Goal: Task Accomplishment & Management: Use online tool/utility

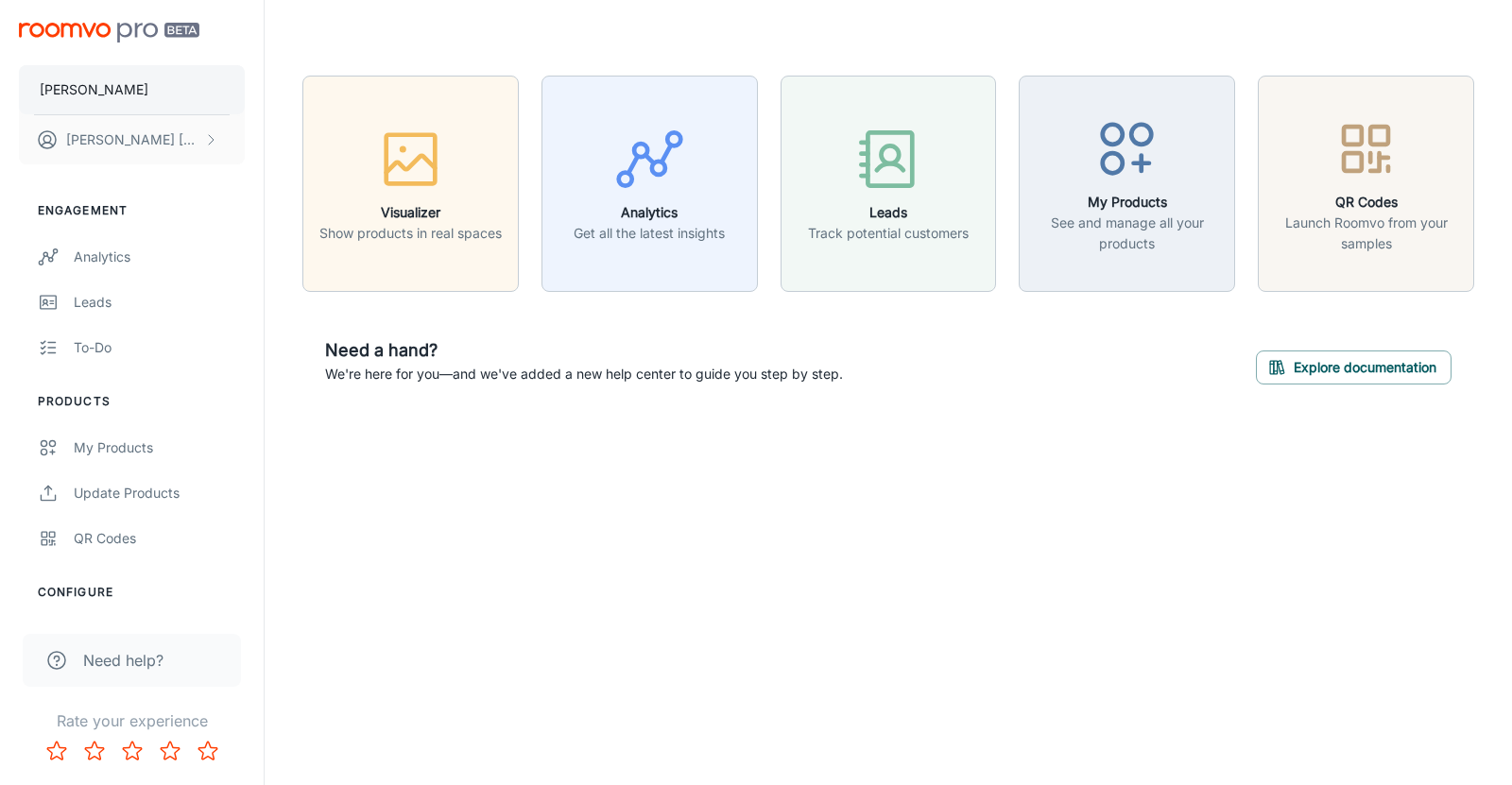
click at [175, 82] on button "[PERSON_NAME]" at bounding box center [132, 89] width 226 height 49
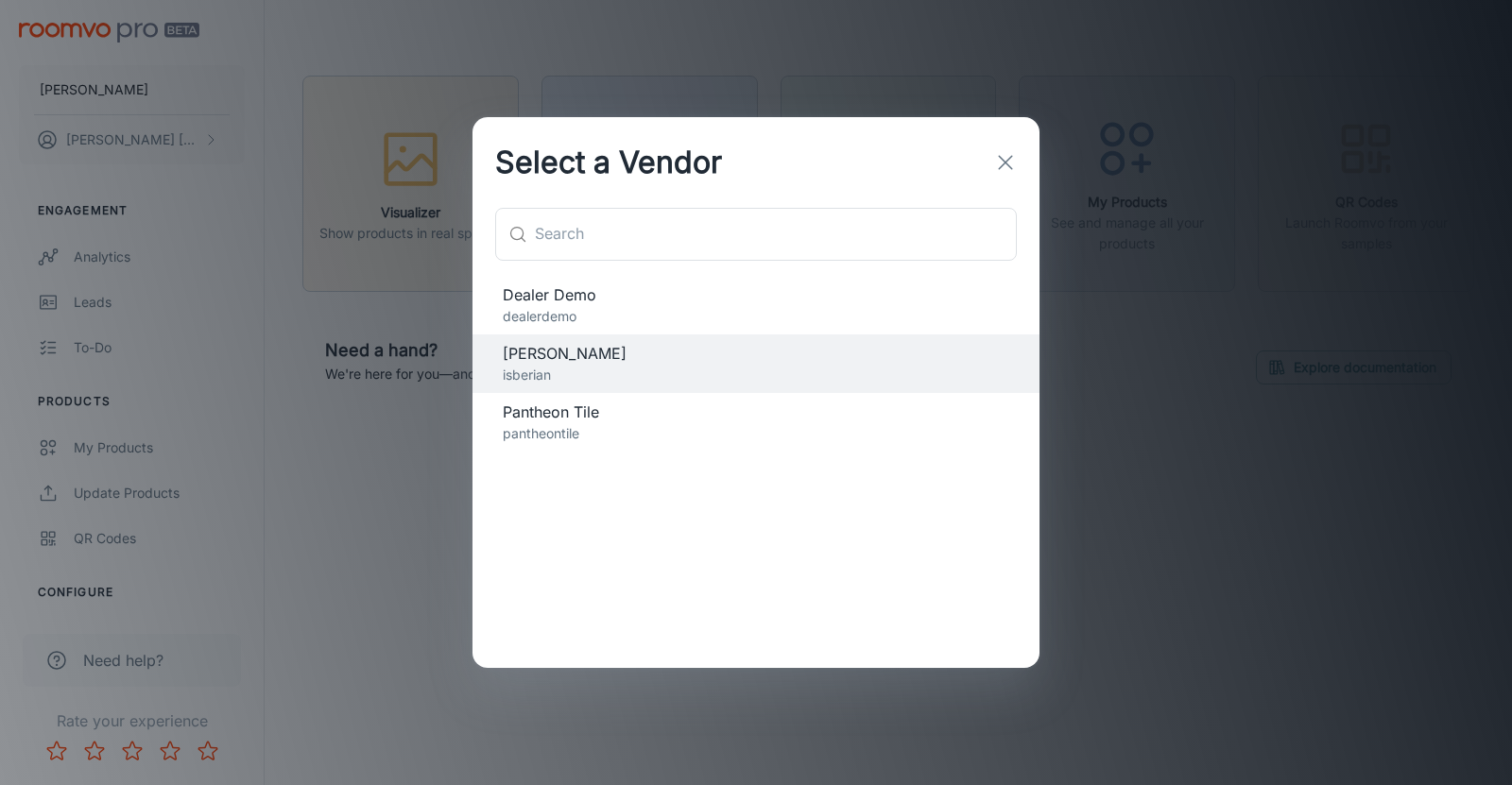
click at [588, 412] on span "Pantheon Tile" at bounding box center [756, 412] width 507 height 23
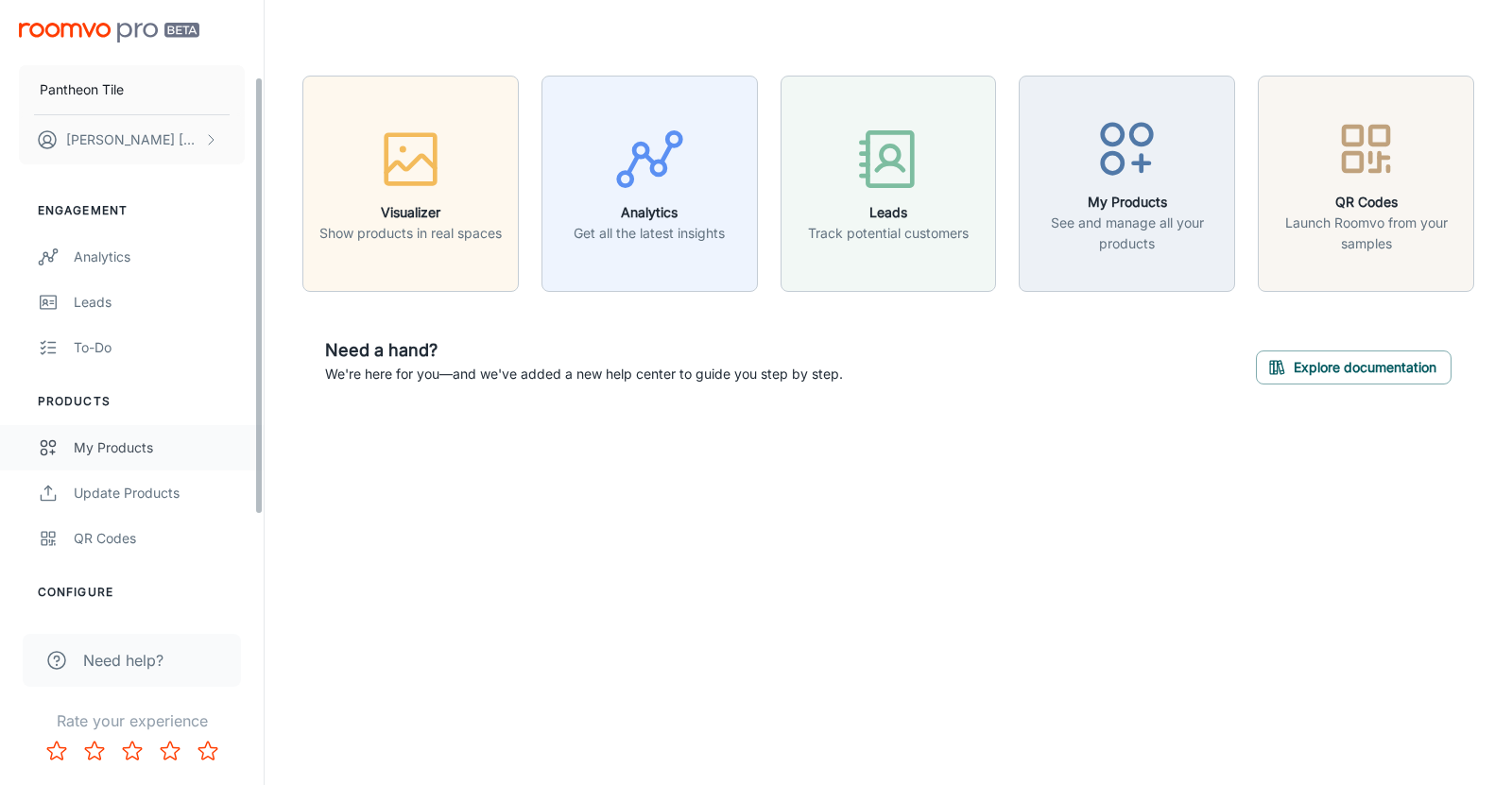
scroll to position [239, 0]
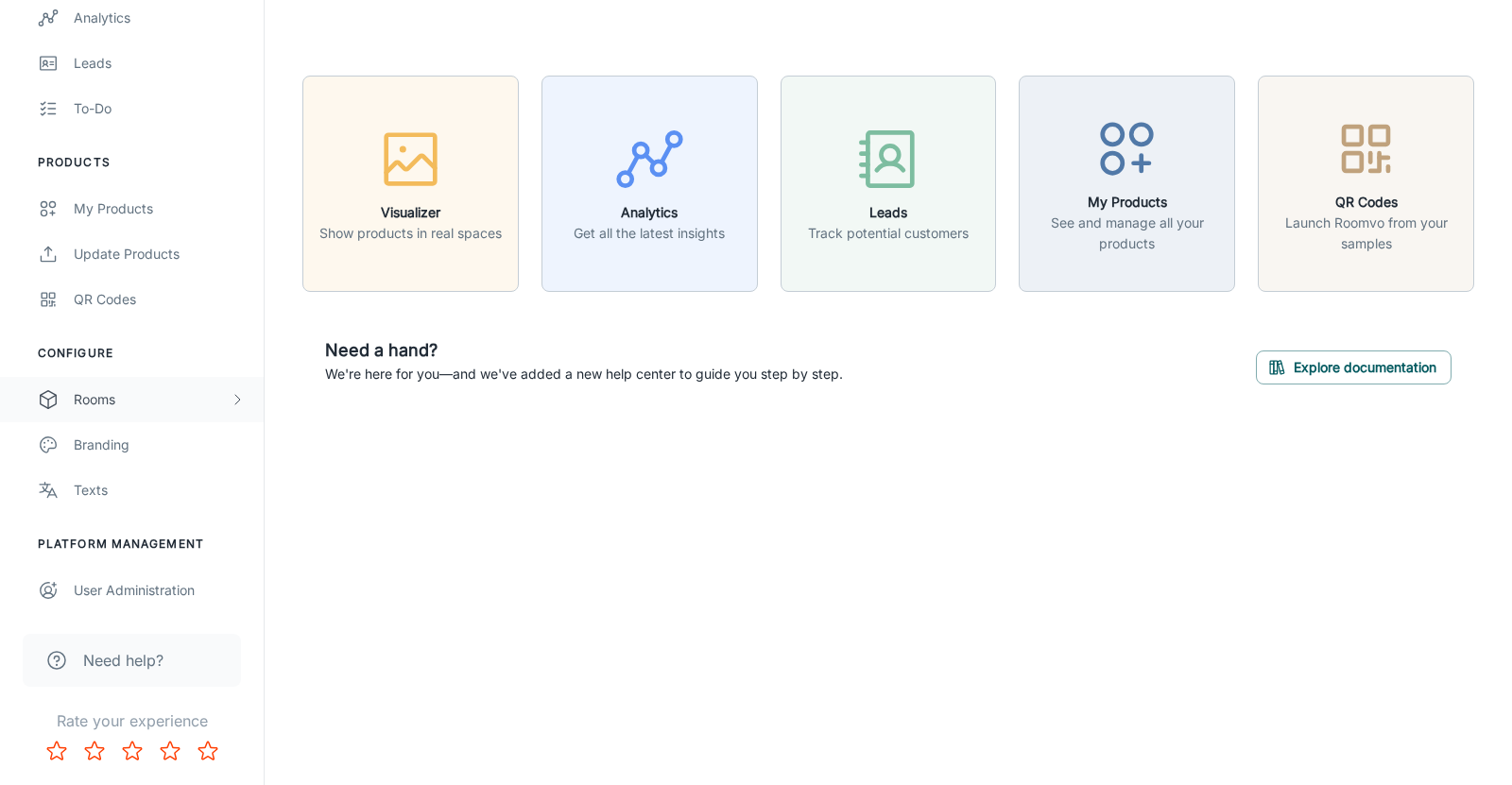
click at [148, 411] on div "Rooms" at bounding box center [132, 399] width 263 height 45
click at [122, 487] on div "Designer Rooms" at bounding box center [160, 490] width 171 height 21
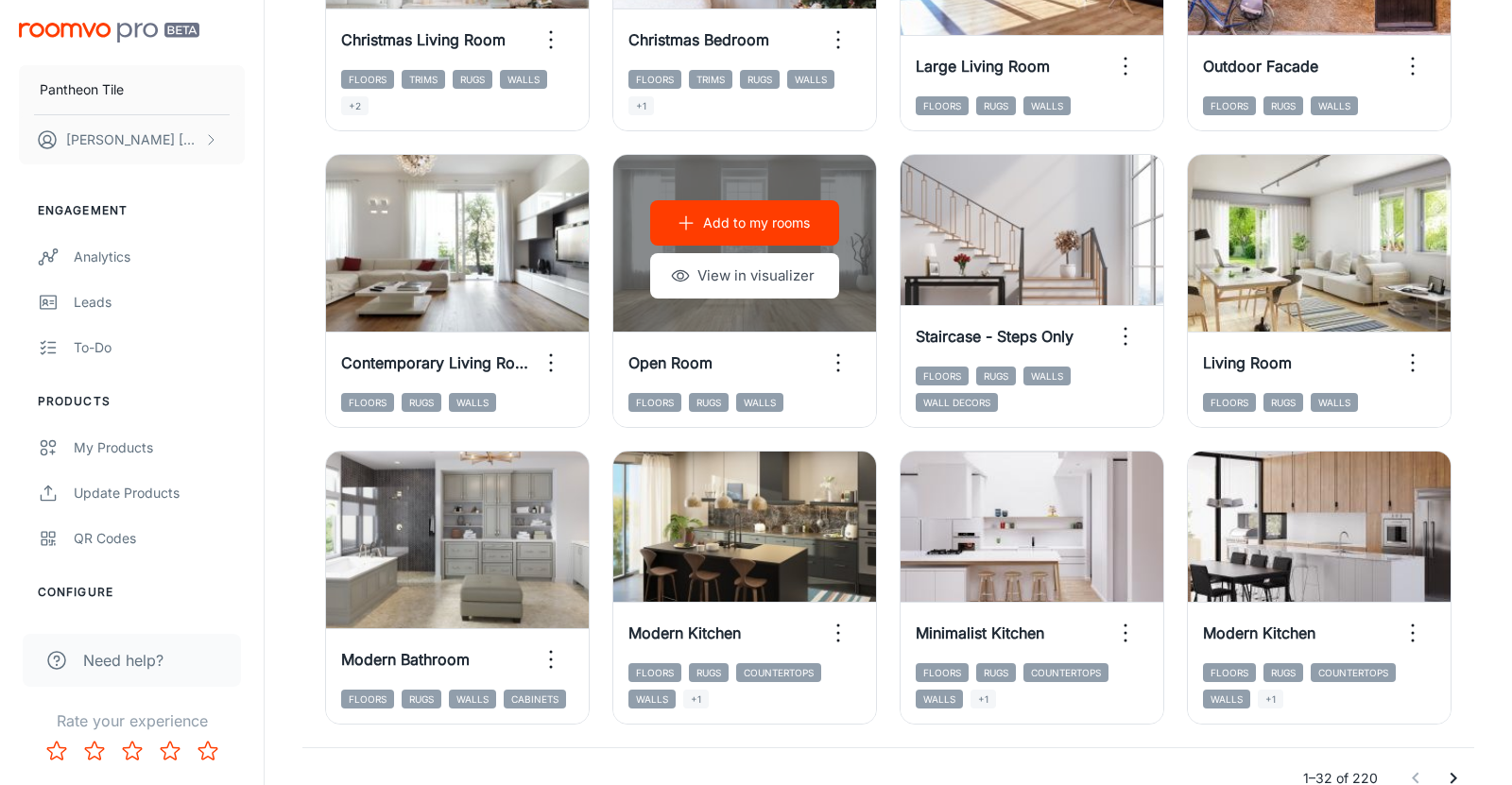
scroll to position [2024, 0]
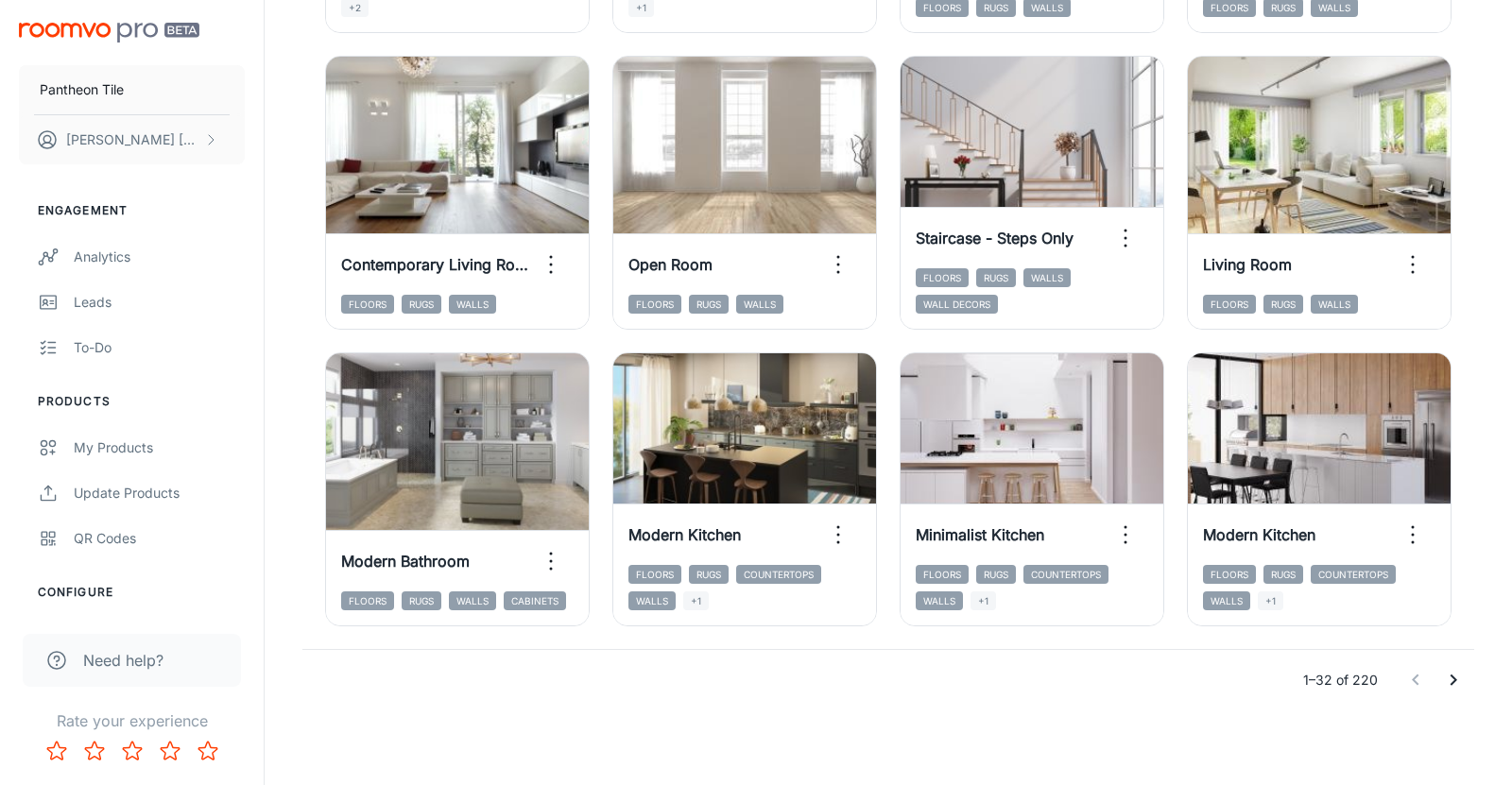
click at [1456, 678] on icon "Go to next page" at bounding box center [1453, 680] width 7 height 12
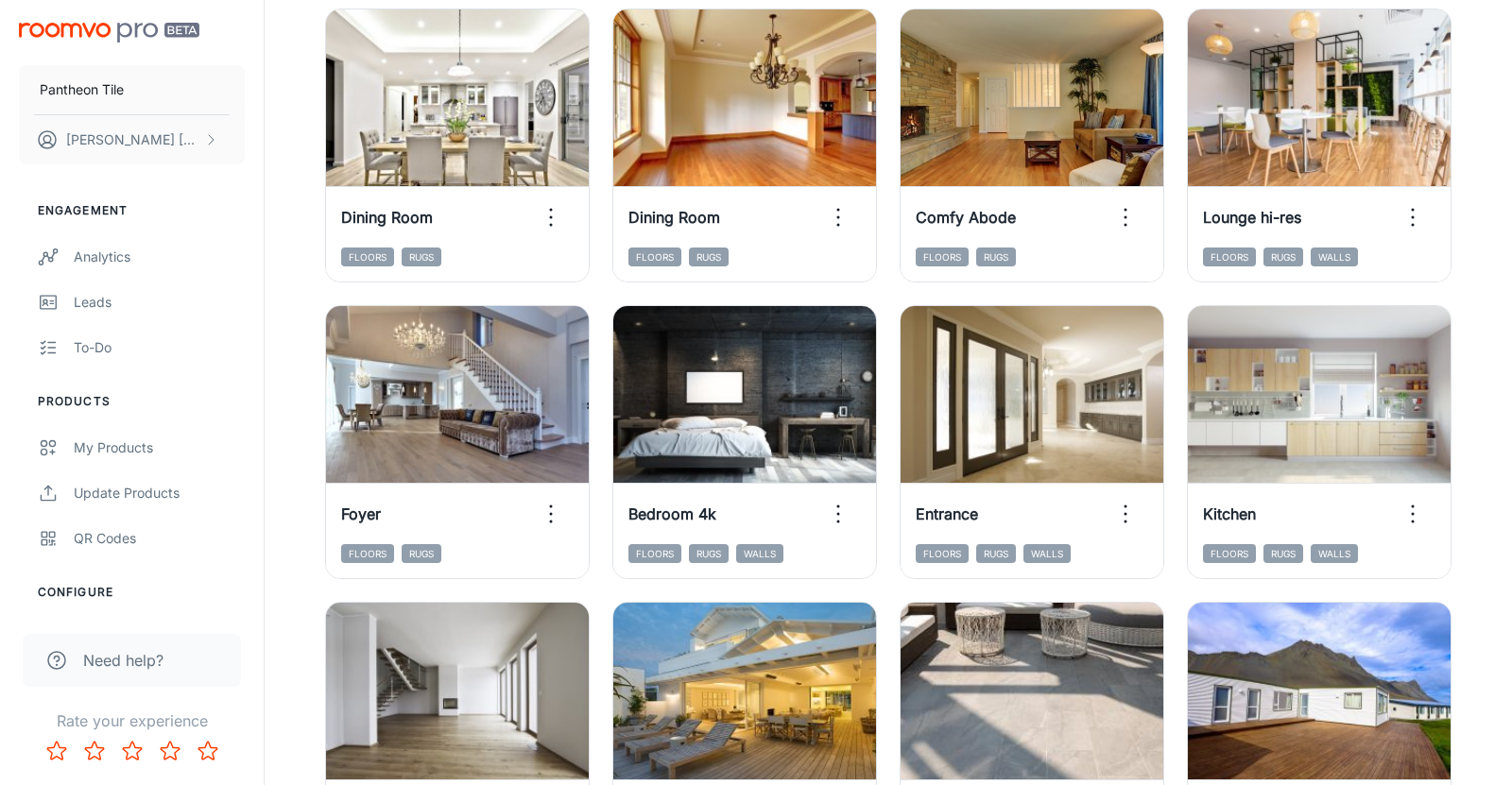
scroll to position [319, 0]
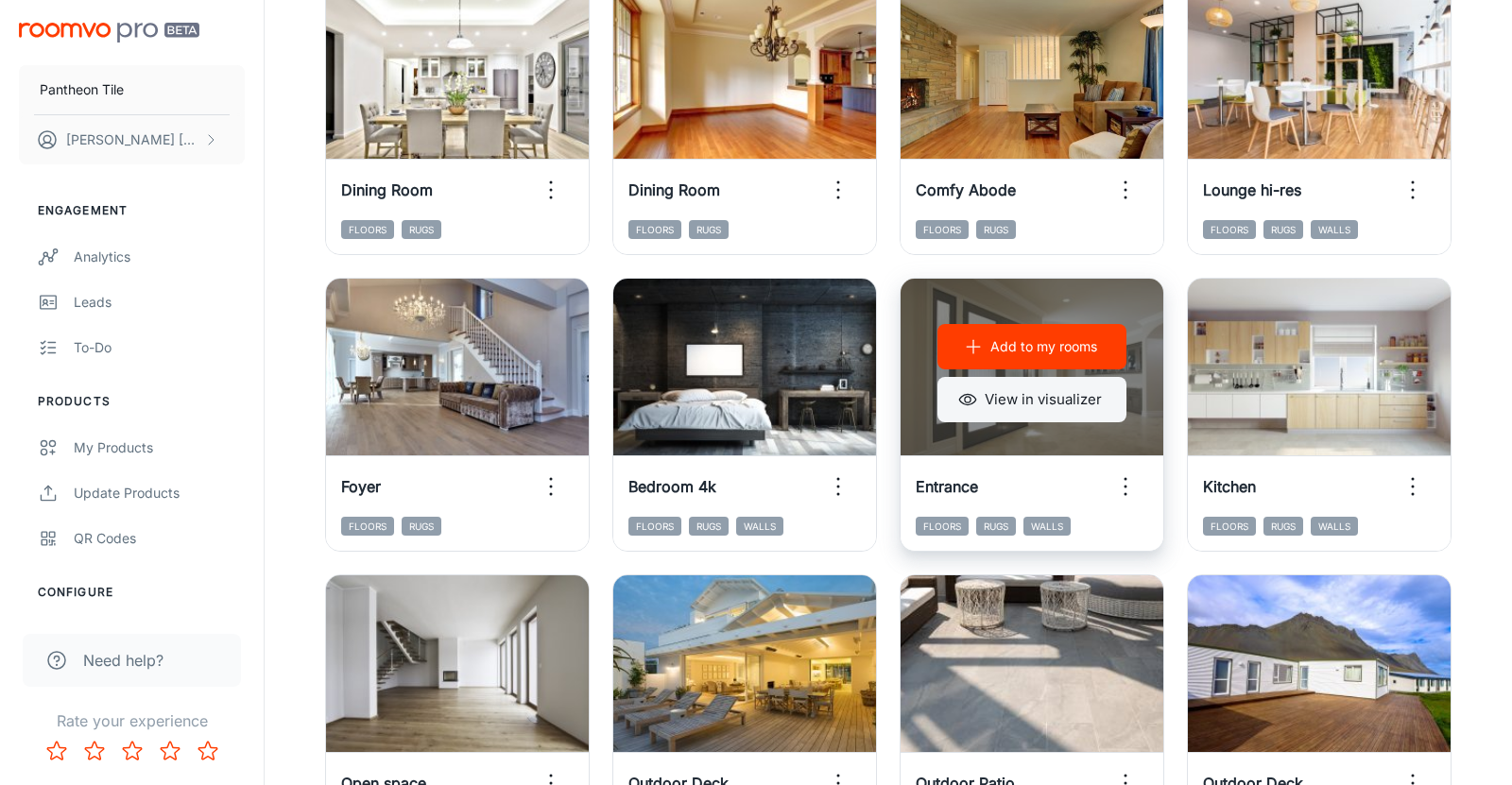
click at [1017, 401] on button "View in visualizer" at bounding box center [1031, 399] width 189 height 45
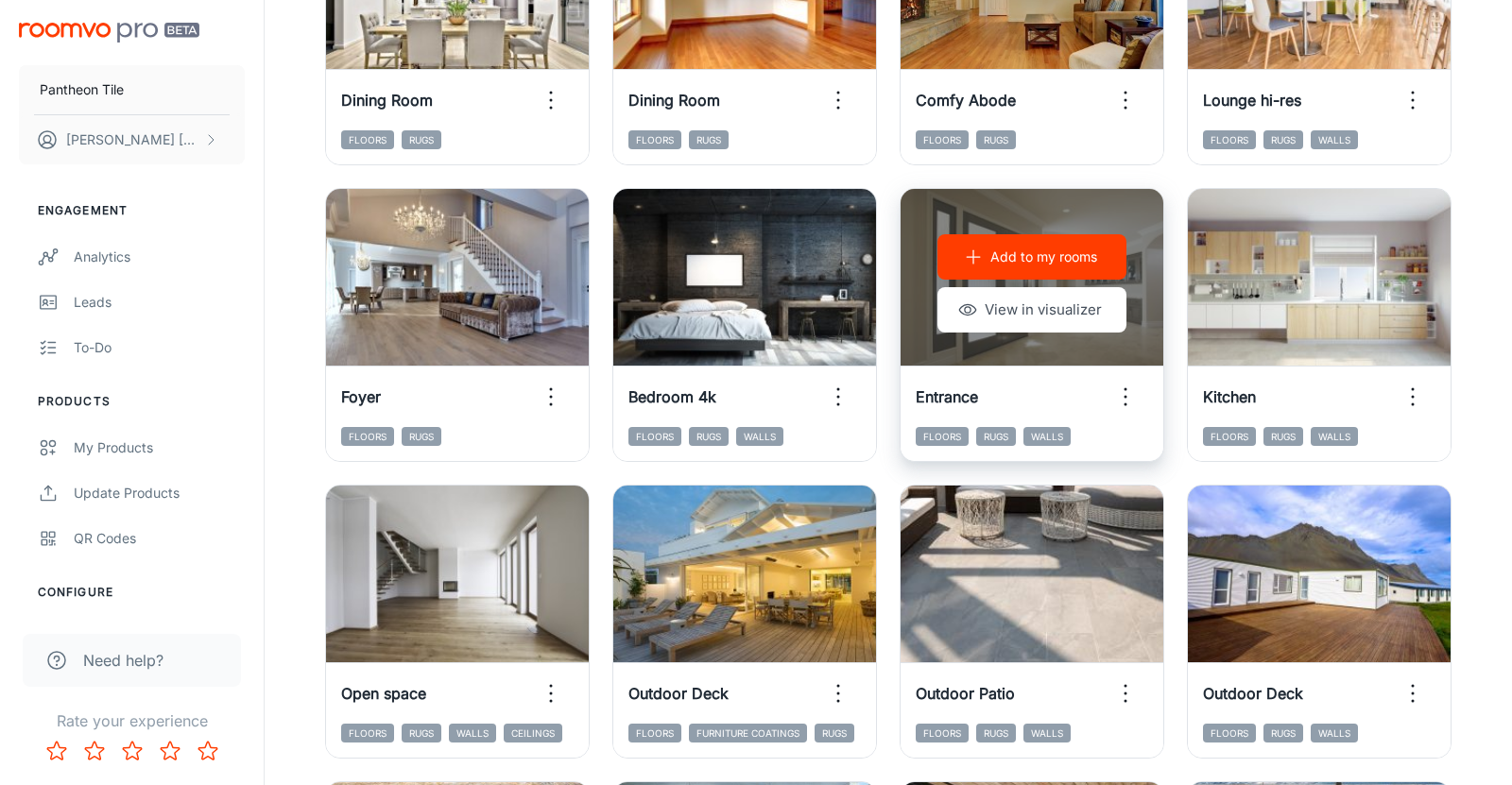
scroll to position [417, 0]
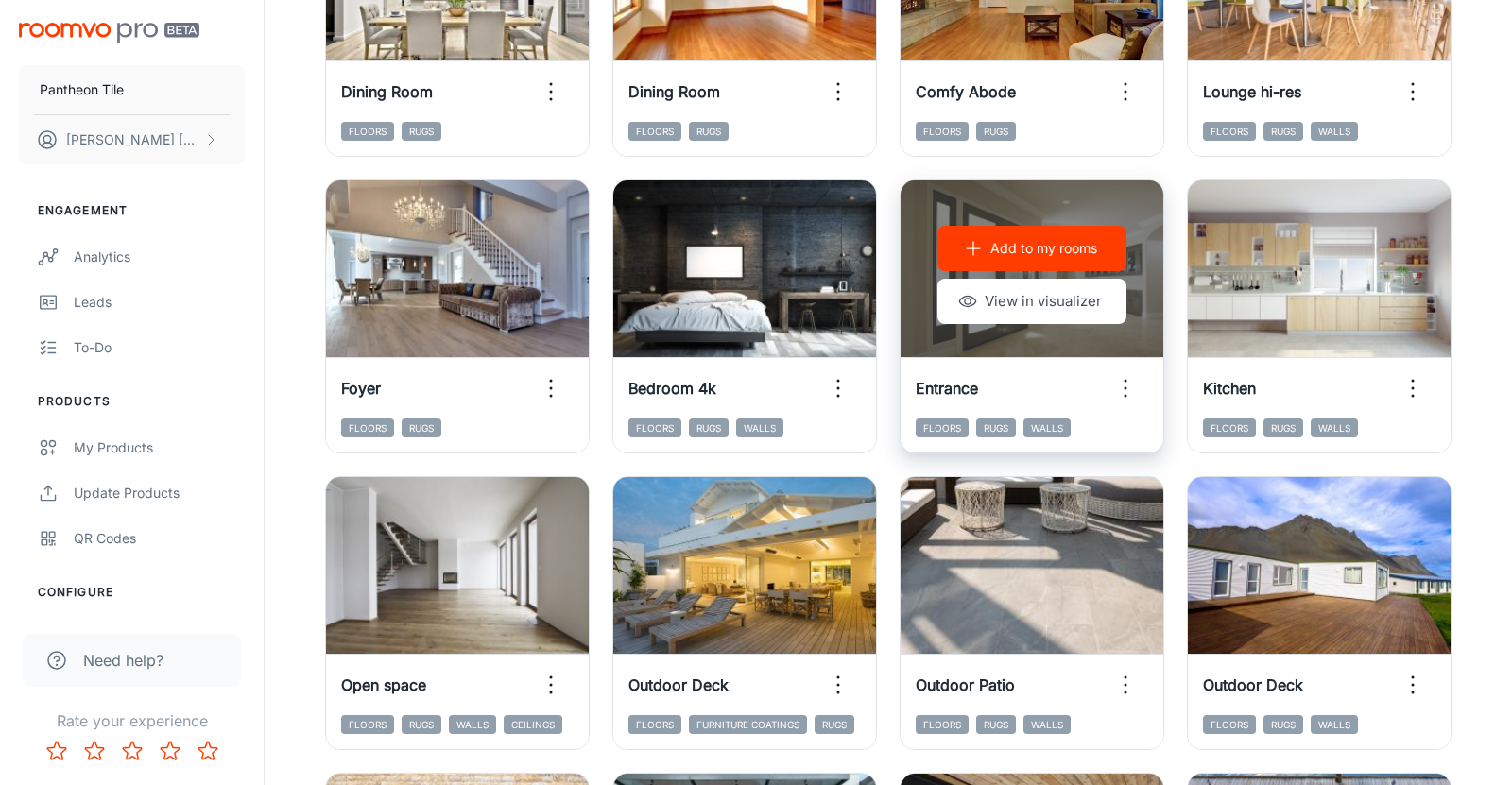
click at [1128, 394] on icon "button" at bounding box center [1125, 387] width 30 height 30
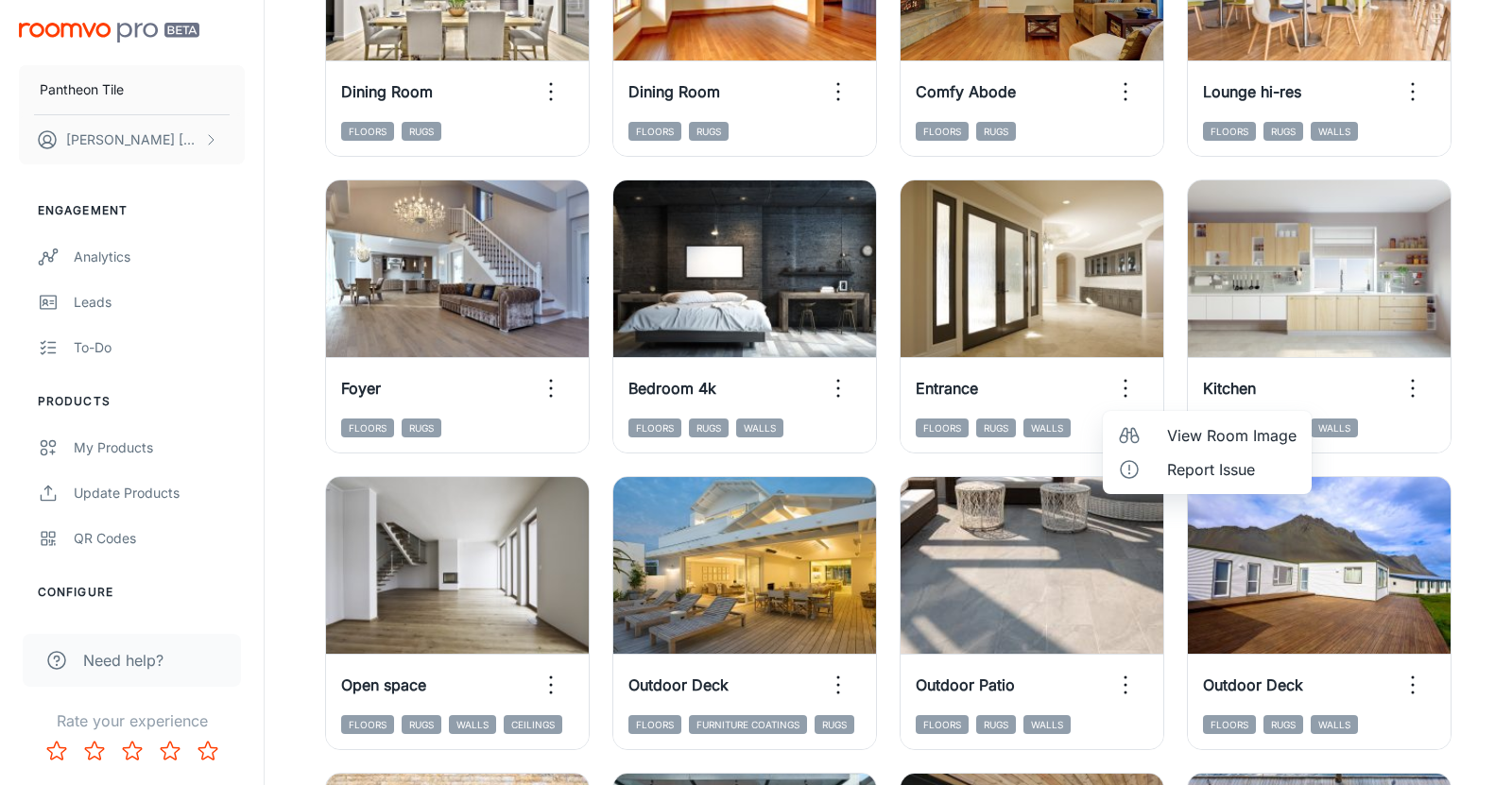
click at [1079, 401] on div at bounding box center [756, 392] width 1512 height 785
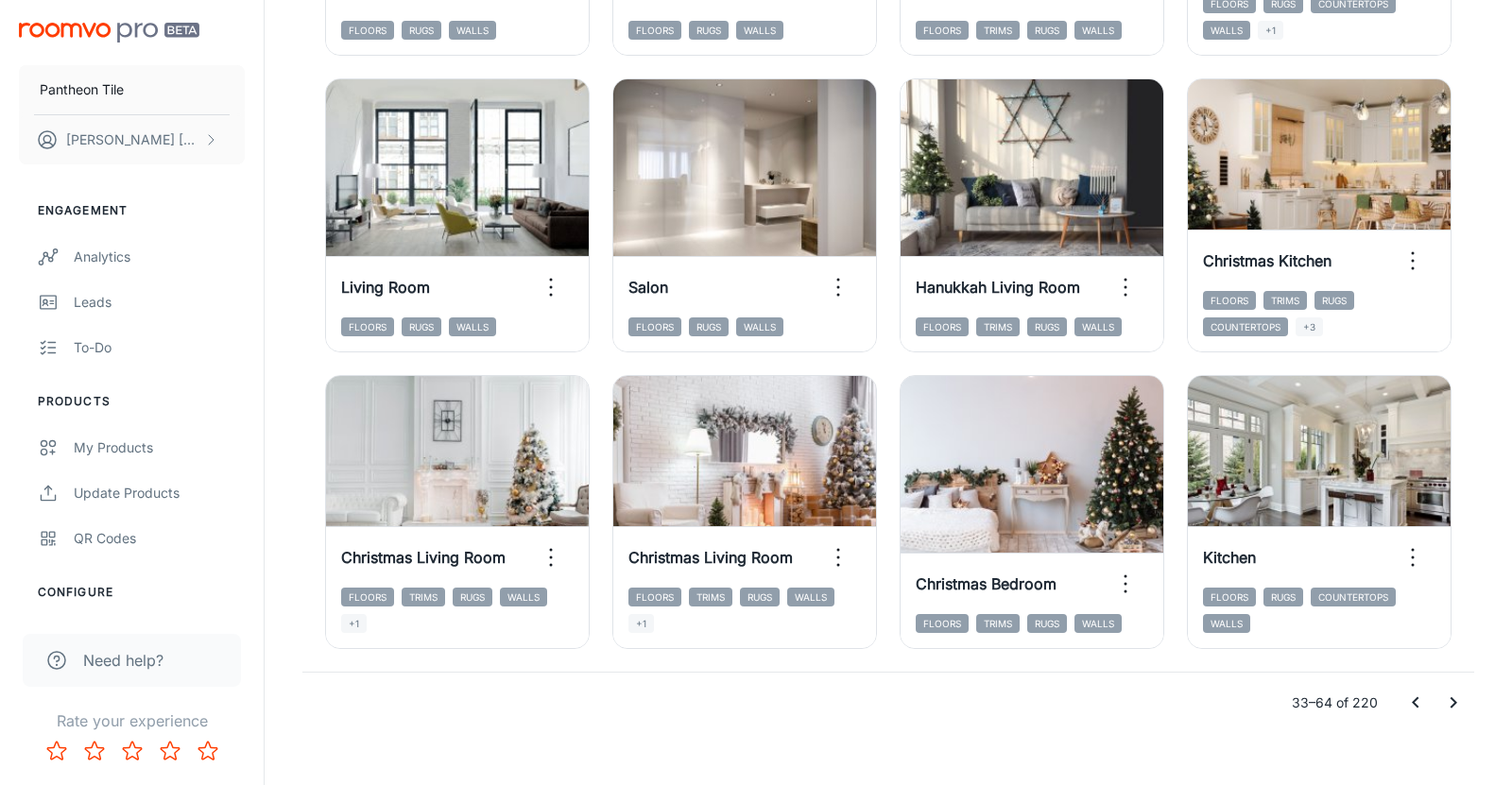
scroll to position [2024, 0]
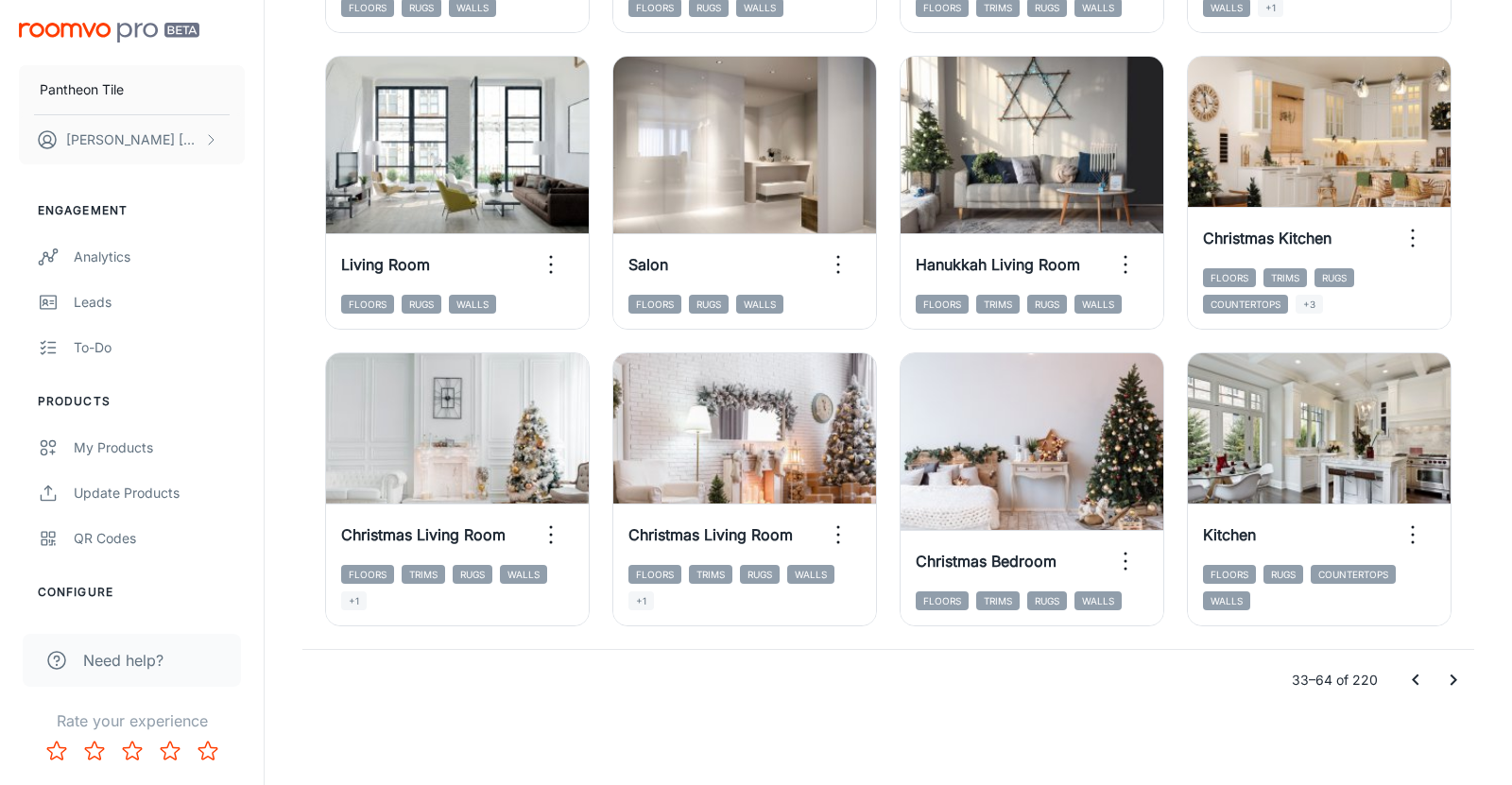
click at [1455, 680] on icon "Go to next page" at bounding box center [1453, 680] width 7 height 12
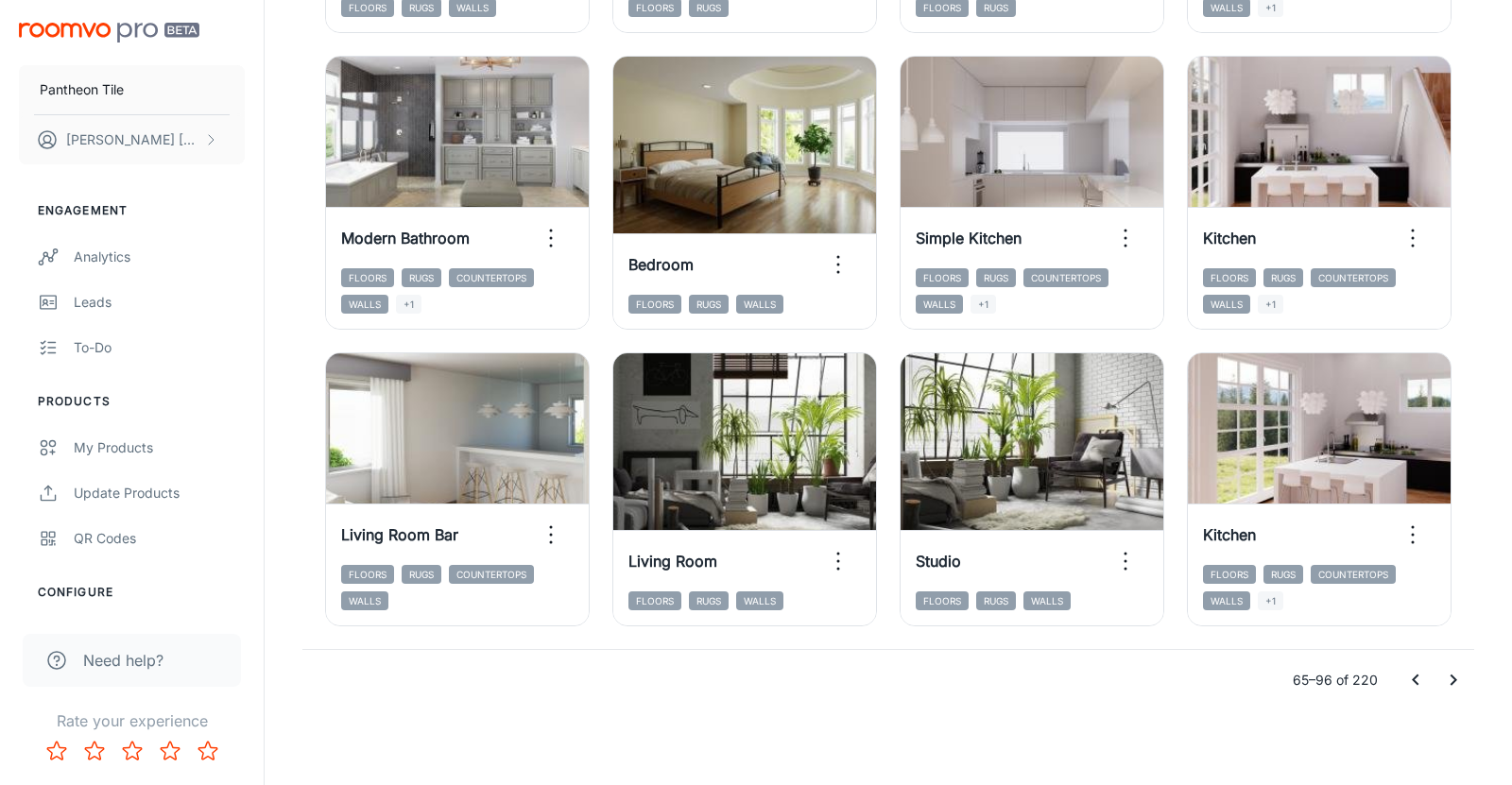
click at [1450, 679] on icon "Go to next page" at bounding box center [1453, 680] width 23 height 23
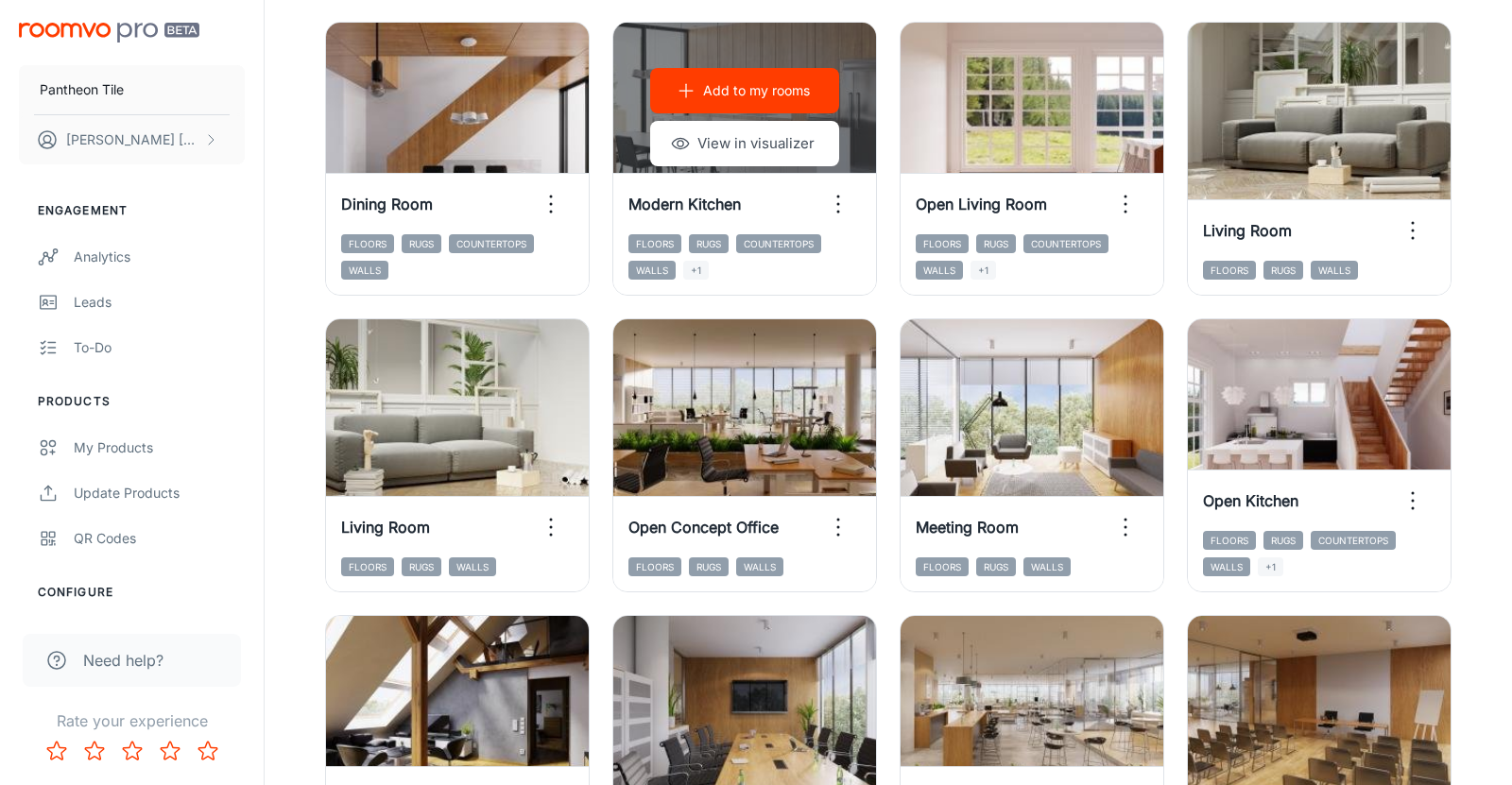
scroll to position [1465, 0]
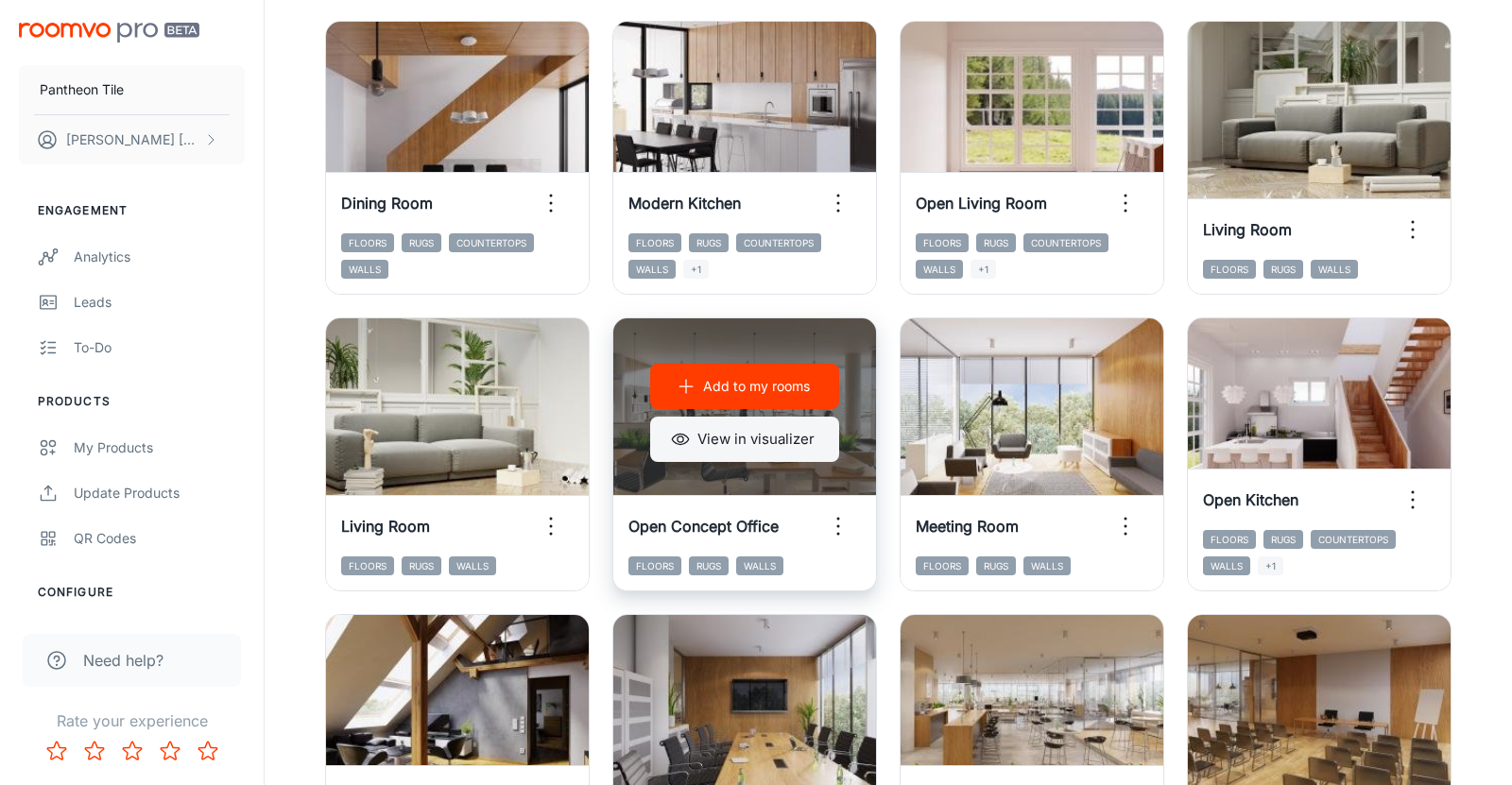
click at [727, 447] on button "View in visualizer" at bounding box center [744, 438] width 189 height 45
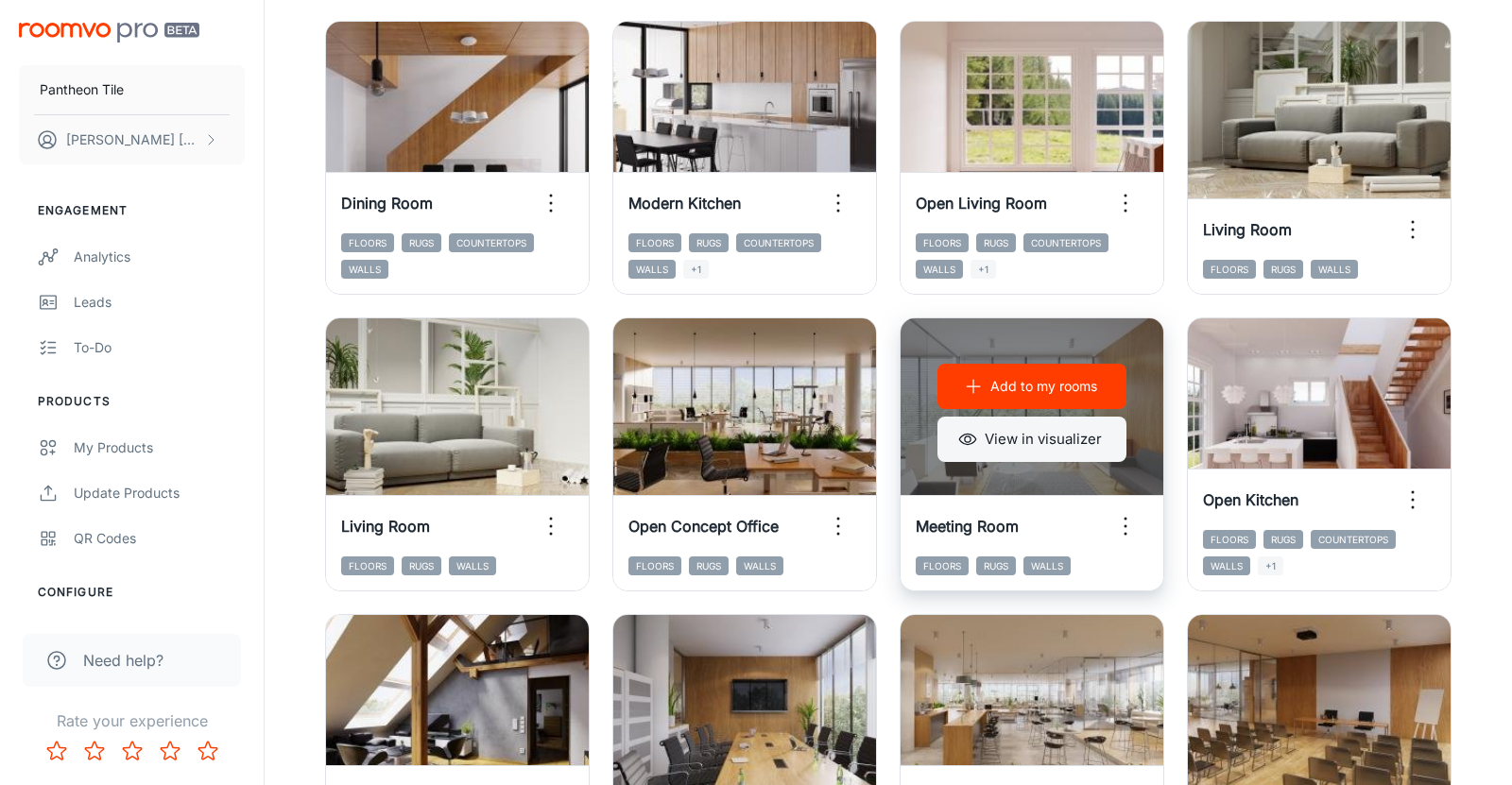
click at [1045, 448] on button "View in visualizer" at bounding box center [1031, 438] width 189 height 45
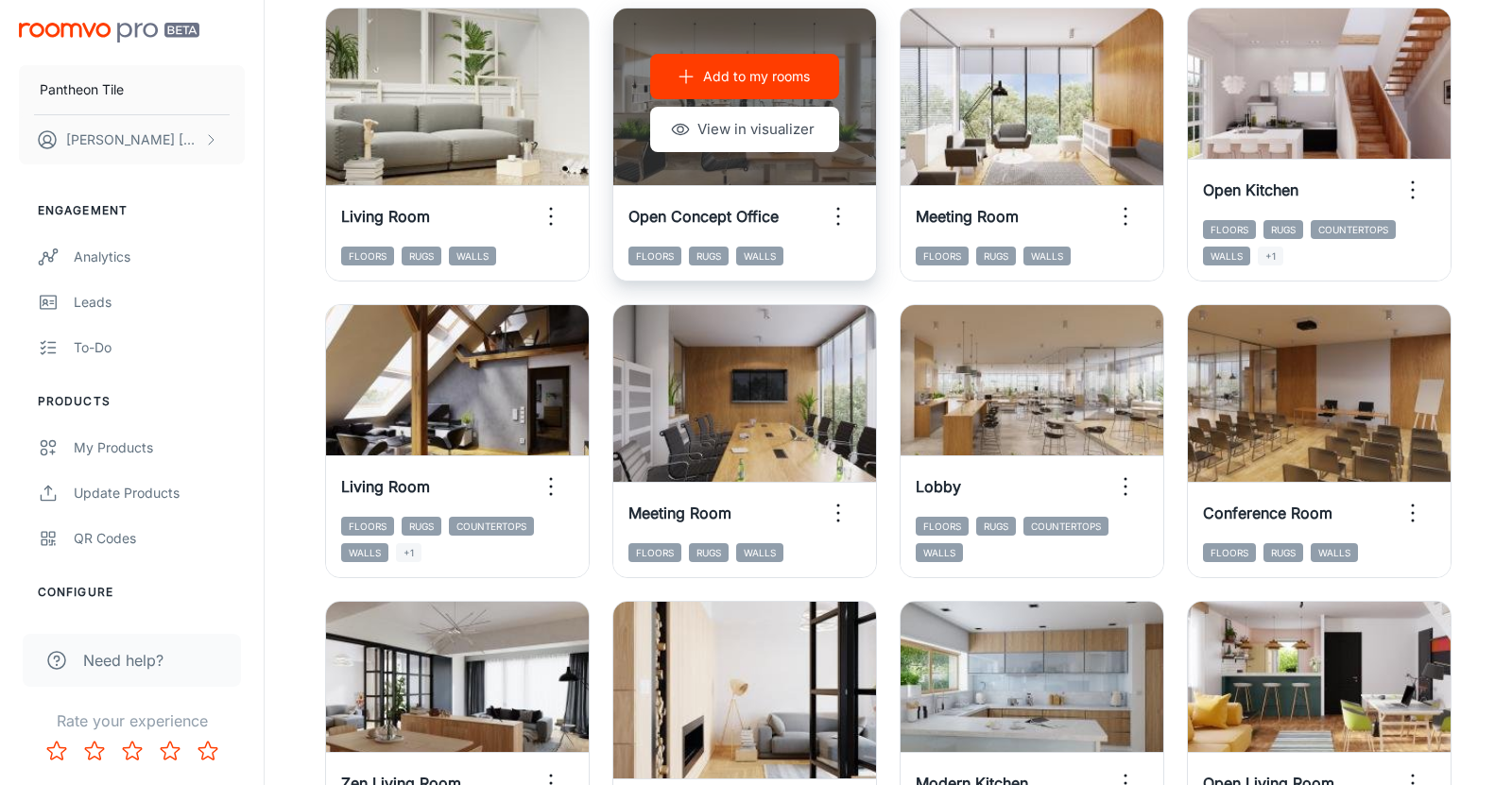
scroll to position [1779, 0]
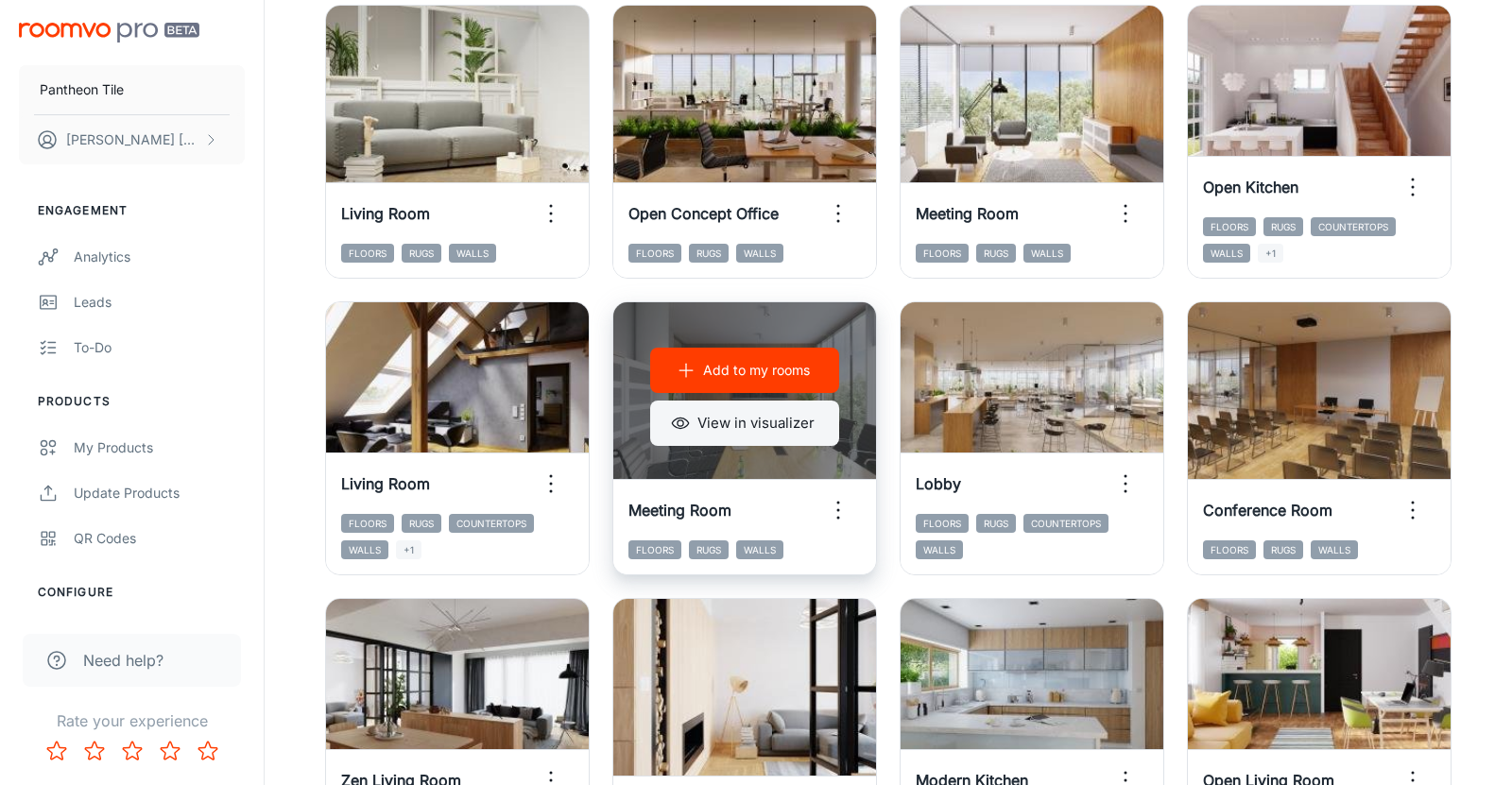
click at [742, 433] on button "View in visualizer" at bounding box center [744, 423] width 189 height 45
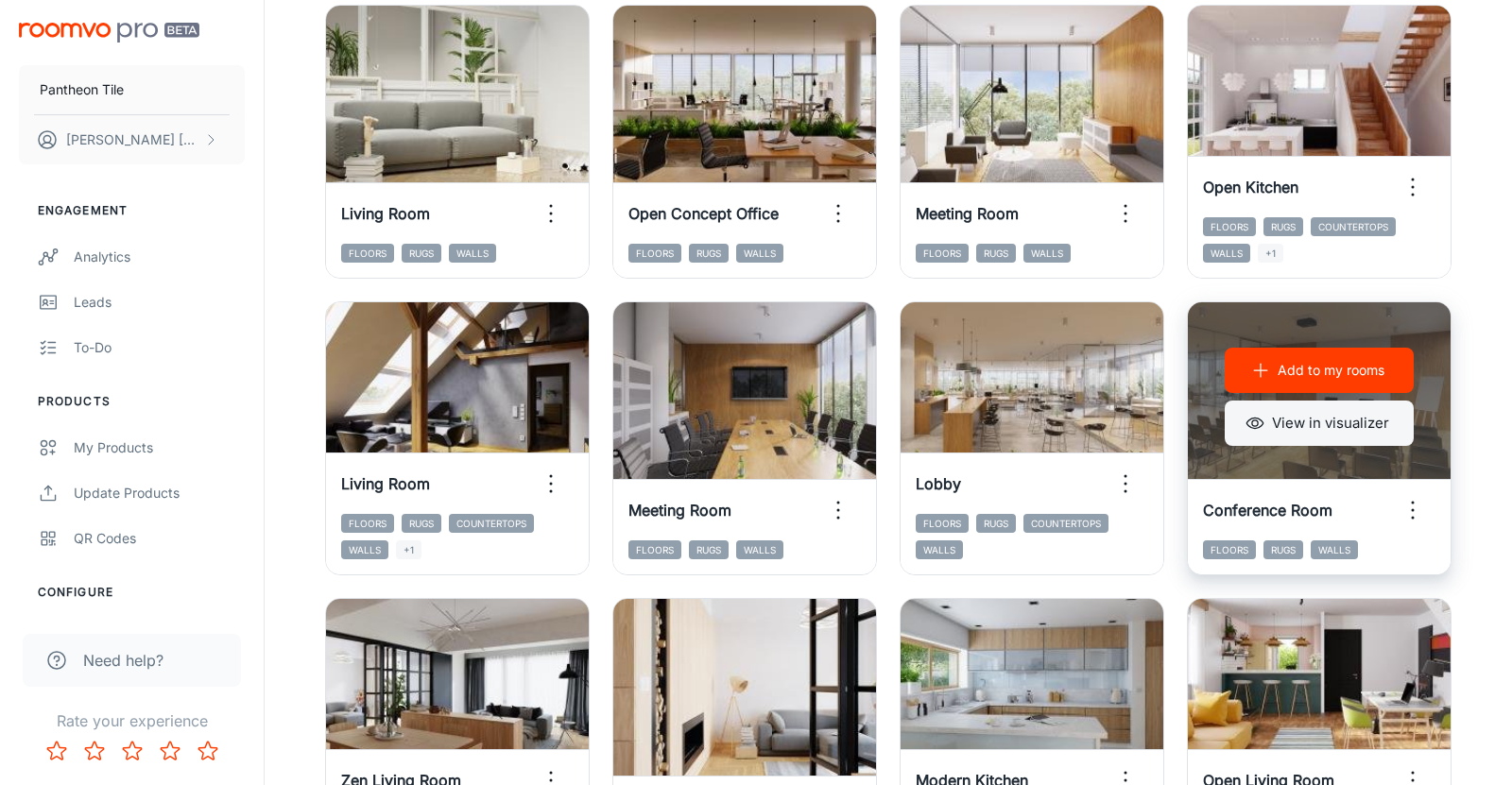
click at [1313, 439] on button "View in visualizer" at bounding box center [1319, 423] width 189 height 45
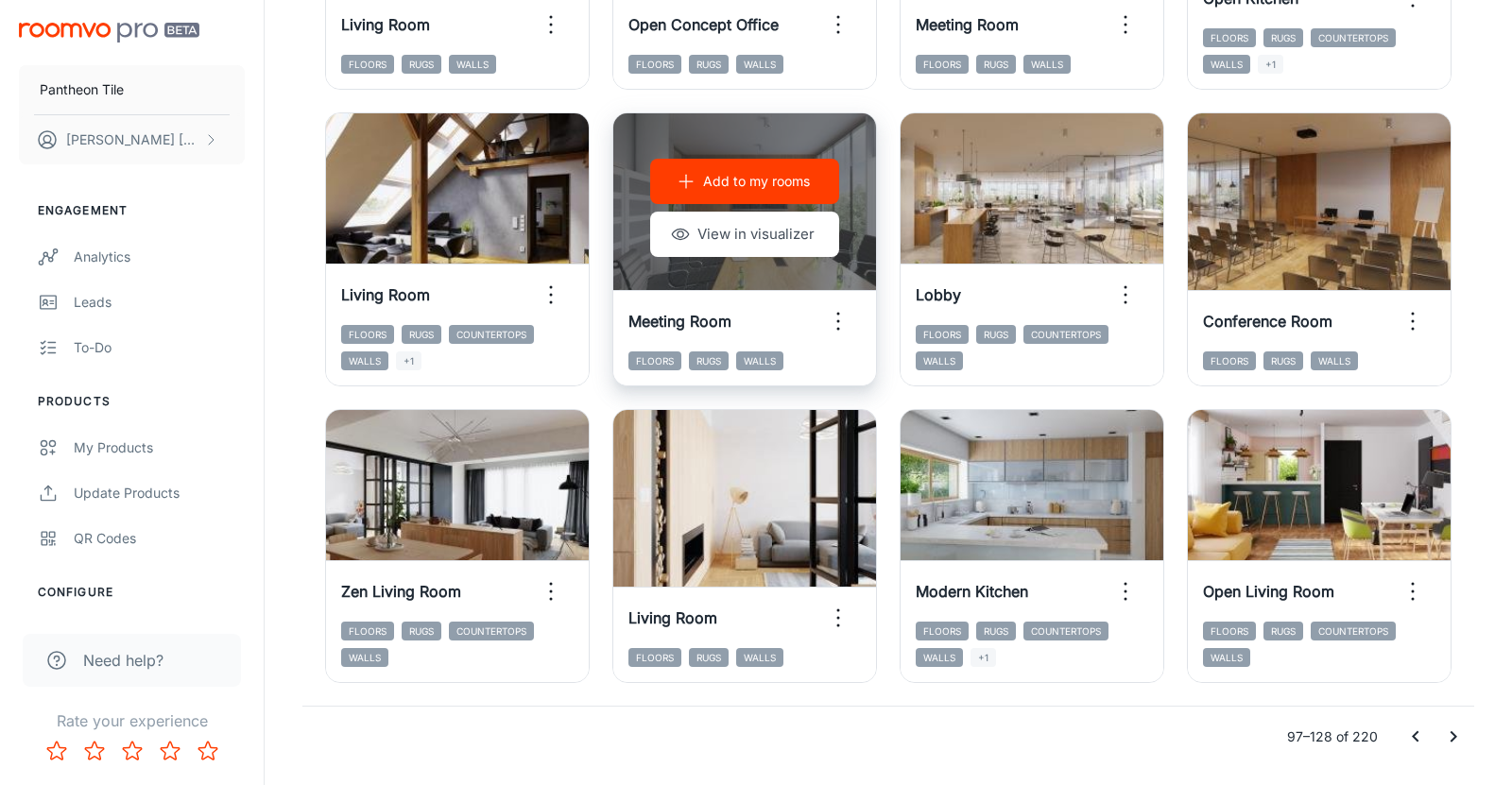
scroll to position [2024, 0]
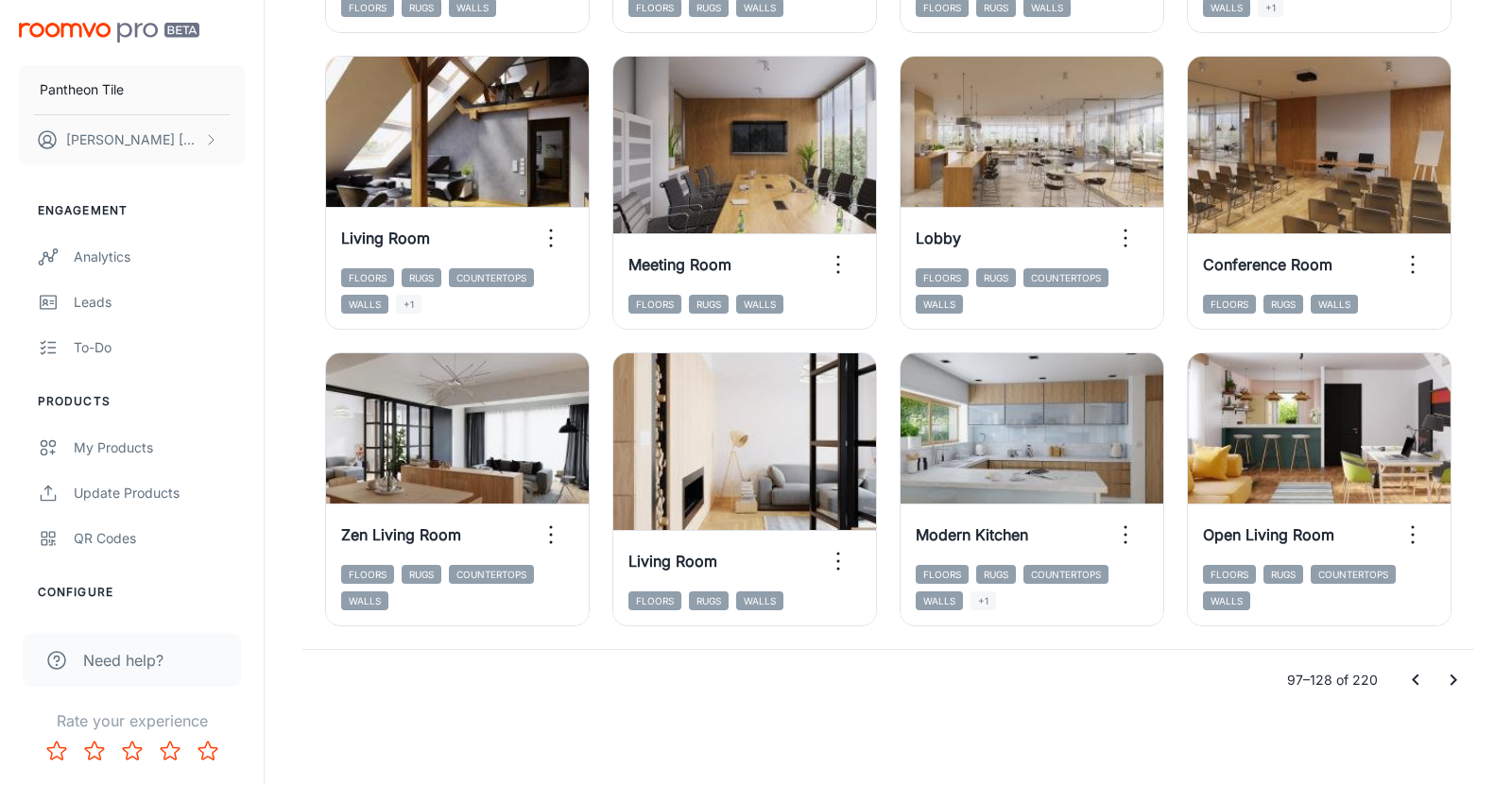
click at [1453, 677] on icon "Go to next page" at bounding box center [1453, 680] width 7 height 12
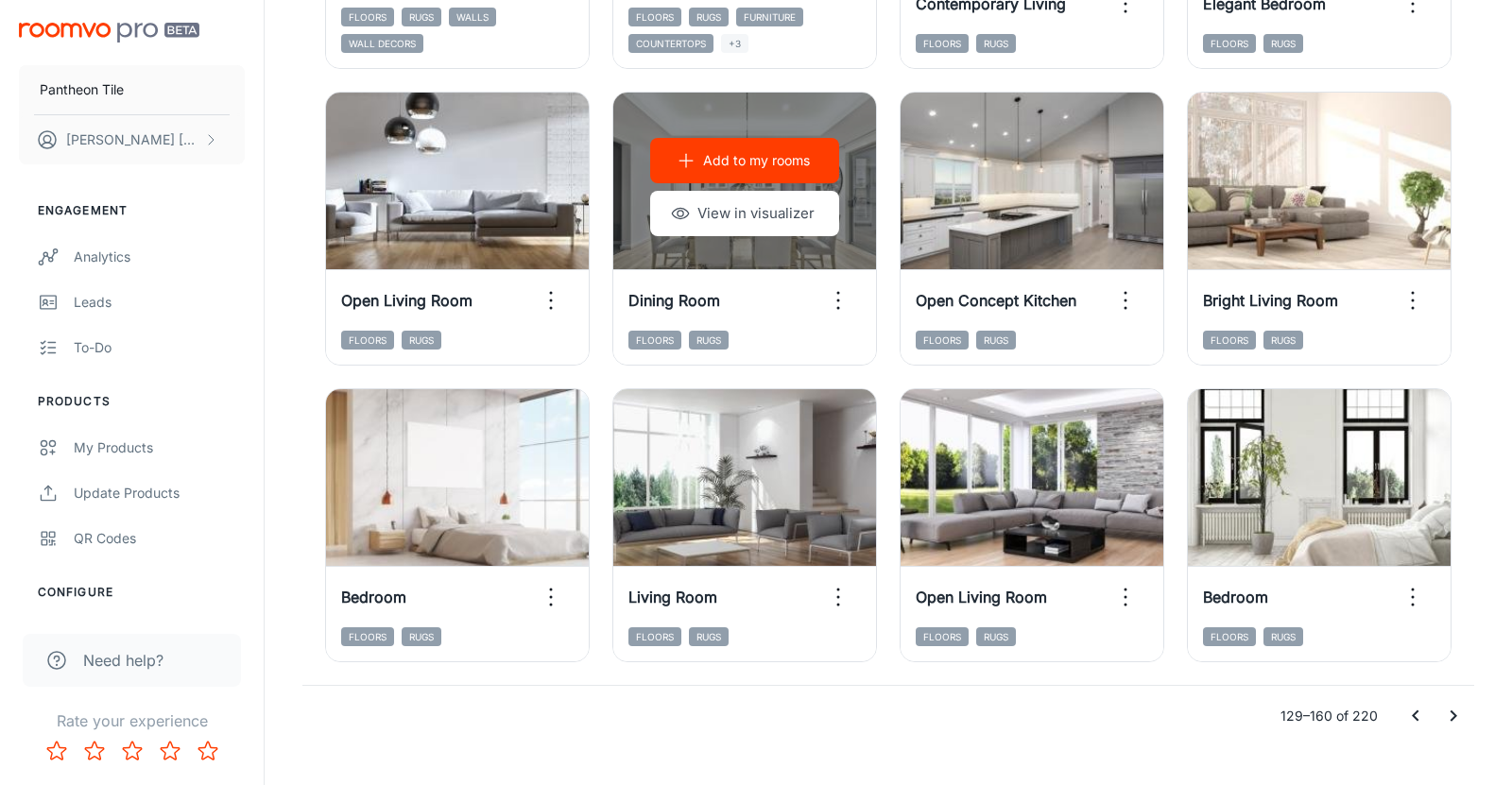
scroll to position [1985, 0]
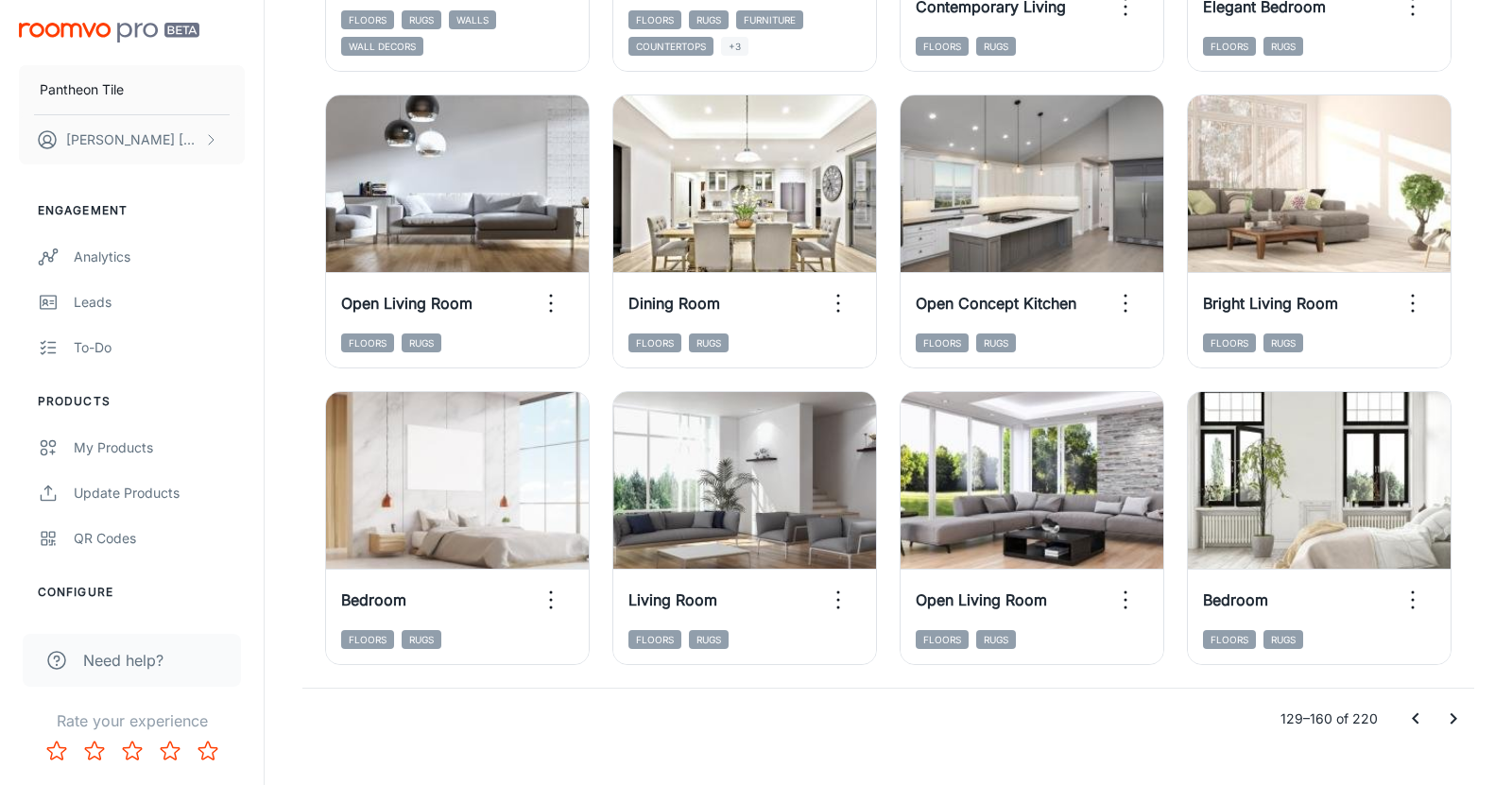
click at [1450, 714] on icon "Go to next page" at bounding box center [1453, 719] width 23 height 23
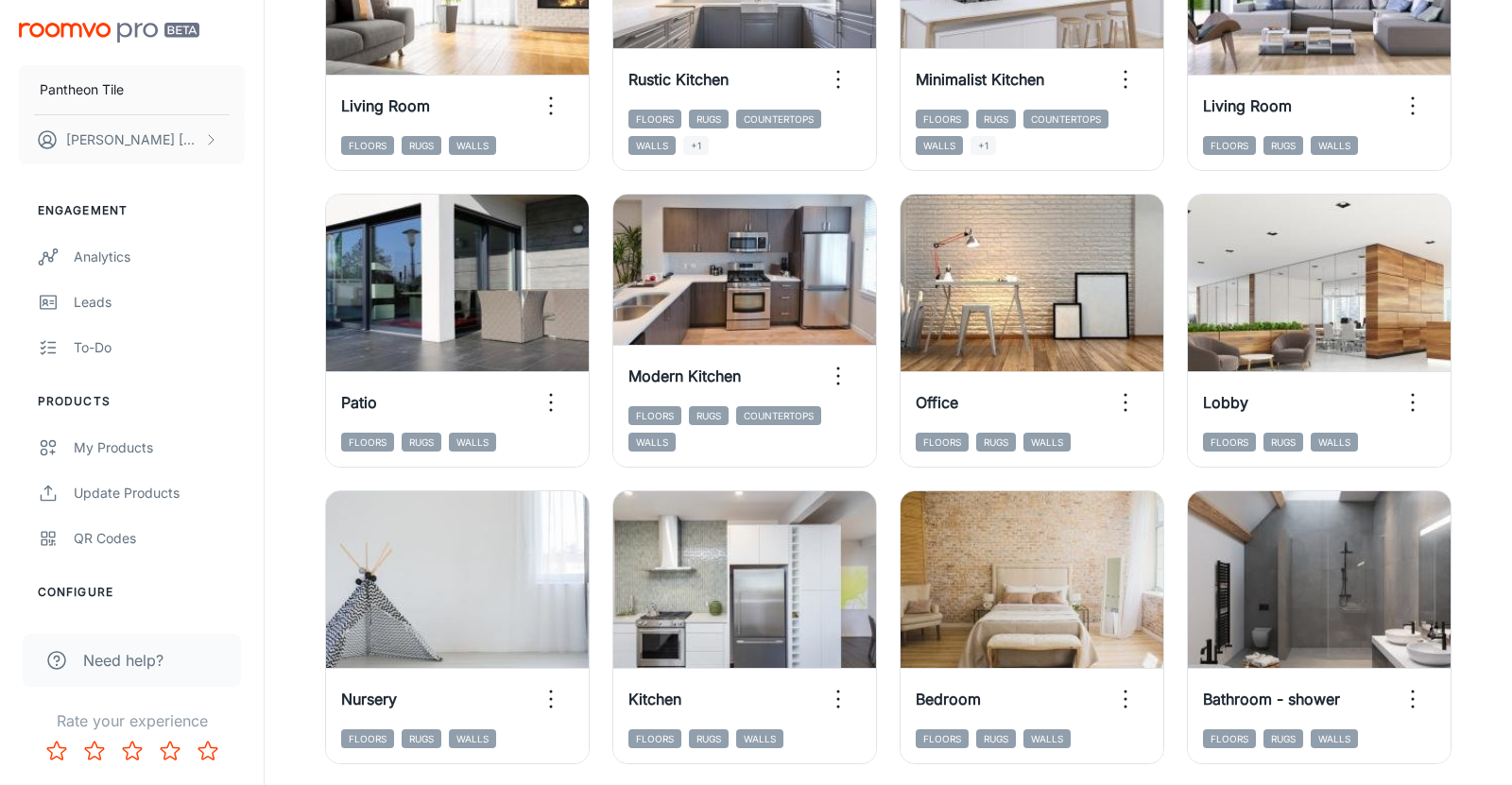
scroll to position [714, 0]
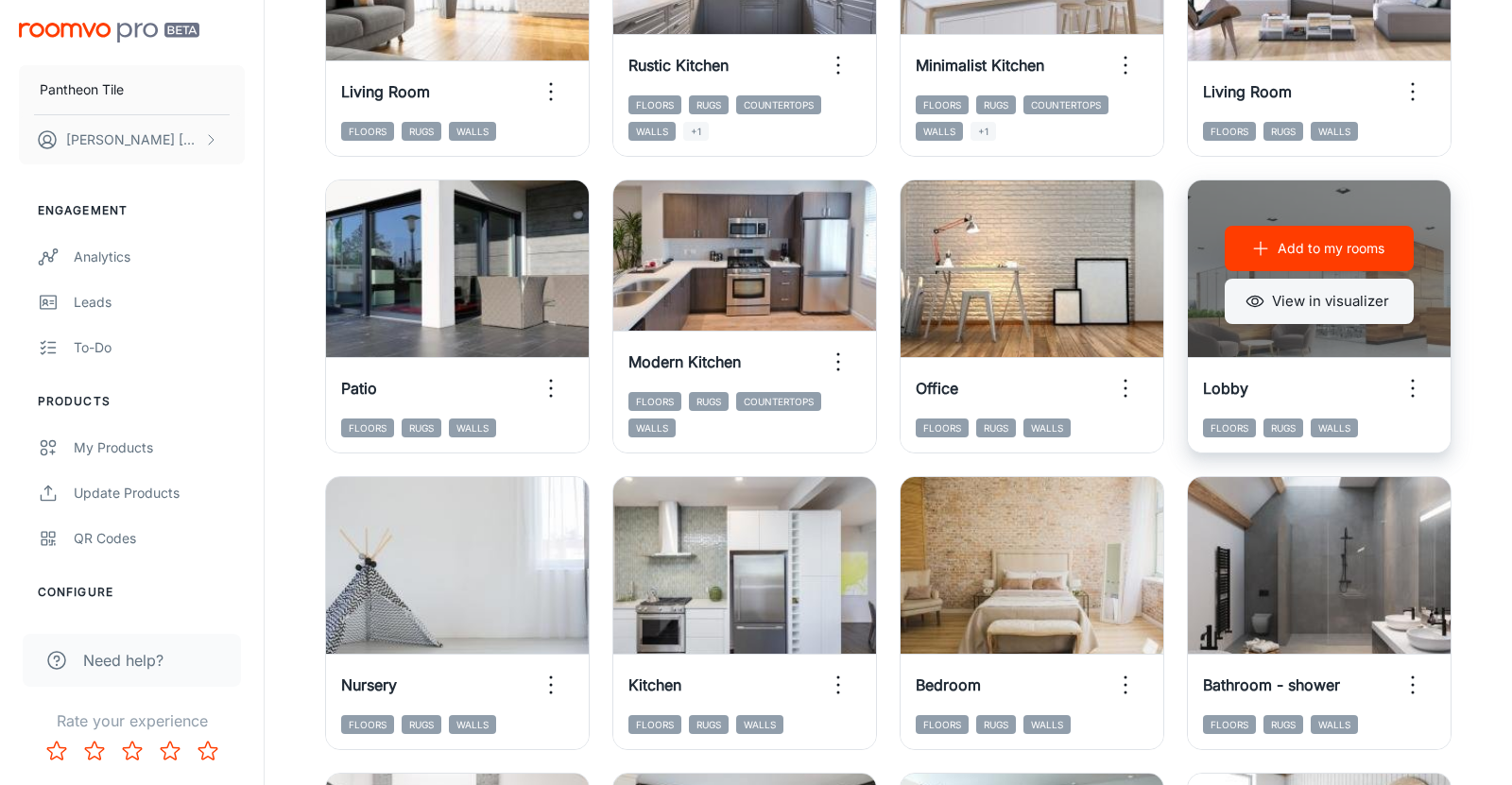
click at [1293, 307] on button "View in visualizer" at bounding box center [1319, 301] width 189 height 45
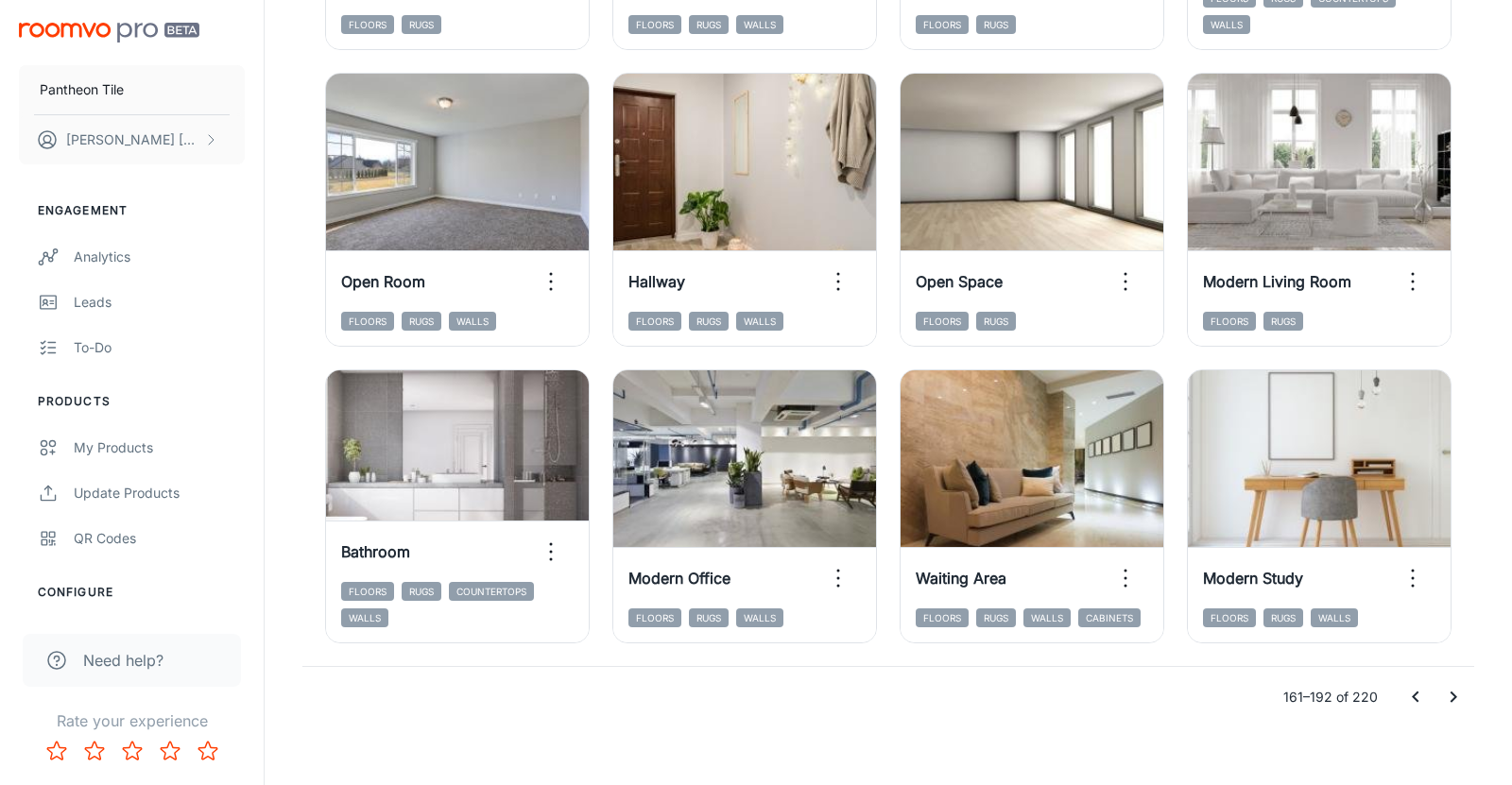
scroll to position [2024, 0]
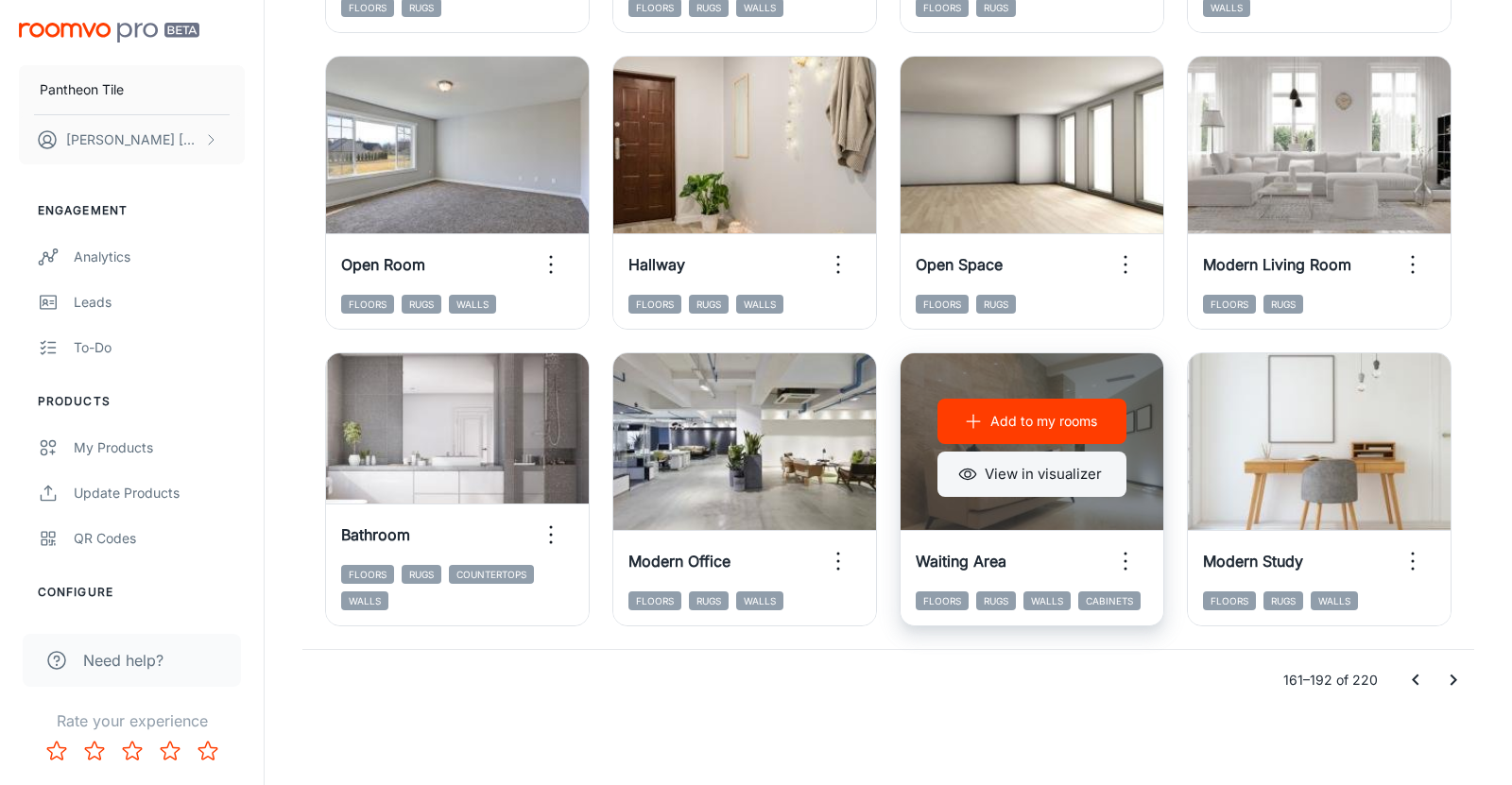
click at [1017, 470] on button "View in visualizer" at bounding box center [1031, 474] width 189 height 45
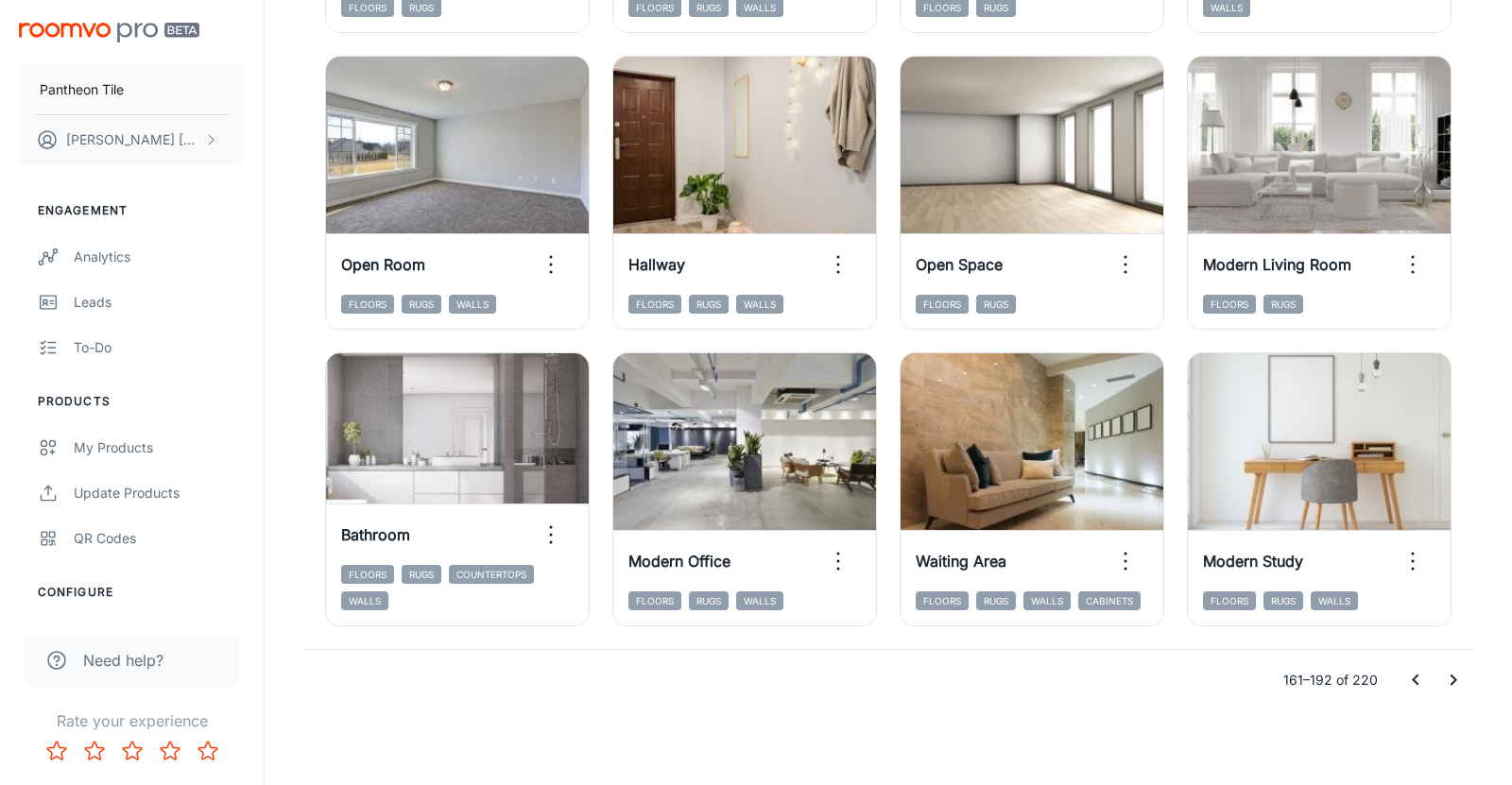
click at [1456, 681] on icon "Go to next page" at bounding box center [1453, 680] width 23 height 23
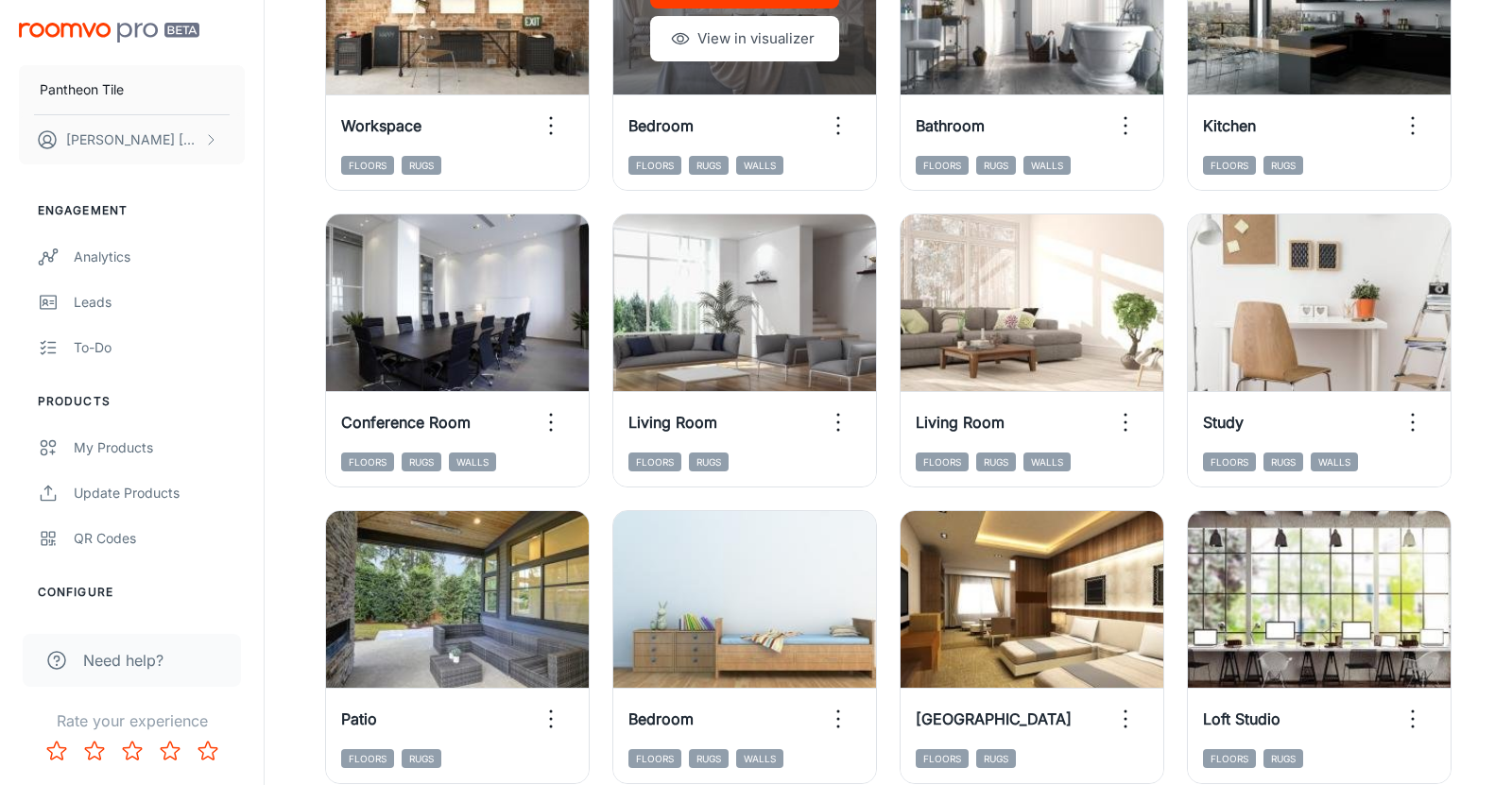
scroll to position [415, 0]
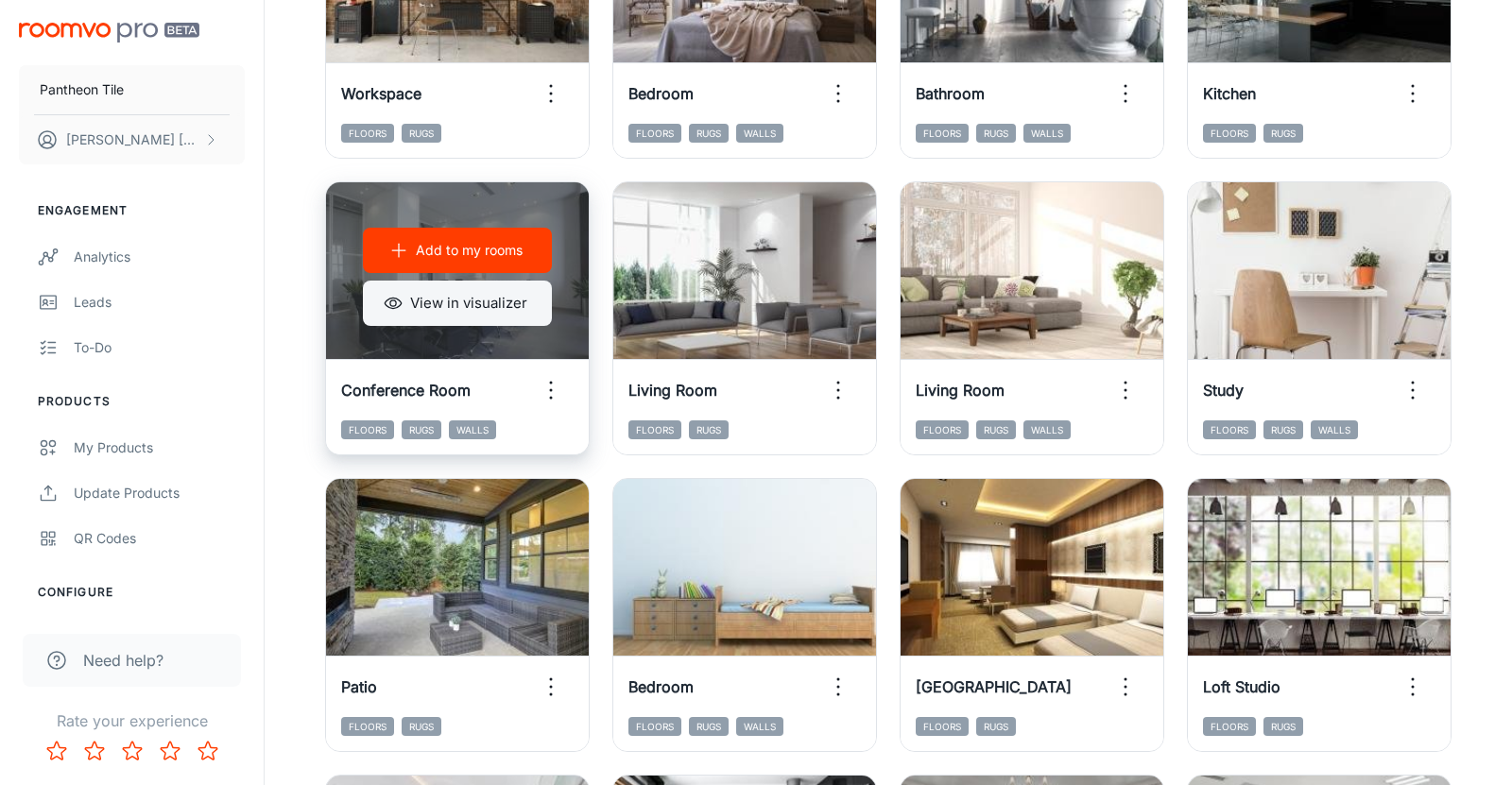
click at [470, 309] on button "View in visualizer" at bounding box center [457, 303] width 189 height 45
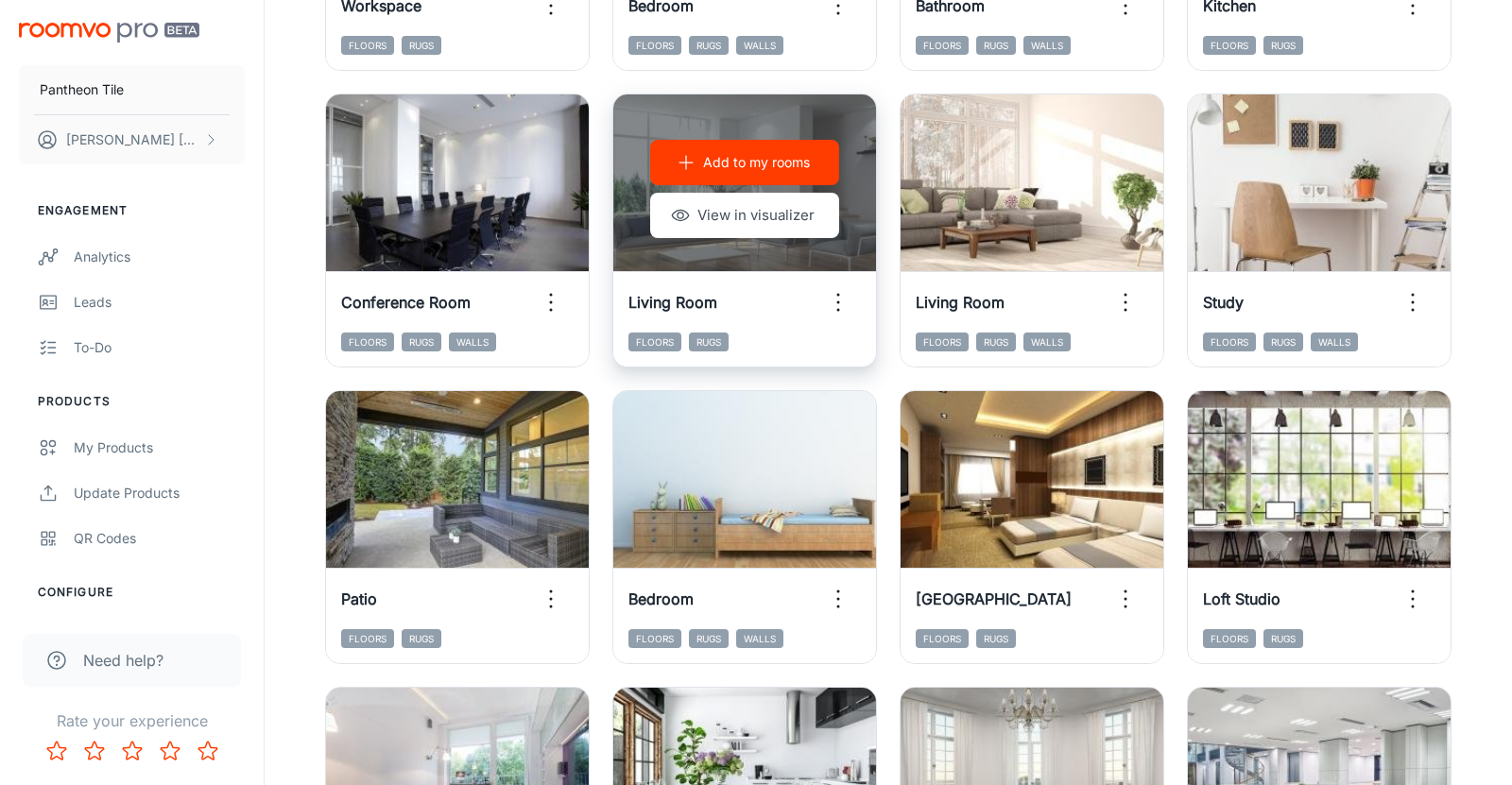
scroll to position [496, 0]
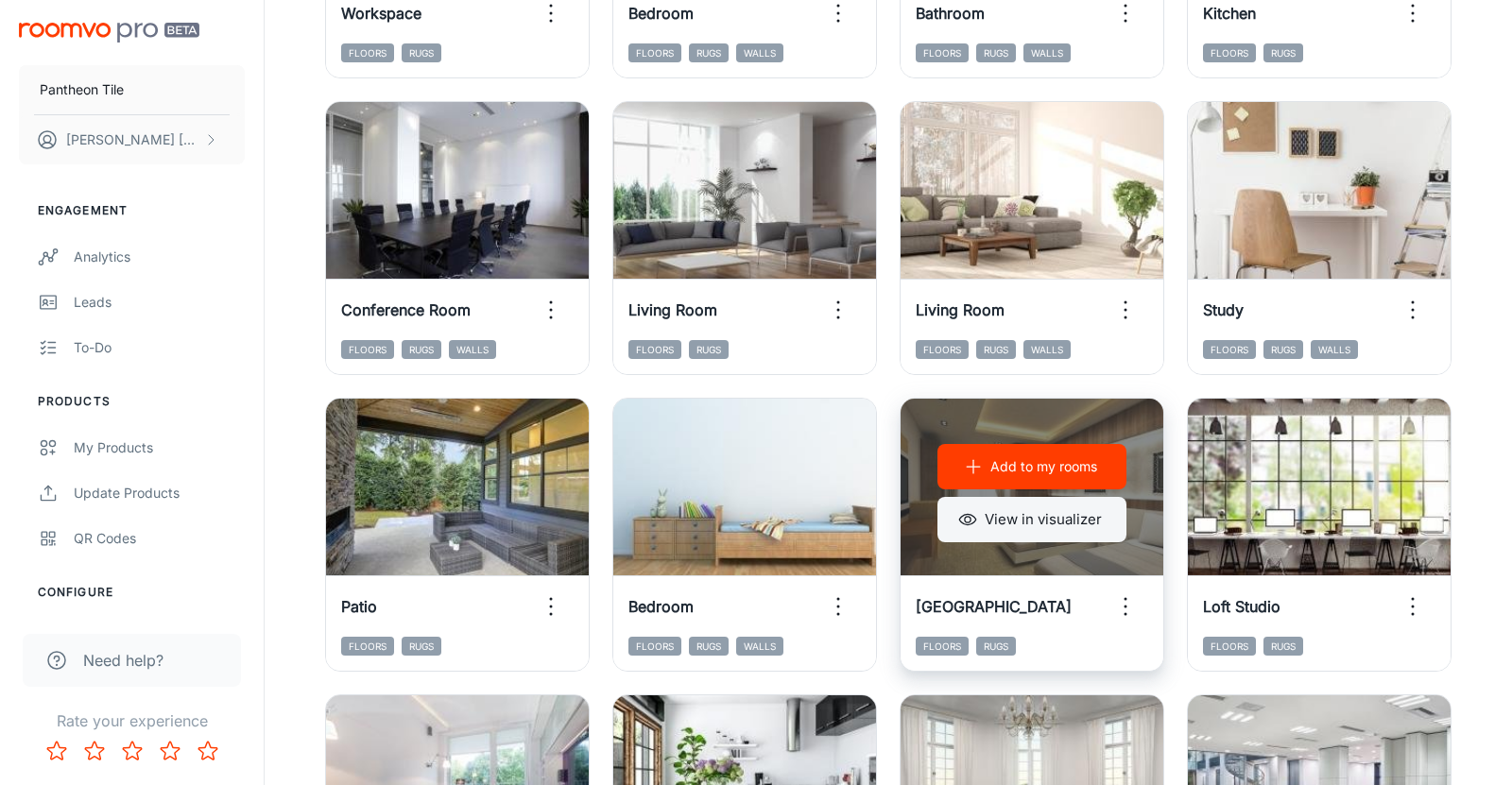
click at [1057, 521] on button "View in visualizer" at bounding box center [1031, 519] width 189 height 45
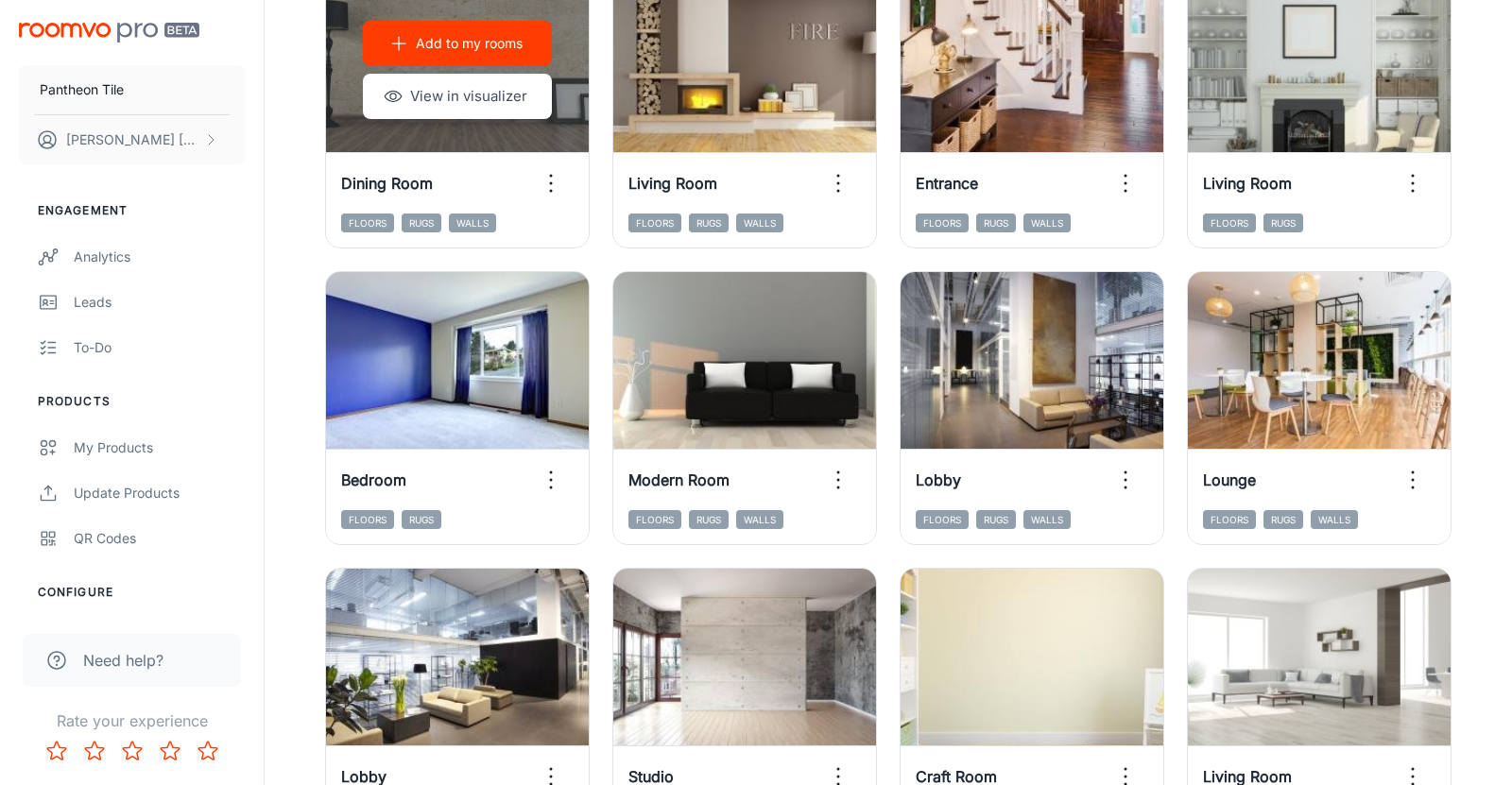
scroll to position [1518, 0]
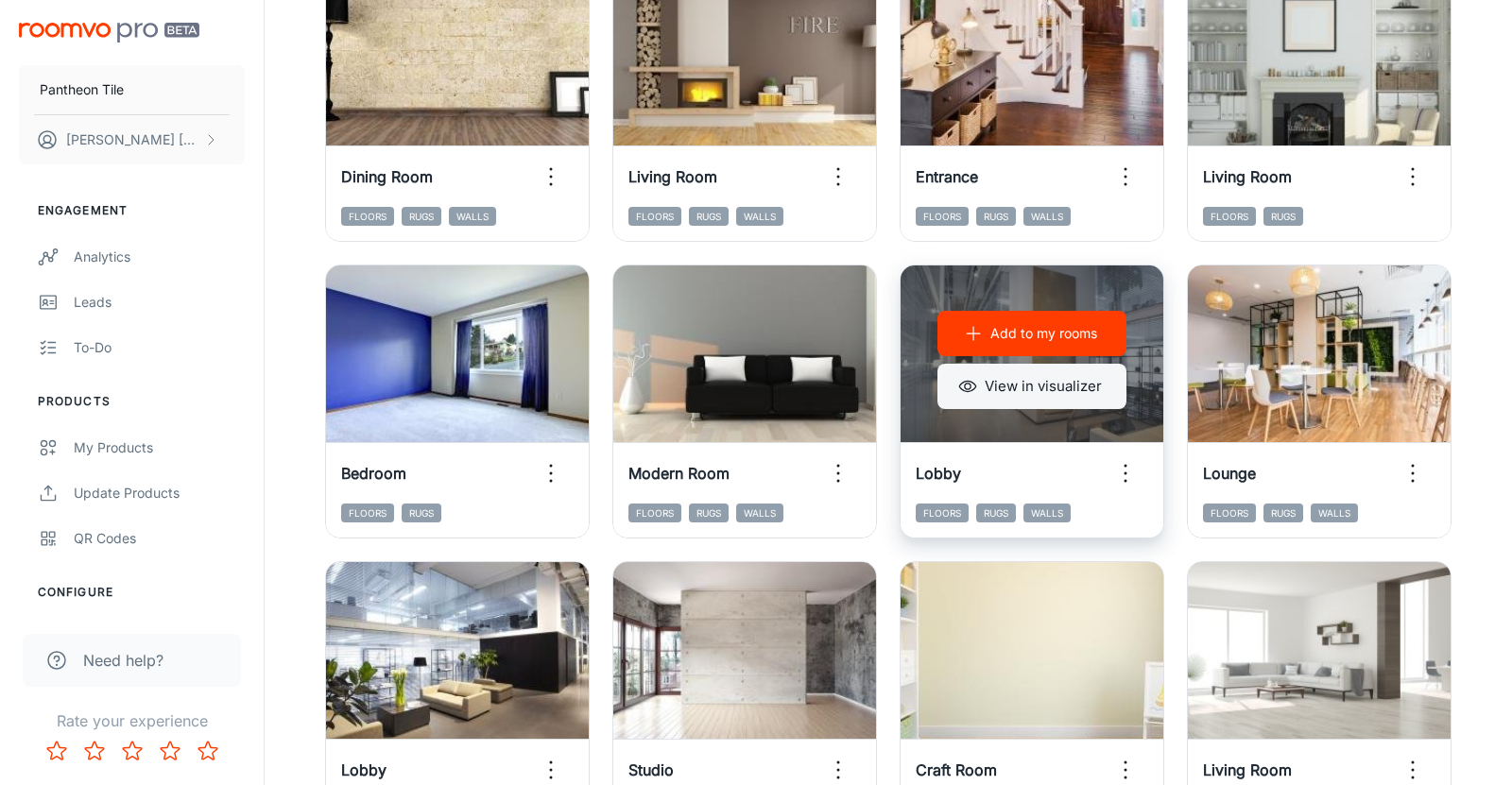
click at [1024, 381] on button "View in visualizer" at bounding box center [1031, 385] width 189 height 45
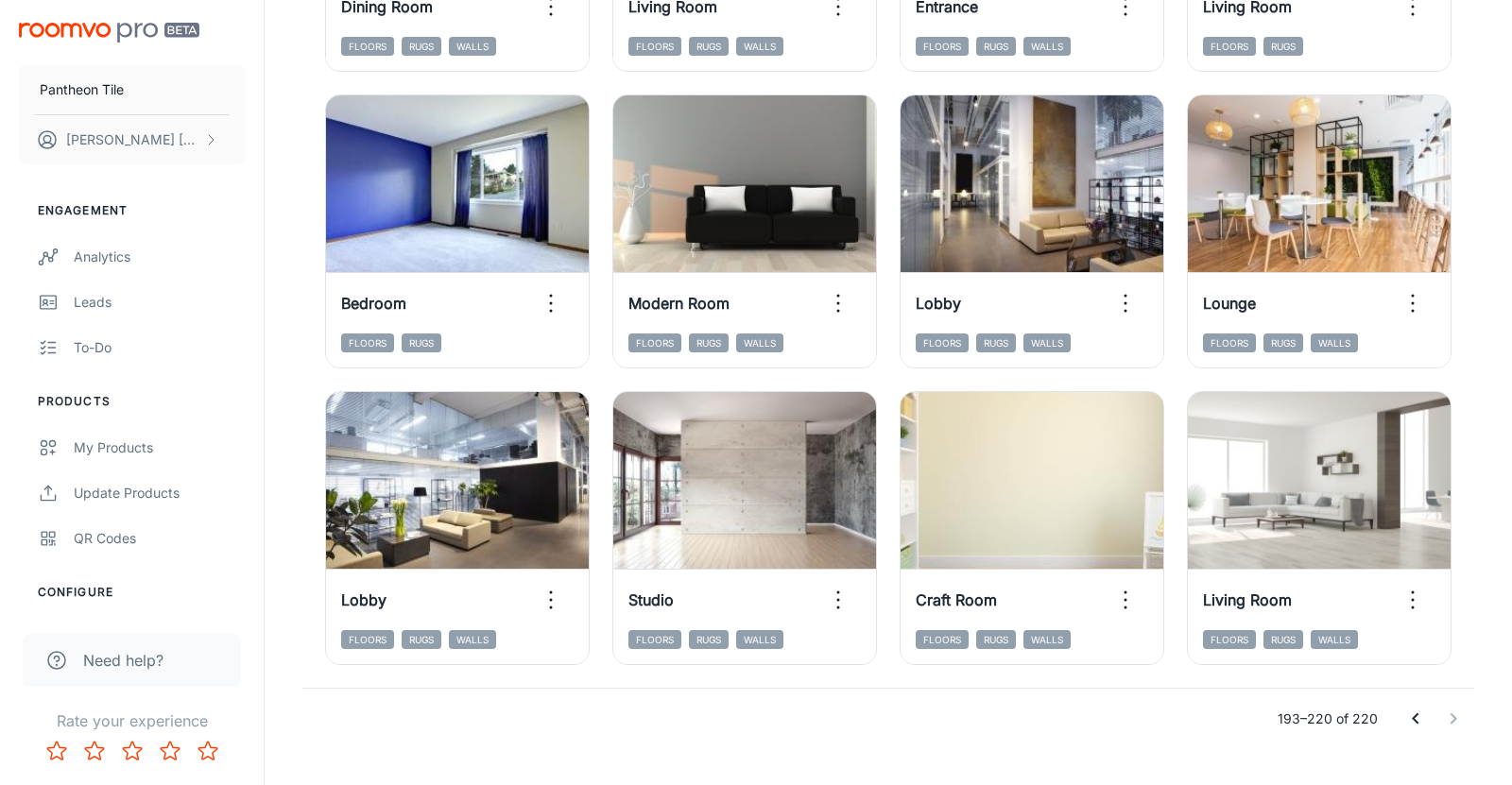
scroll to position [1728, 0]
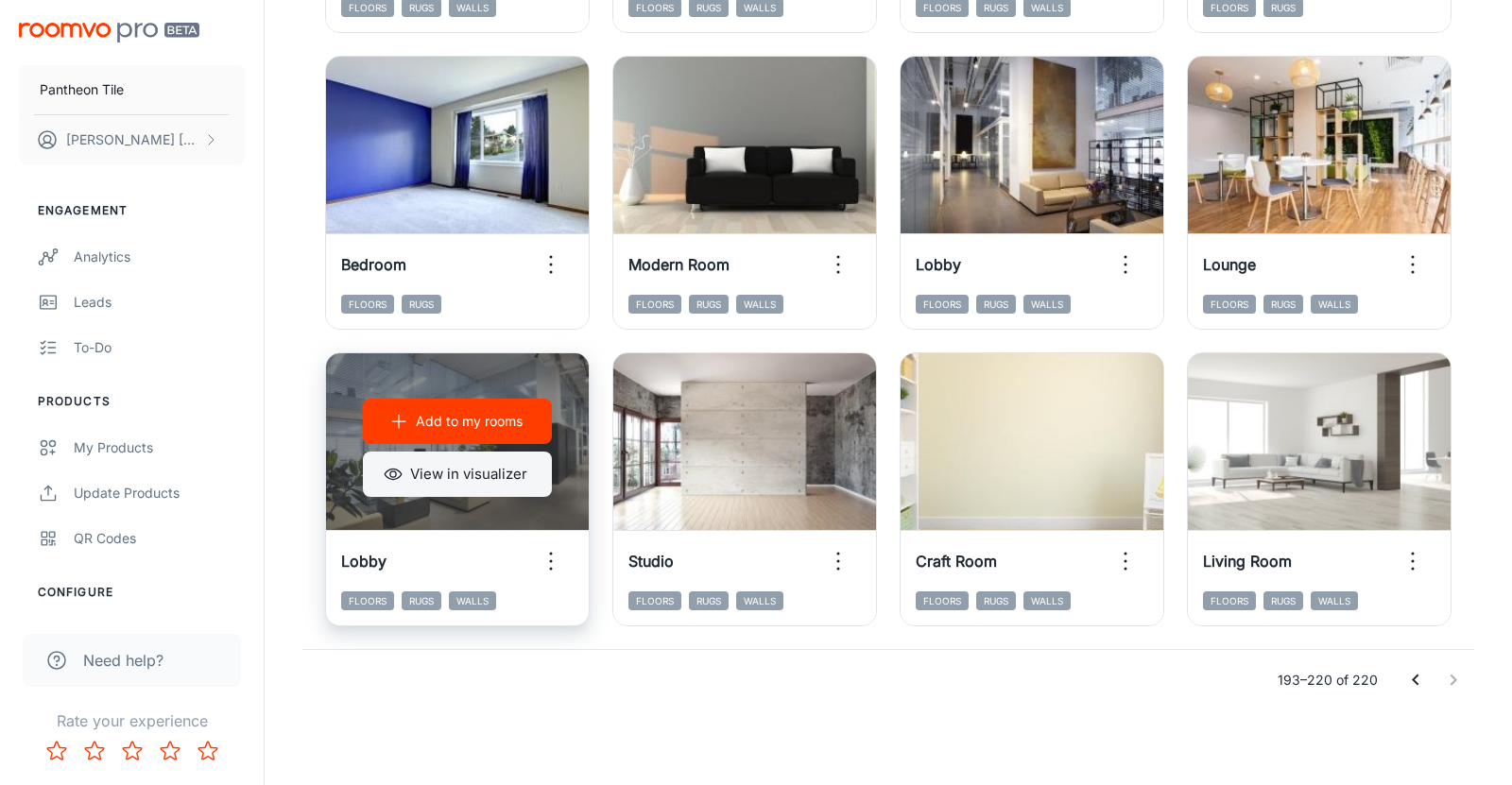
click at [472, 469] on button "View in visualizer" at bounding box center [457, 474] width 189 height 45
click at [459, 427] on p "Add to my rooms" at bounding box center [468, 422] width 107 height 21
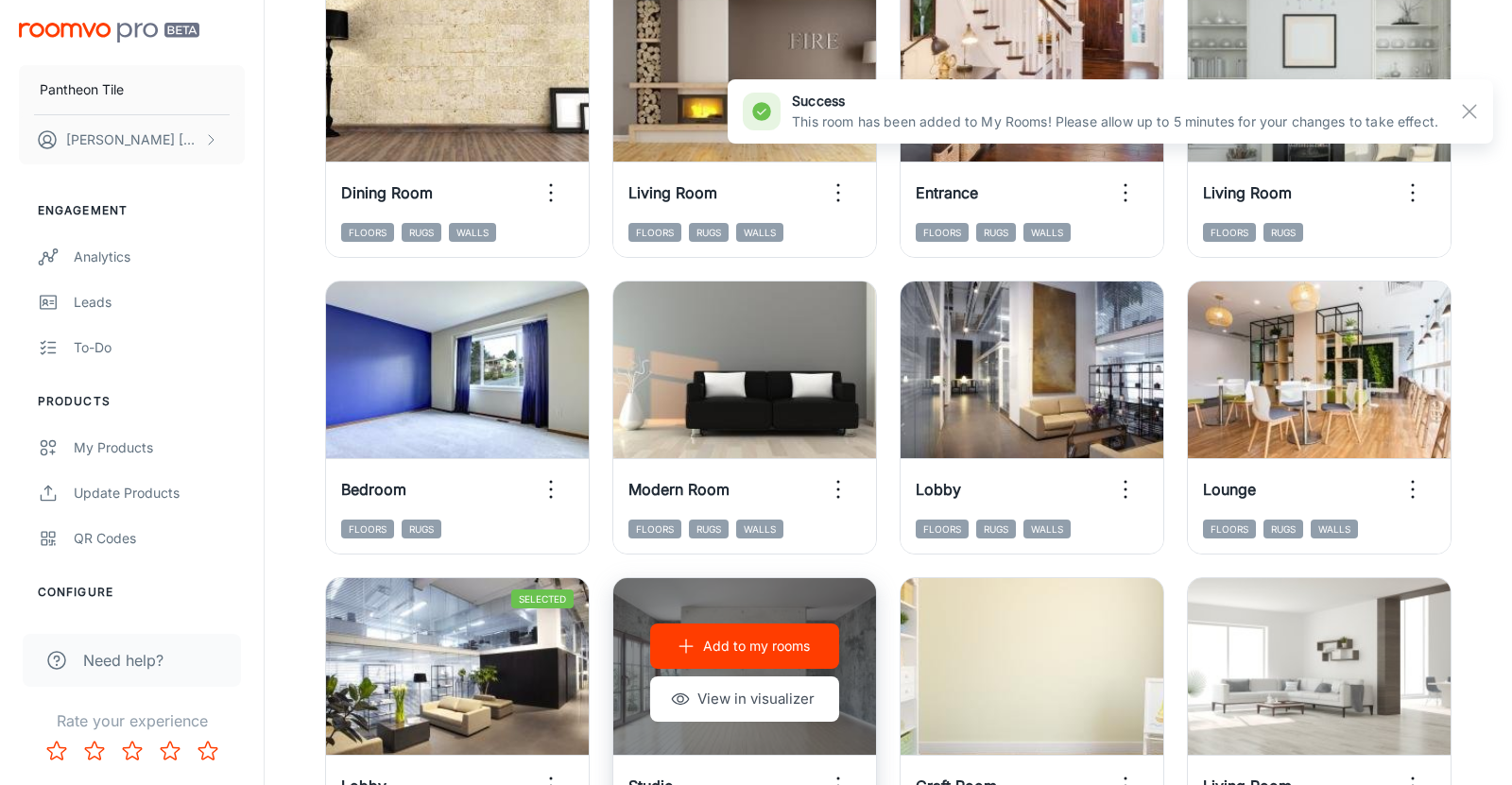
scroll to position [1503, 0]
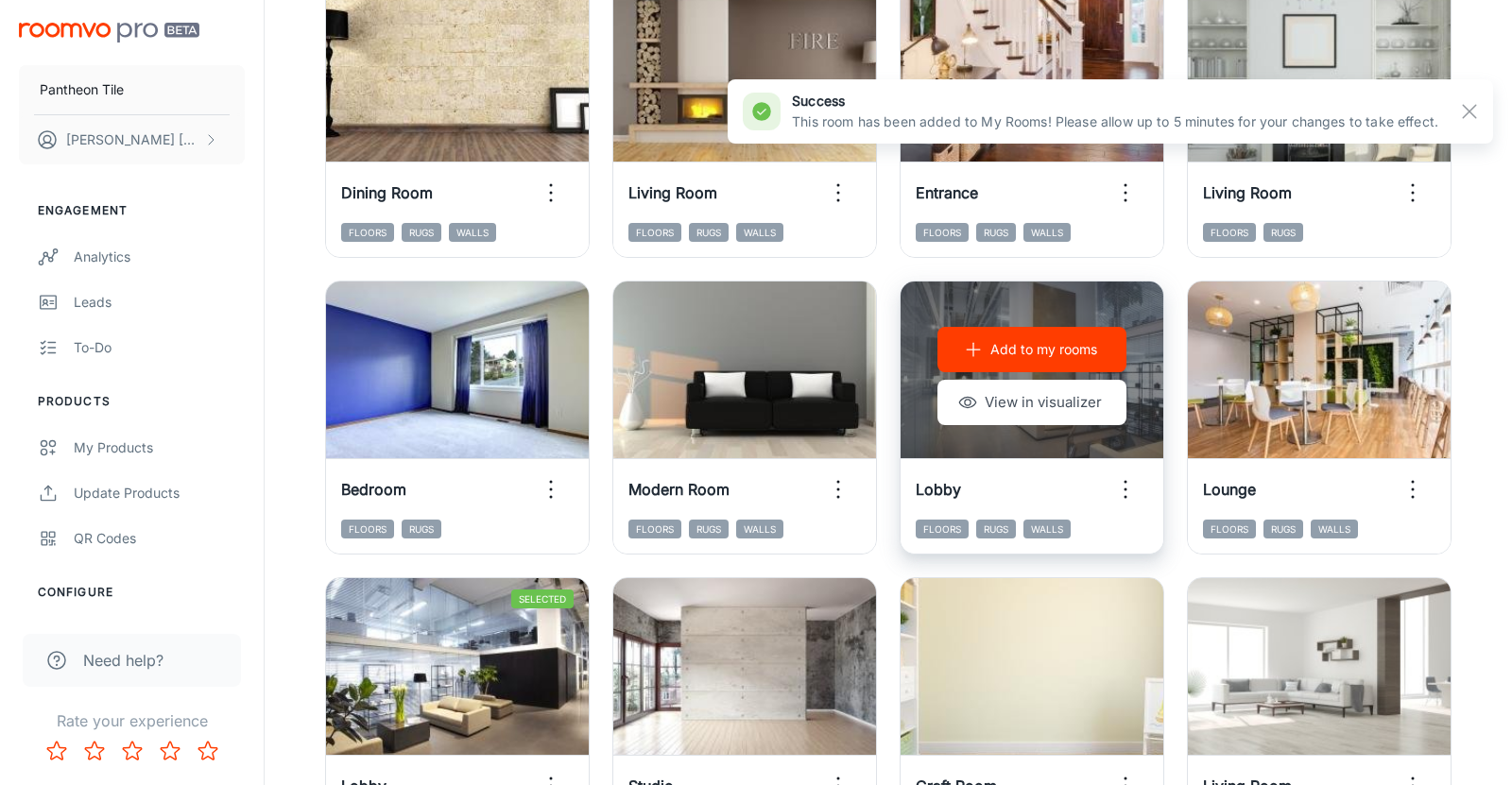
click at [1024, 359] on button "Add to my rooms" at bounding box center [1031, 349] width 189 height 45
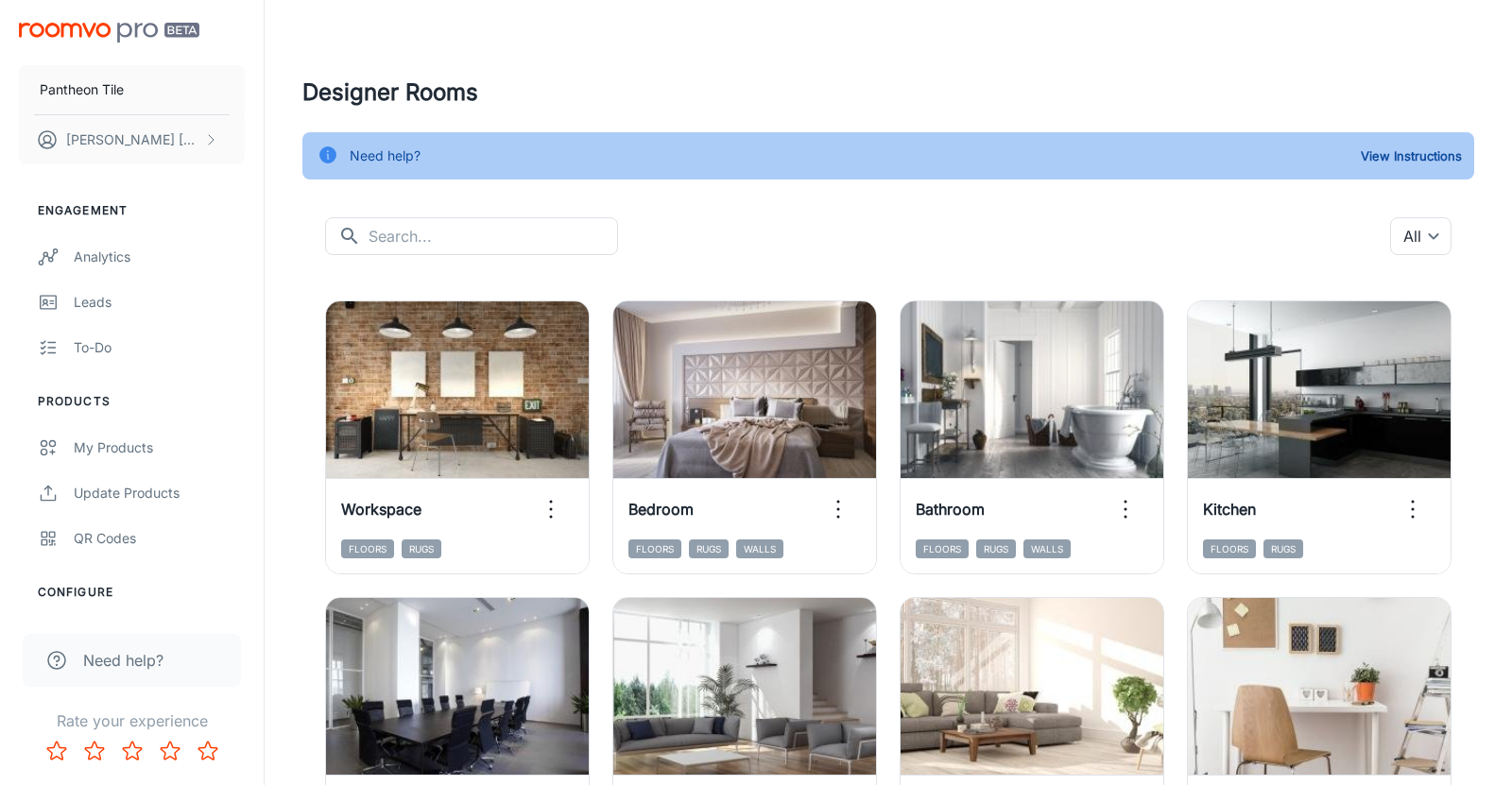
scroll to position [1728, 0]
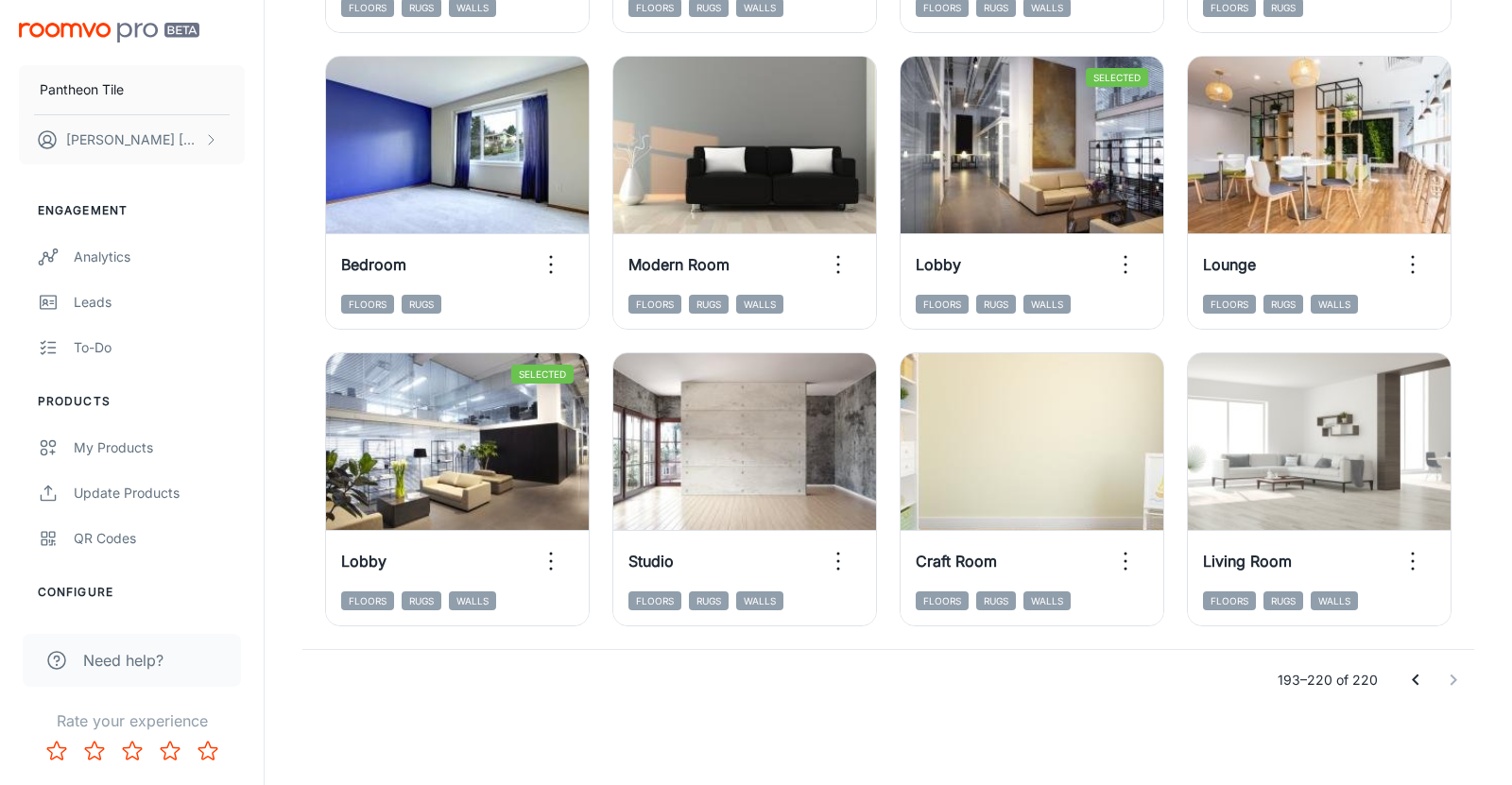
click at [1412, 675] on icon "Go to previous page" at bounding box center [1415, 680] width 23 height 23
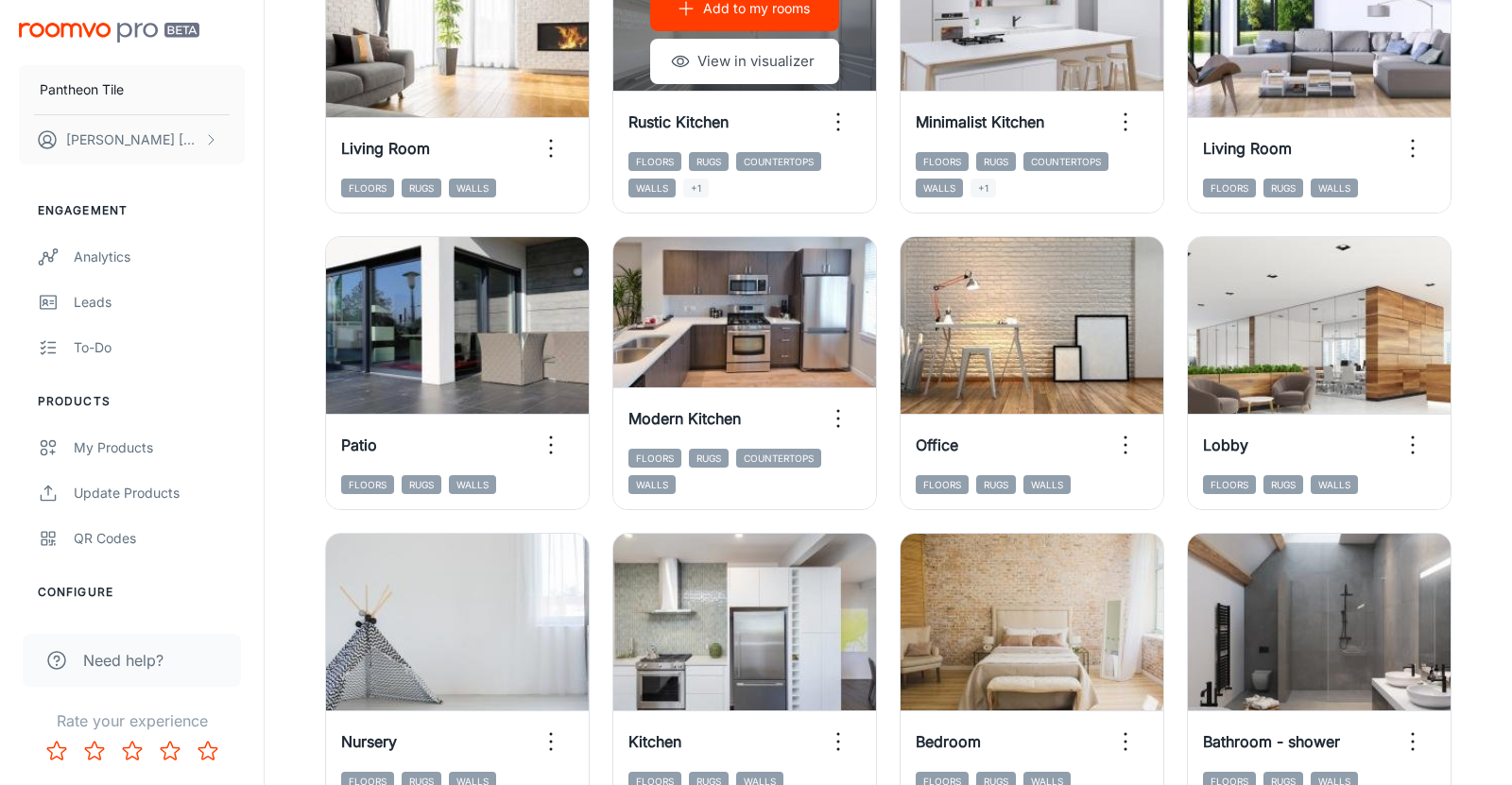
scroll to position [681, 0]
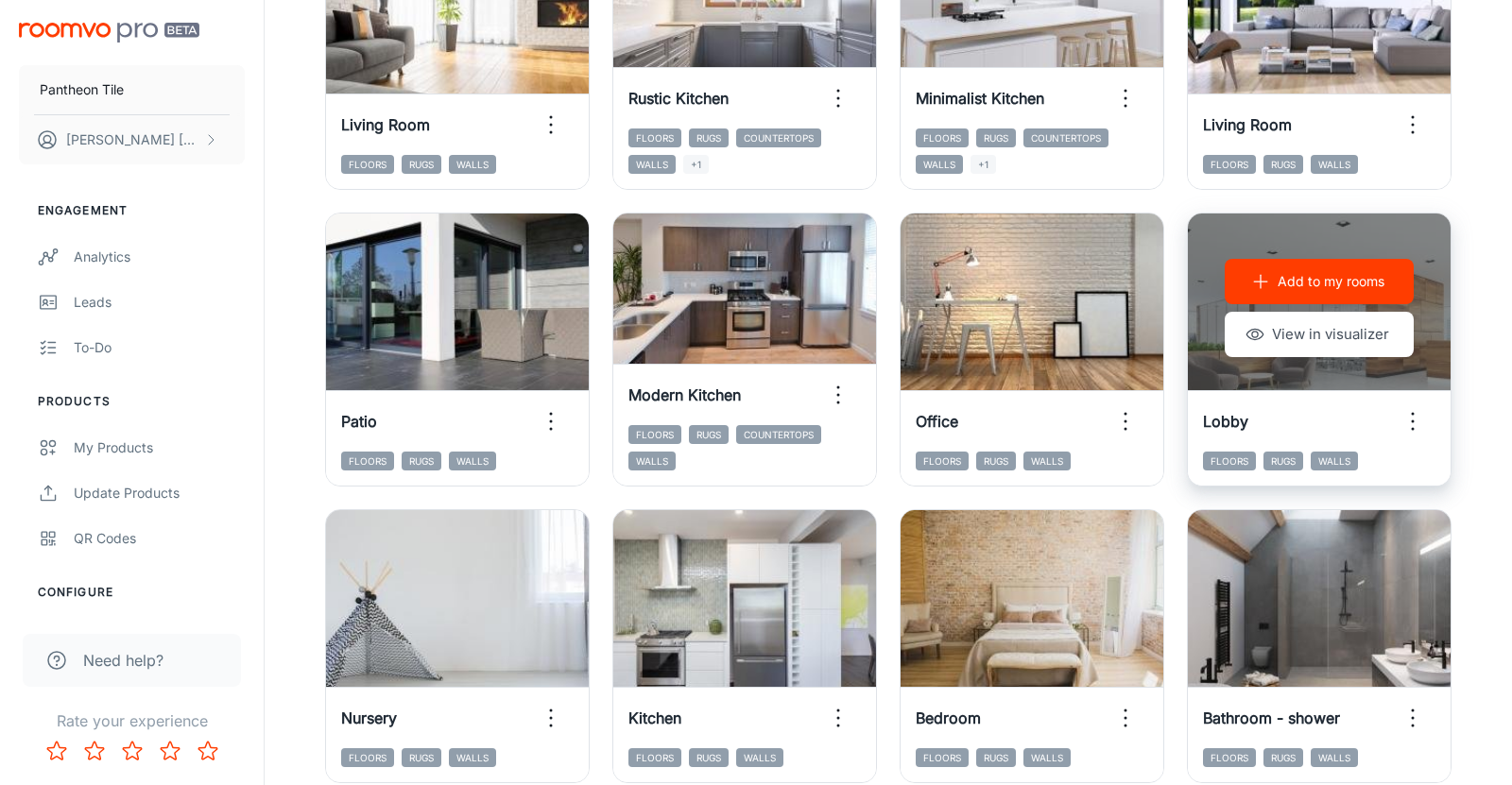
click at [1408, 413] on icon "button" at bounding box center [1412, 421] width 30 height 30
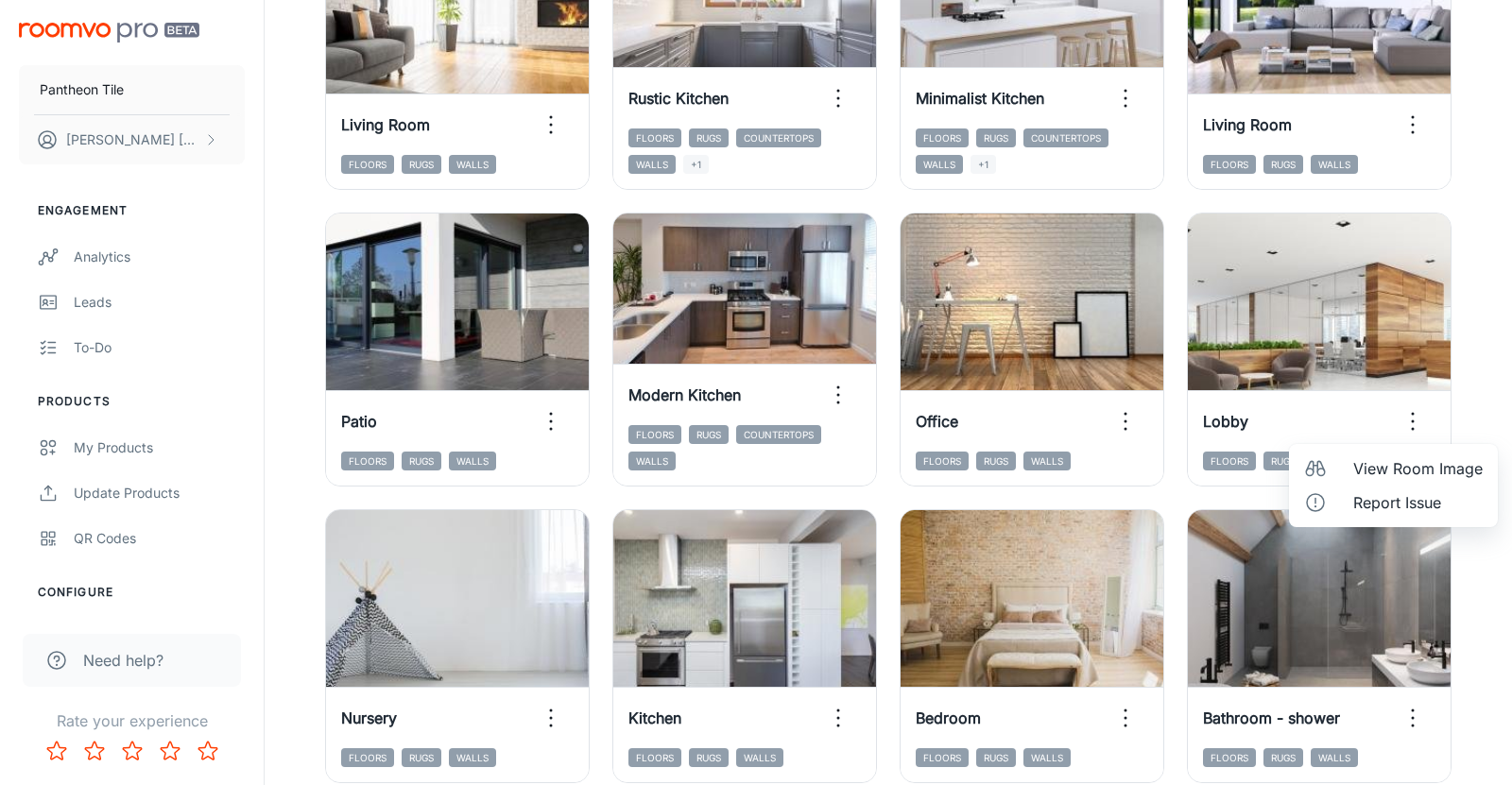
click at [1355, 496] on span "Report Issue" at bounding box center [1417, 503] width 130 height 23
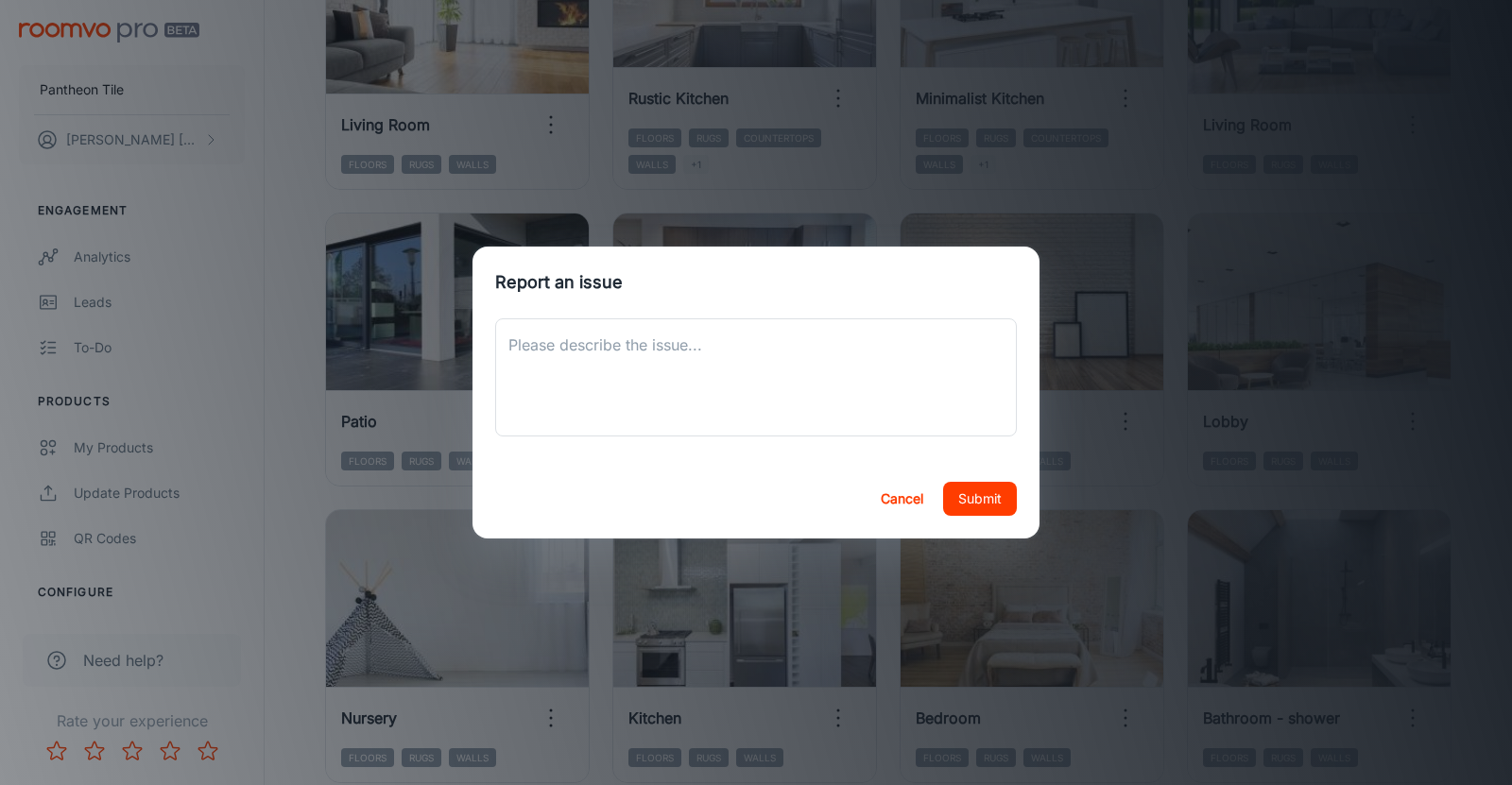
click at [871, 500] on button "Cancel" at bounding box center [901, 498] width 61 height 34
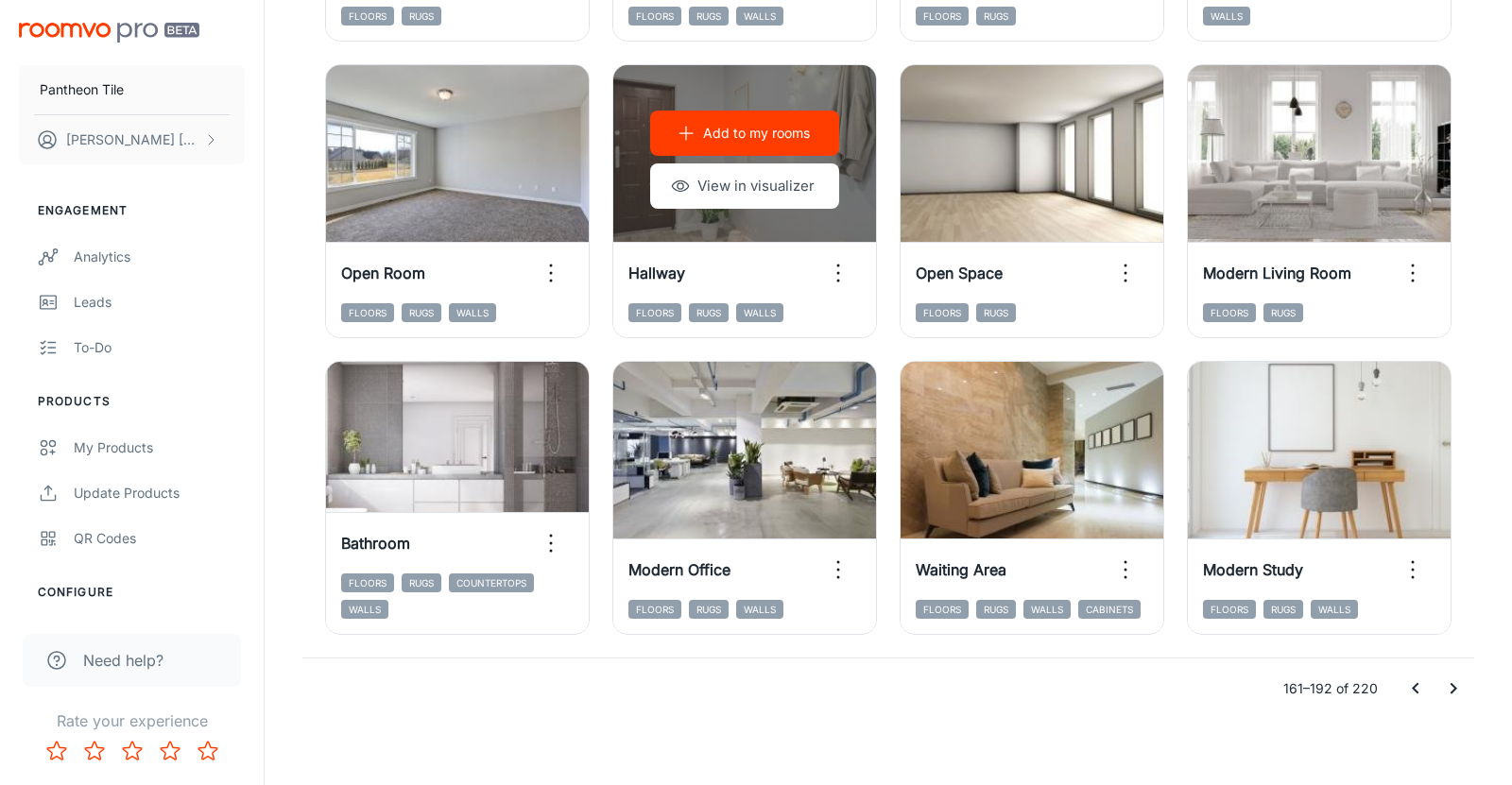
scroll to position [2024, 0]
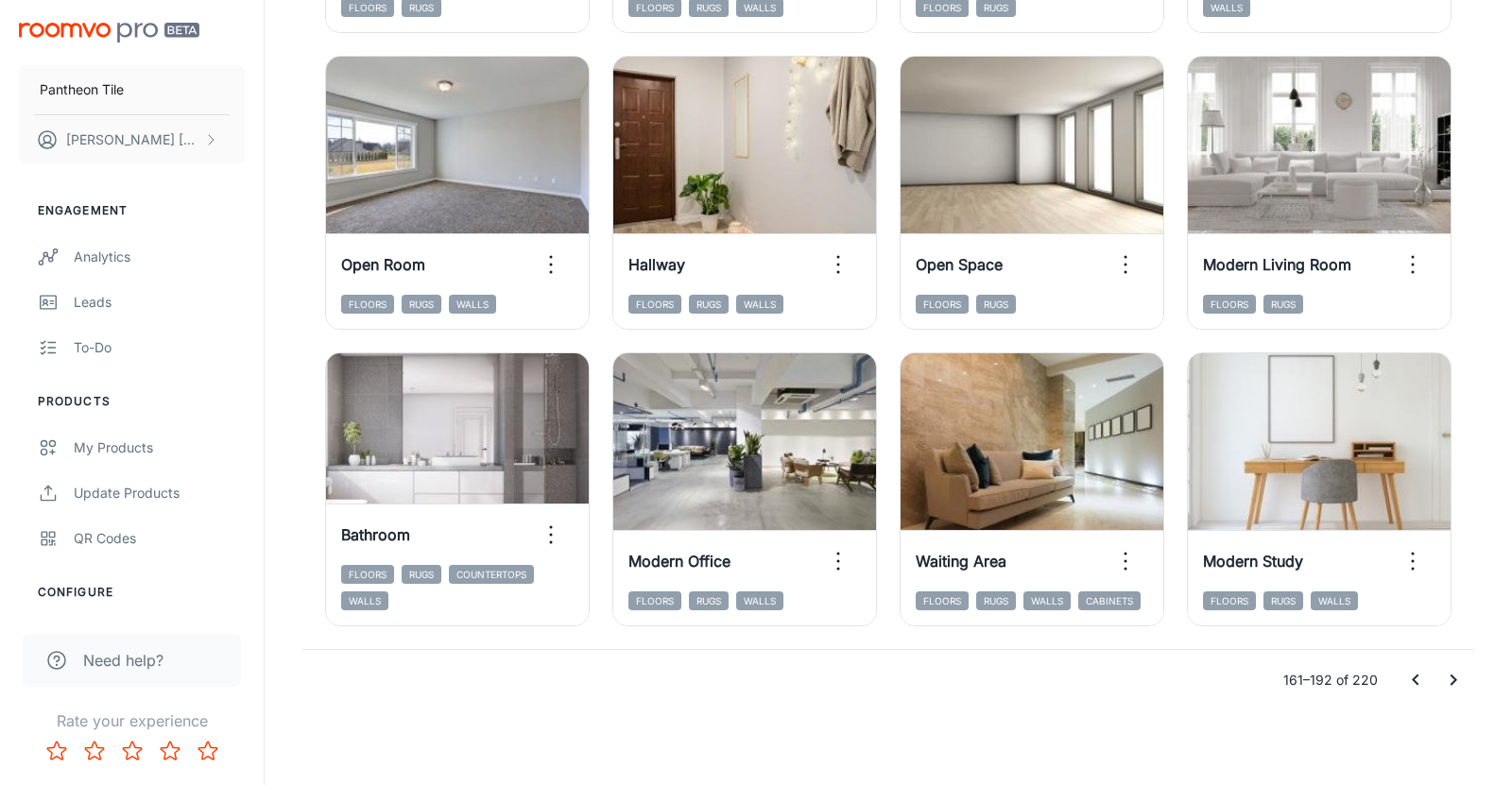
click at [1415, 687] on icon "Go to previous page" at bounding box center [1415, 680] width 23 height 23
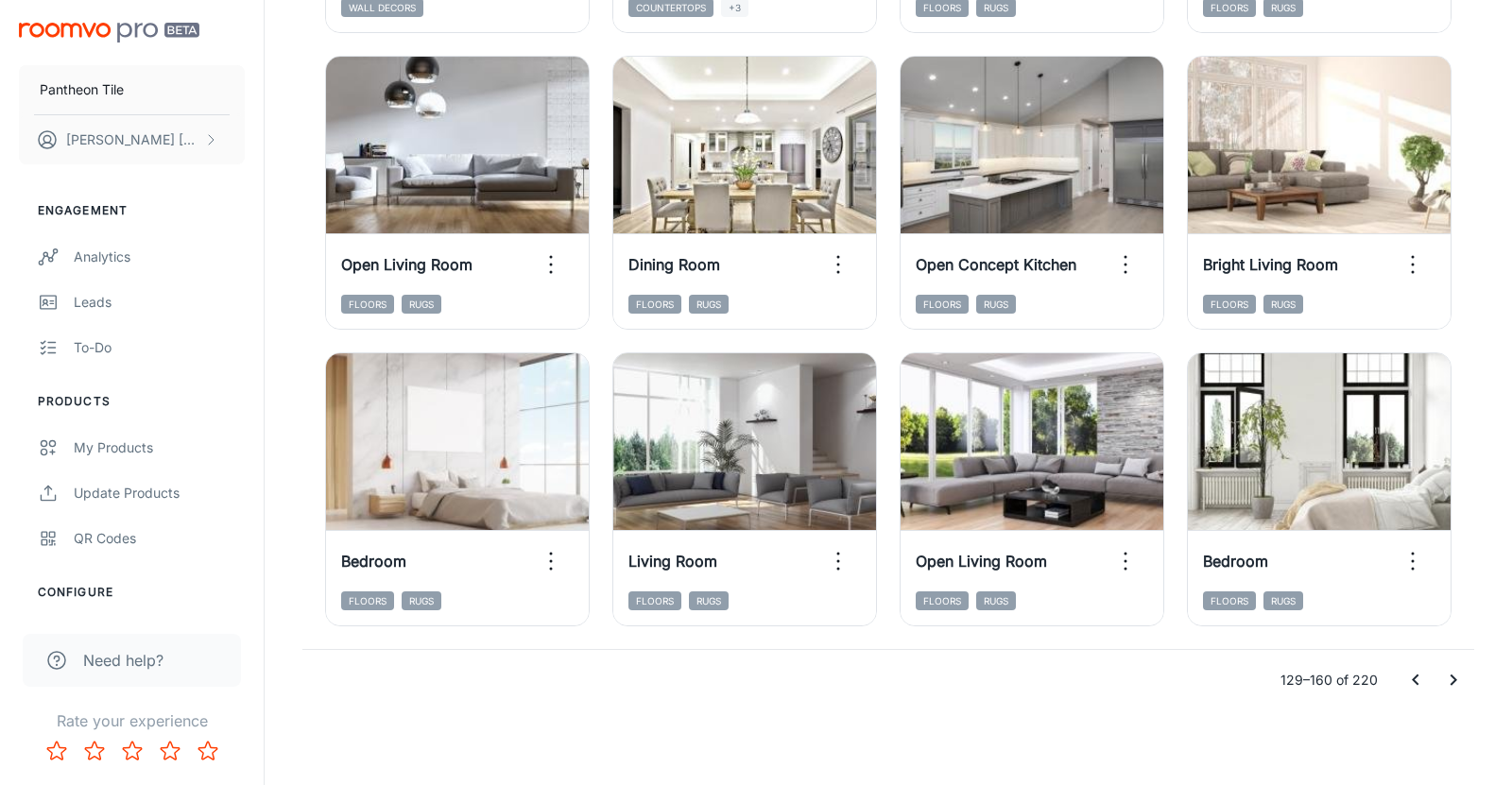
click at [1412, 684] on icon "Go to previous page" at bounding box center [1415, 680] width 23 height 23
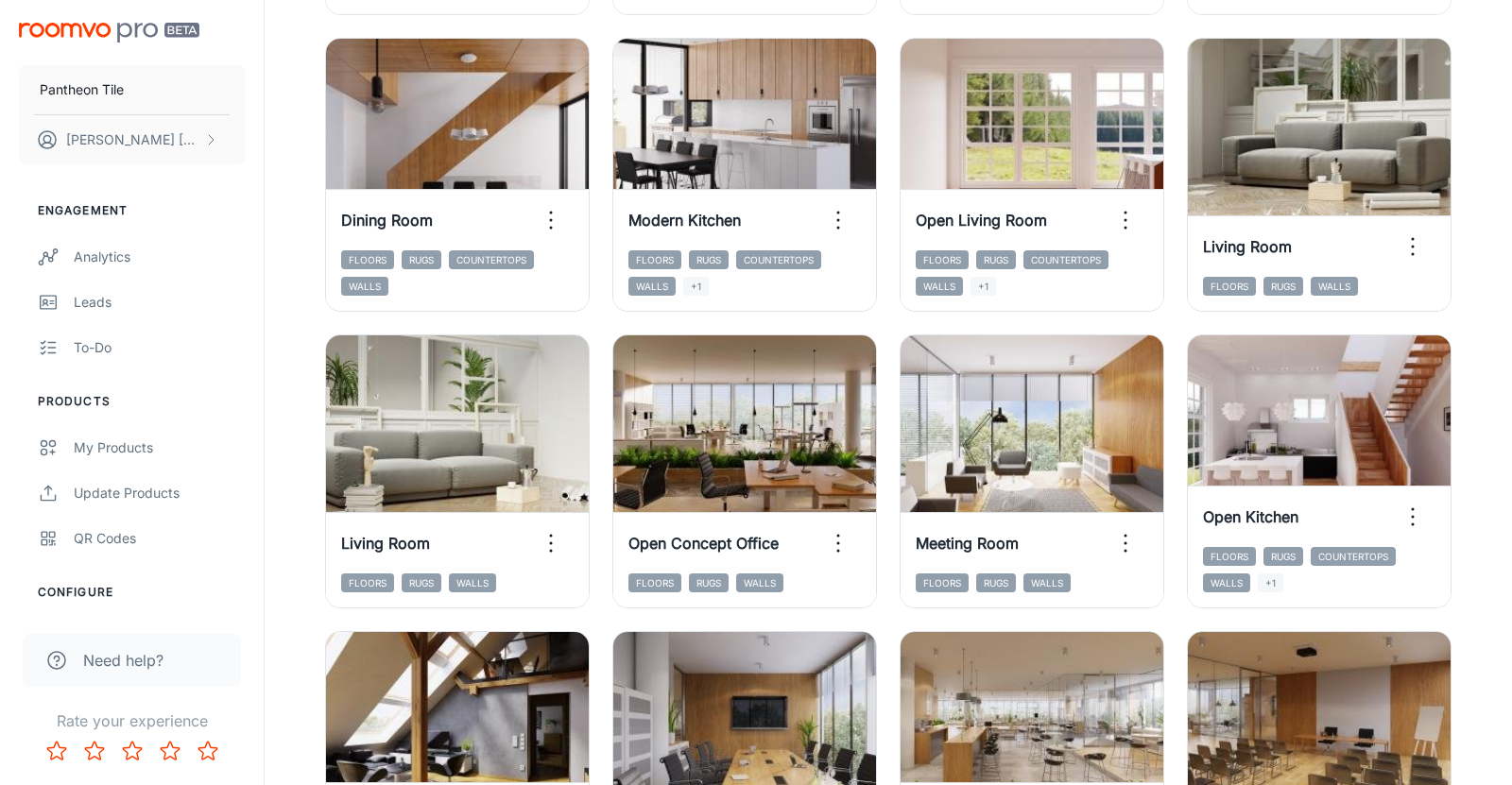
scroll to position [1450, 0]
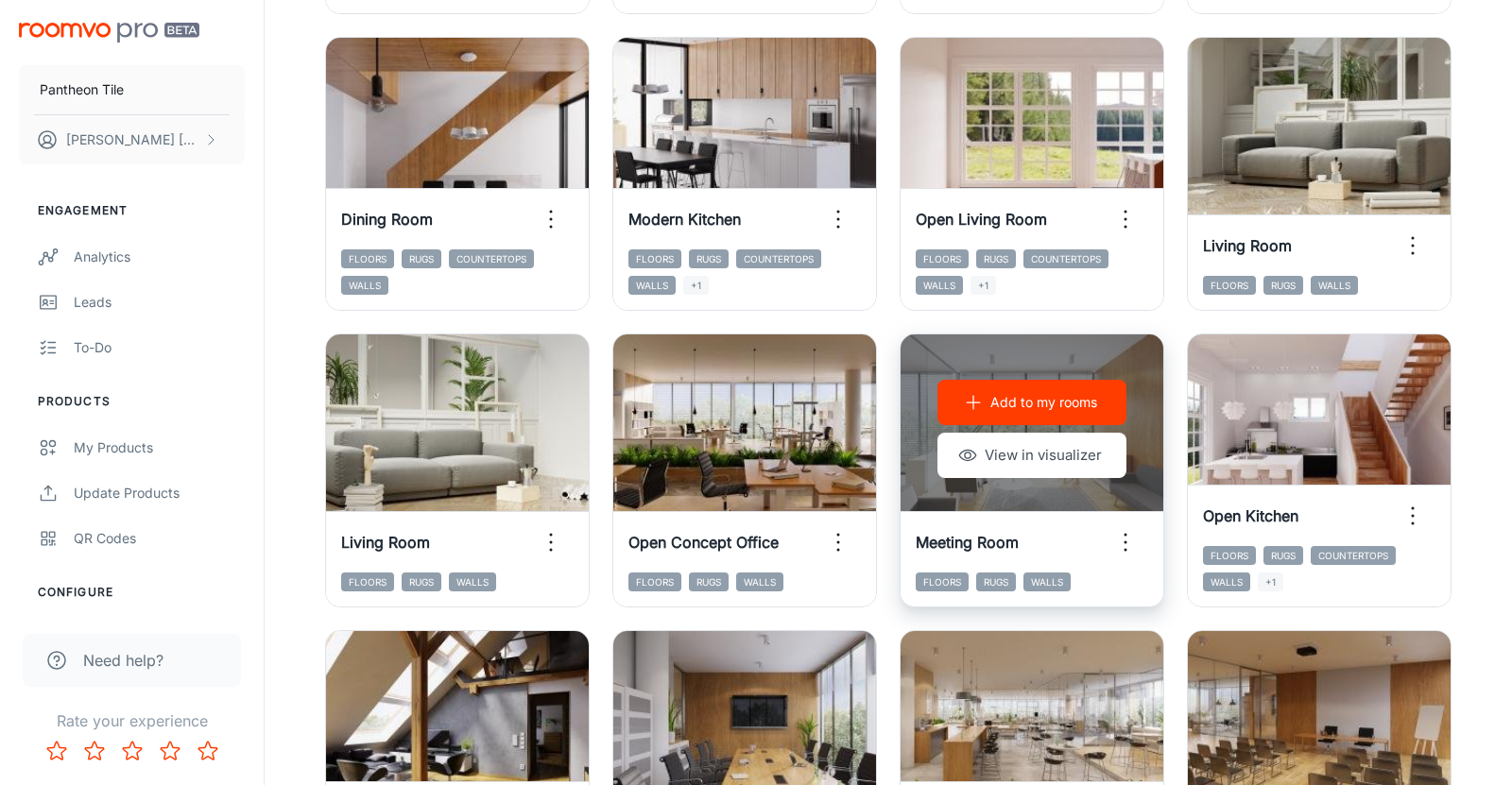
click at [1018, 407] on p "Add to my rooms" at bounding box center [1043, 403] width 107 height 21
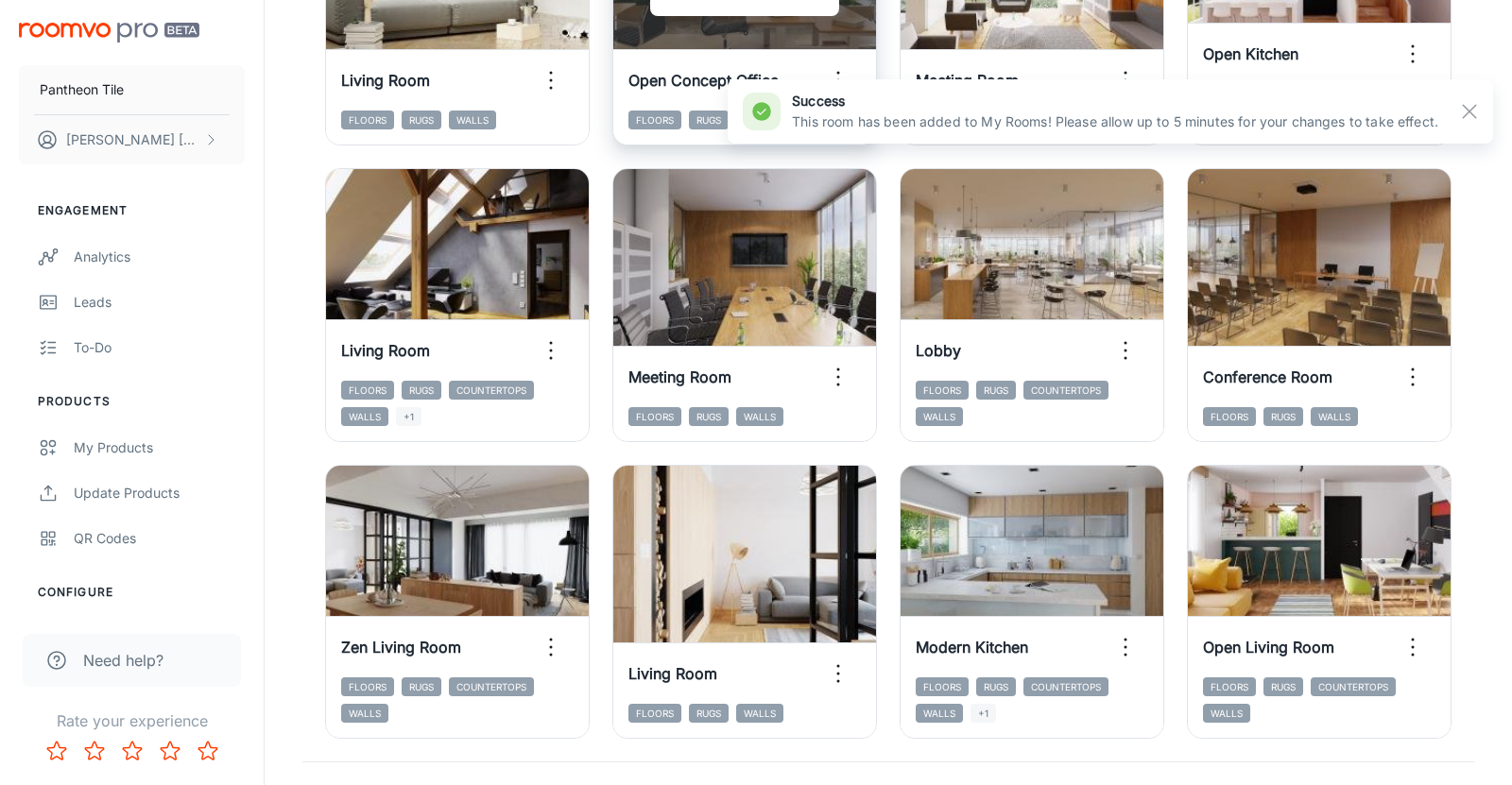
scroll to position [1915, 0]
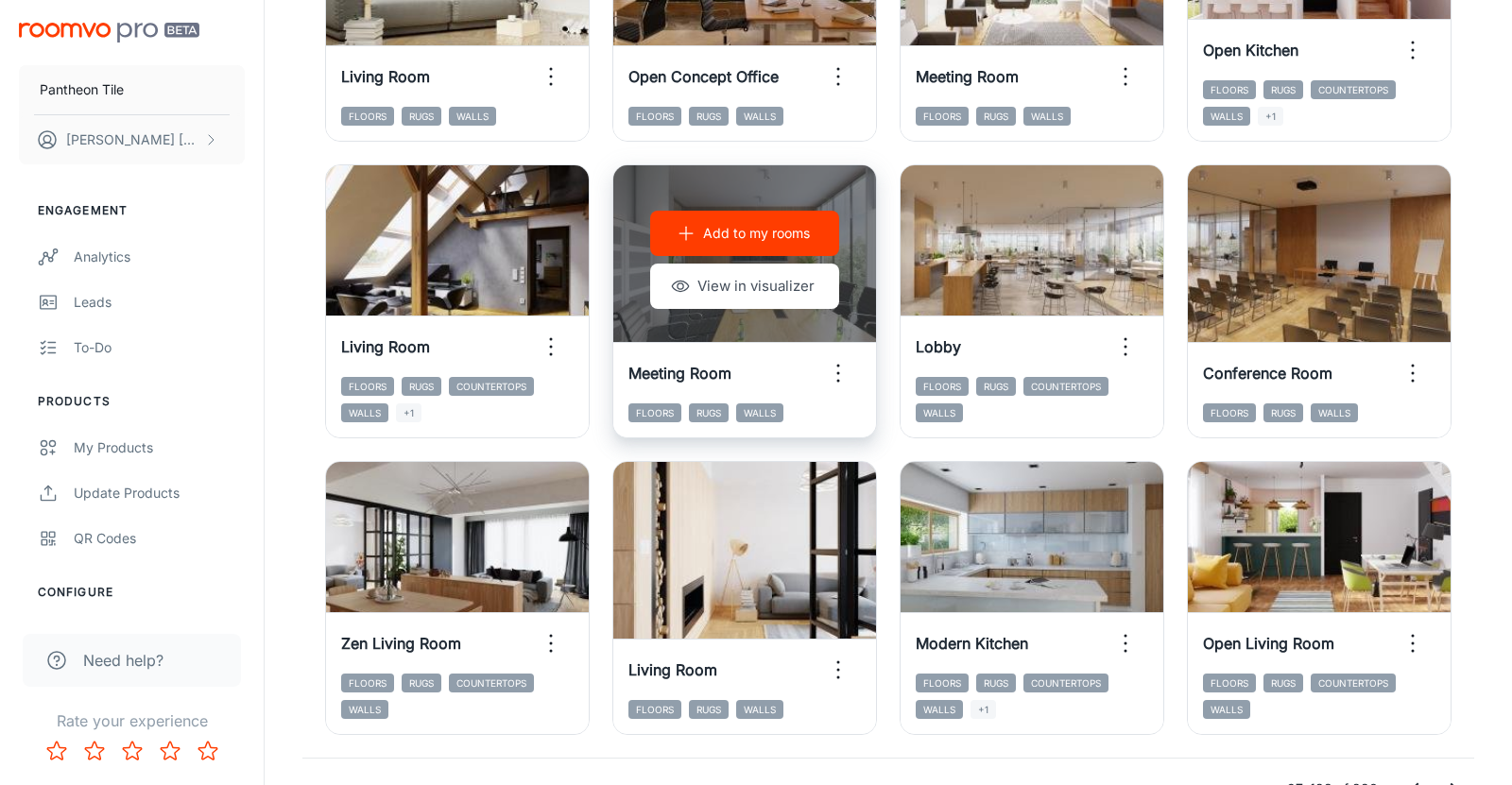
click at [736, 238] on p "Add to my rooms" at bounding box center [756, 233] width 107 height 21
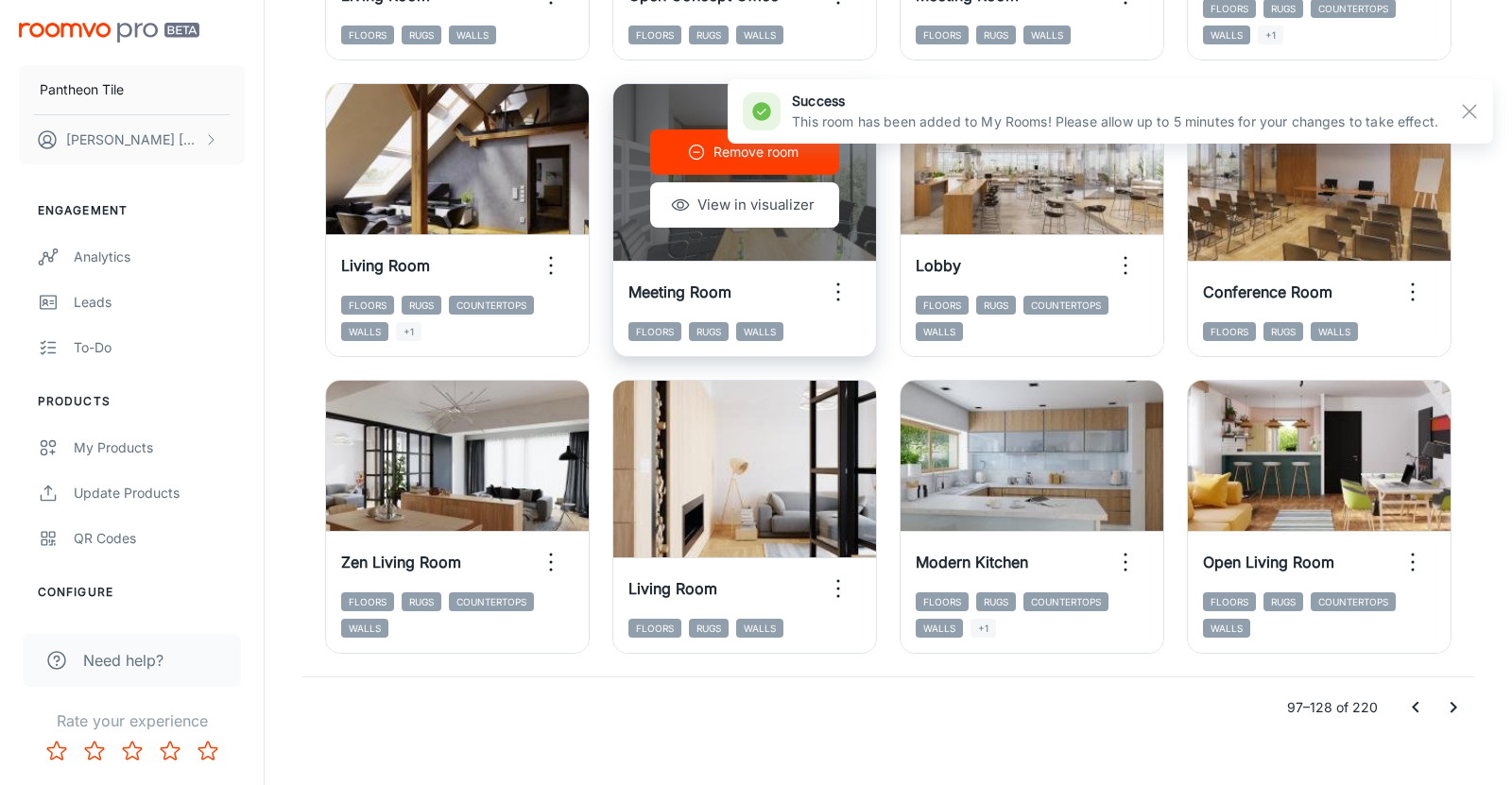
scroll to position [2024, 0]
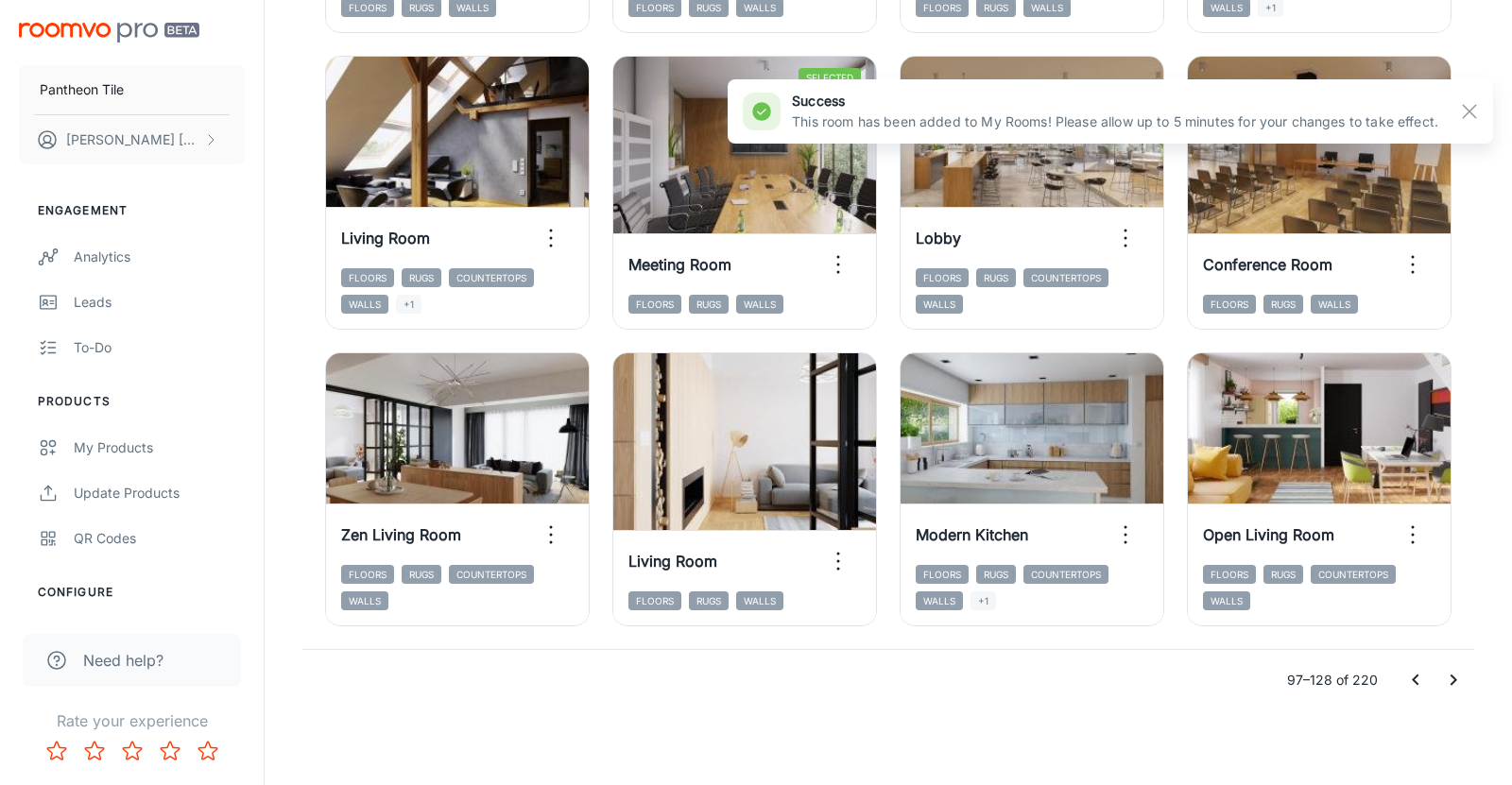
click at [1419, 693] on button "Go to previous page" at bounding box center [1415, 679] width 37 height 37
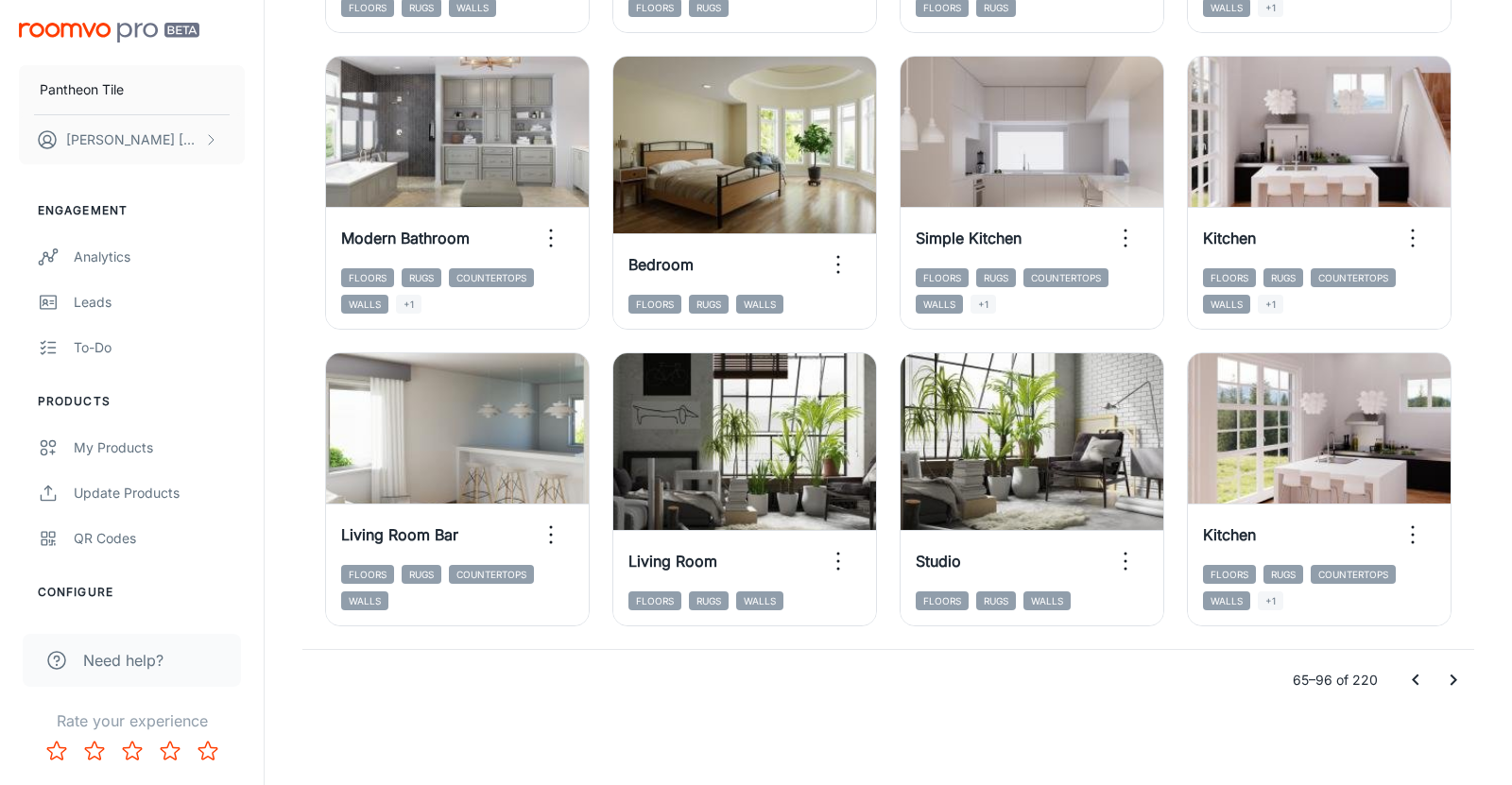
click at [1426, 686] on button "Go to previous page" at bounding box center [1415, 679] width 37 height 37
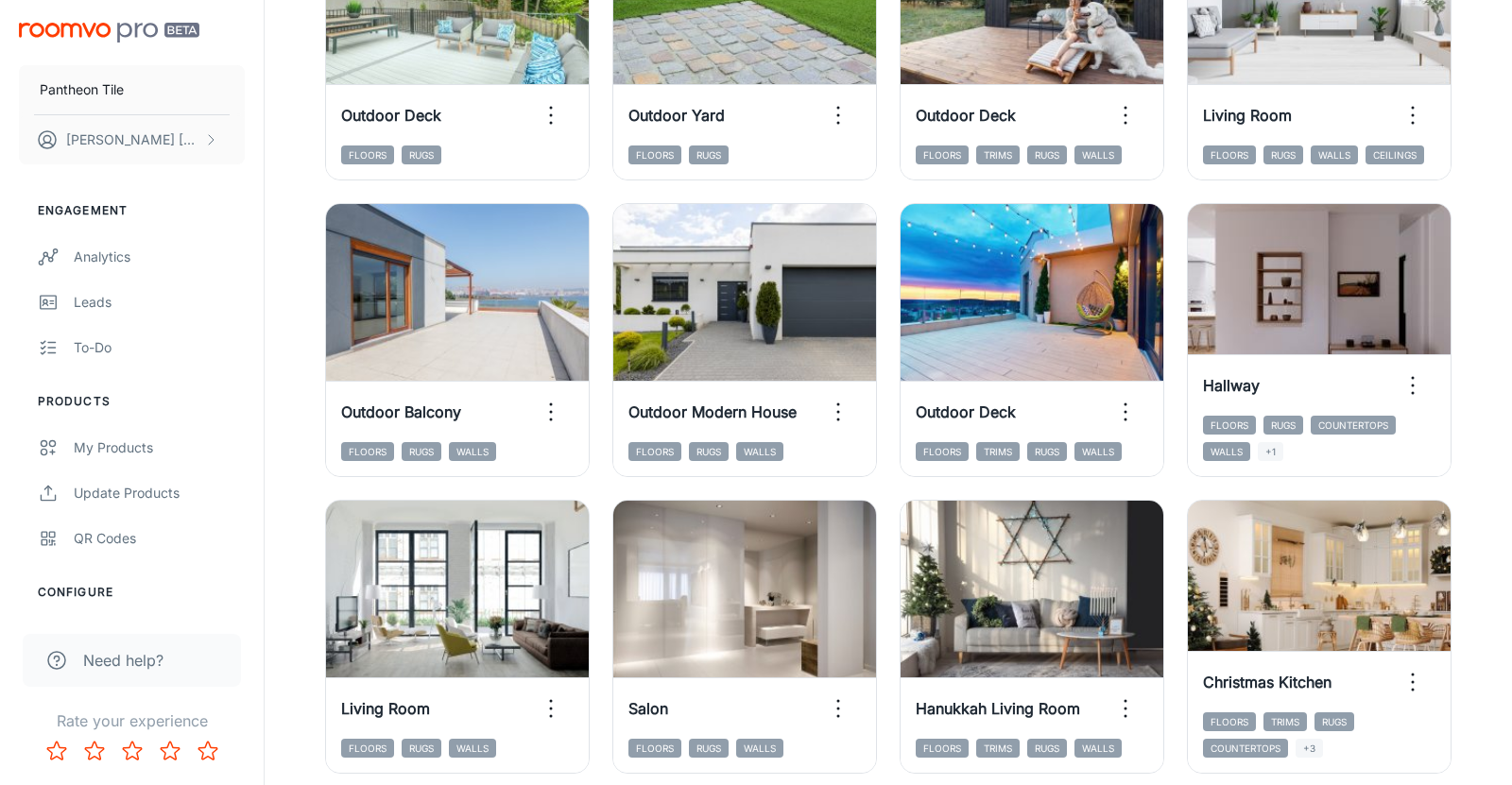
scroll to position [1572, 0]
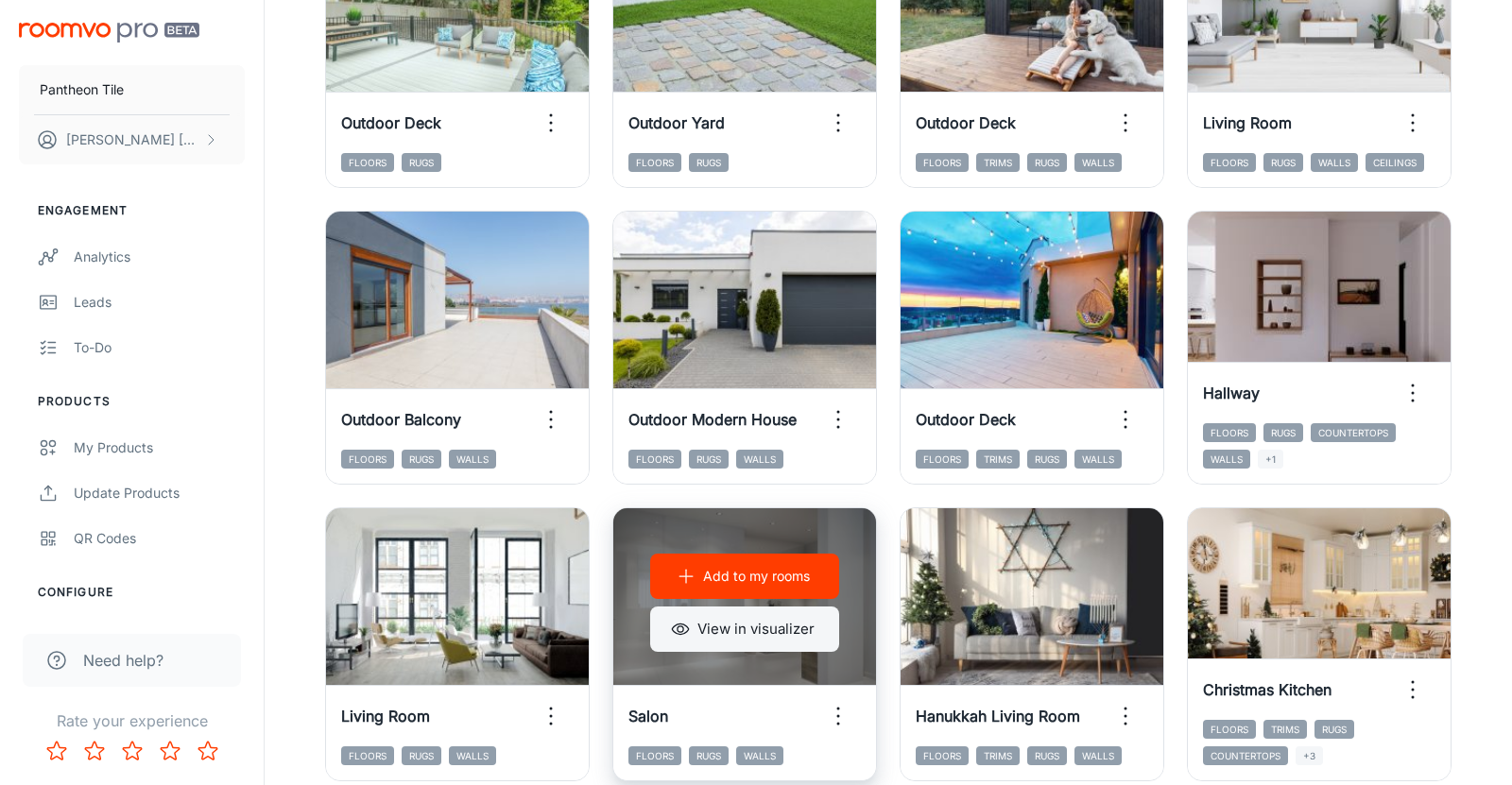
click at [729, 625] on button "View in visualizer" at bounding box center [744, 628] width 189 height 45
click at [732, 578] on p "Add to my rooms" at bounding box center [756, 576] width 107 height 21
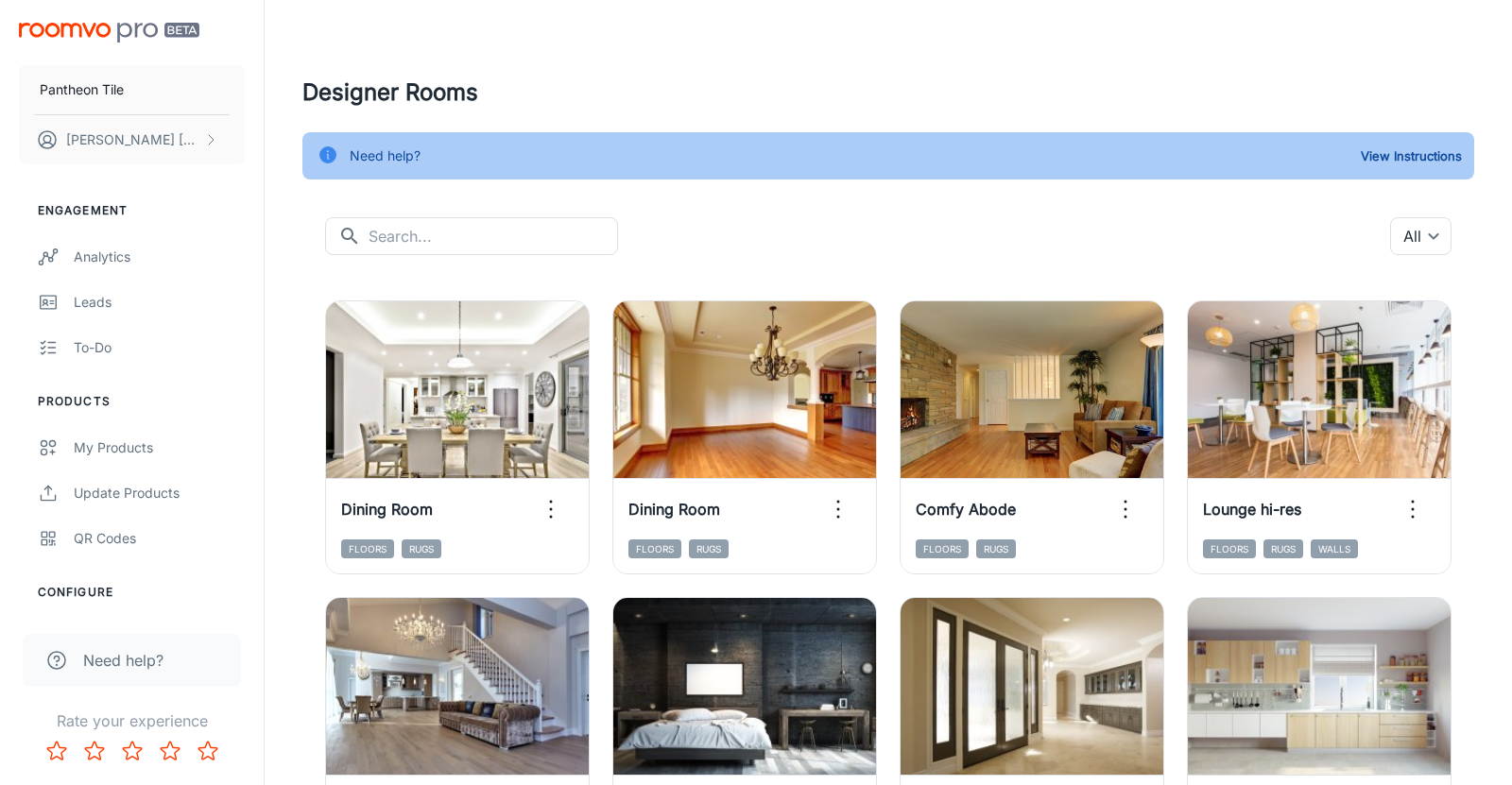
scroll to position [2024, 0]
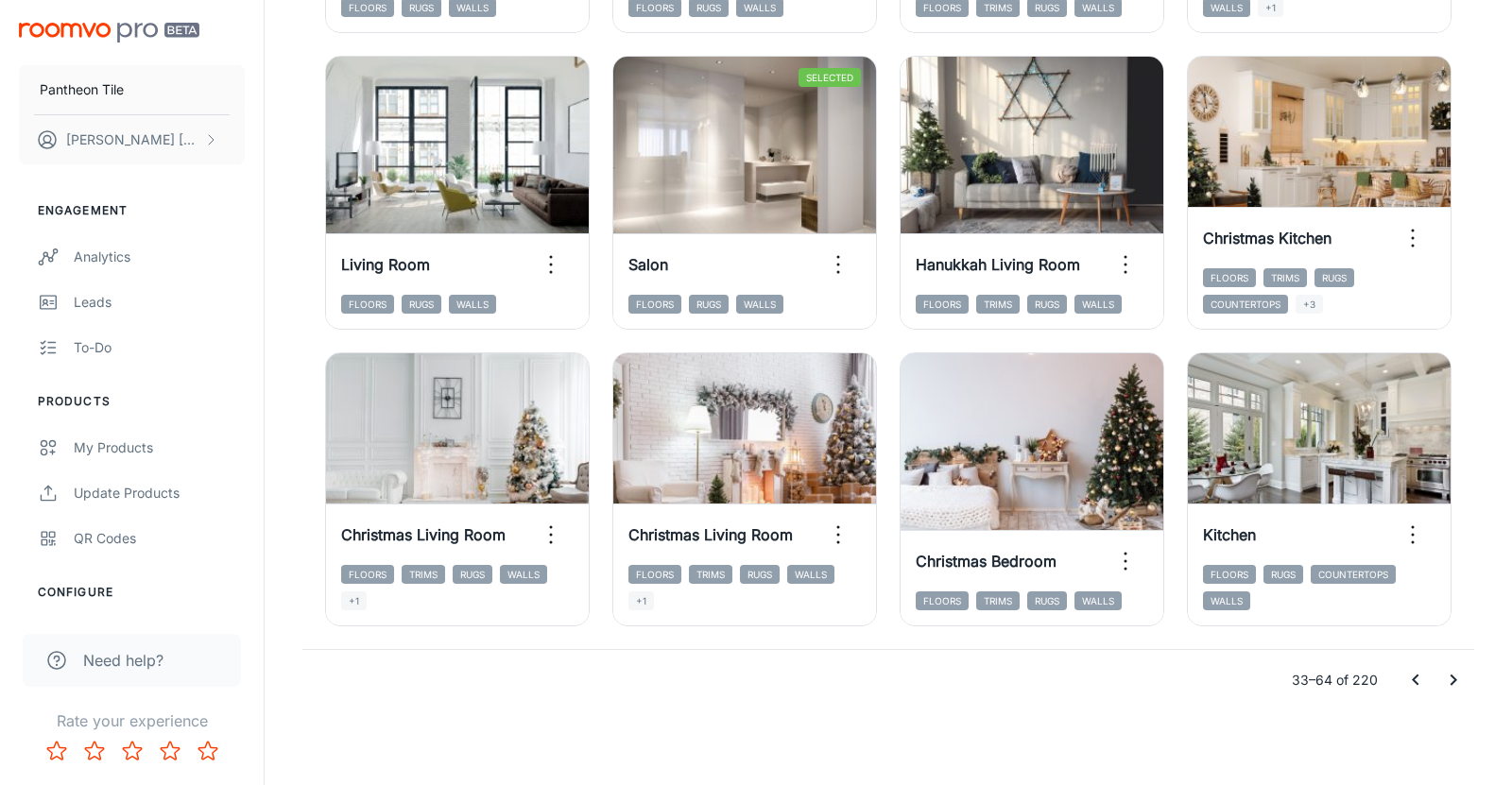
click at [1424, 673] on icon "Go to previous page" at bounding box center [1415, 680] width 23 height 23
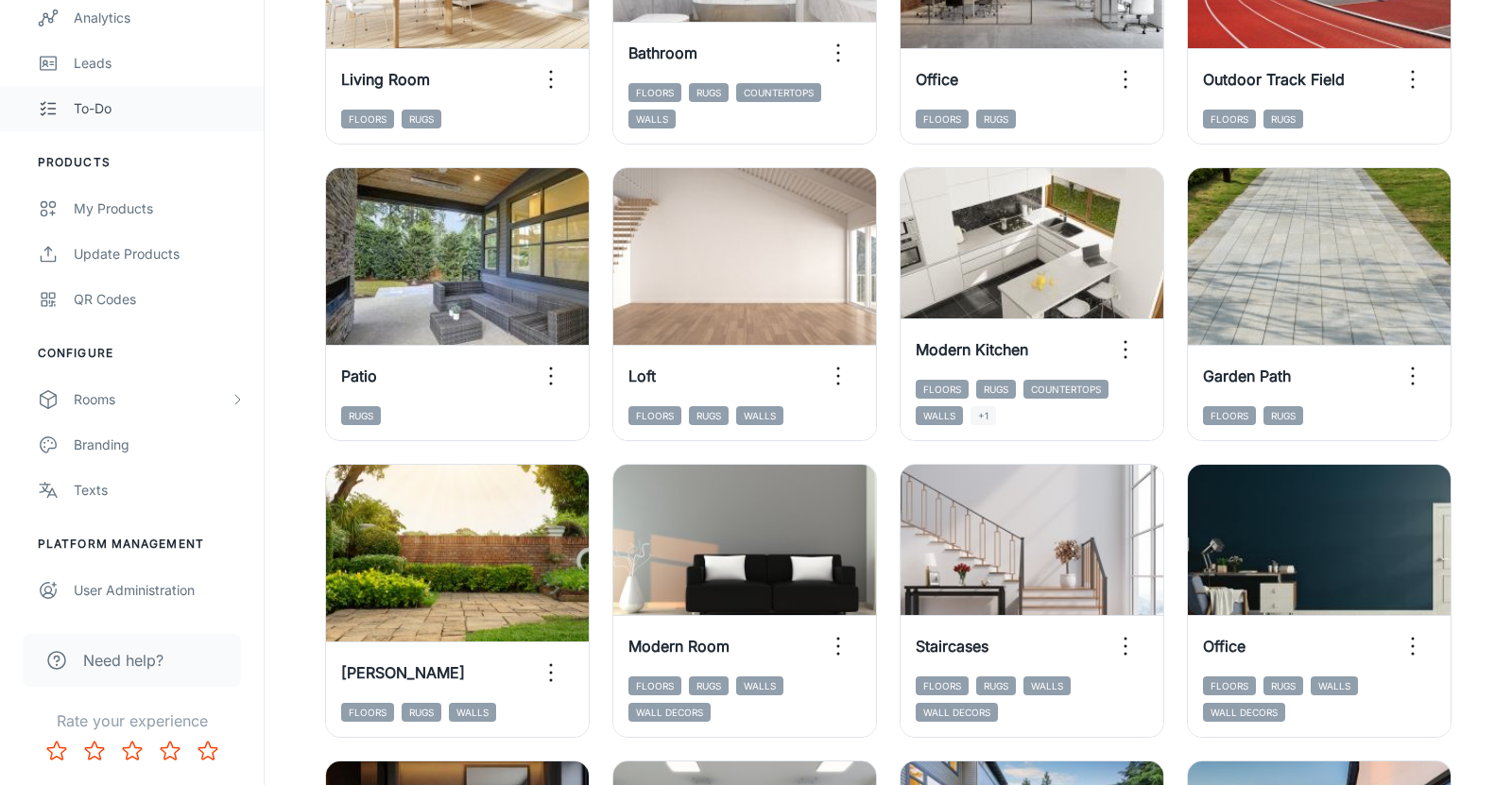
scroll to position [454, 0]
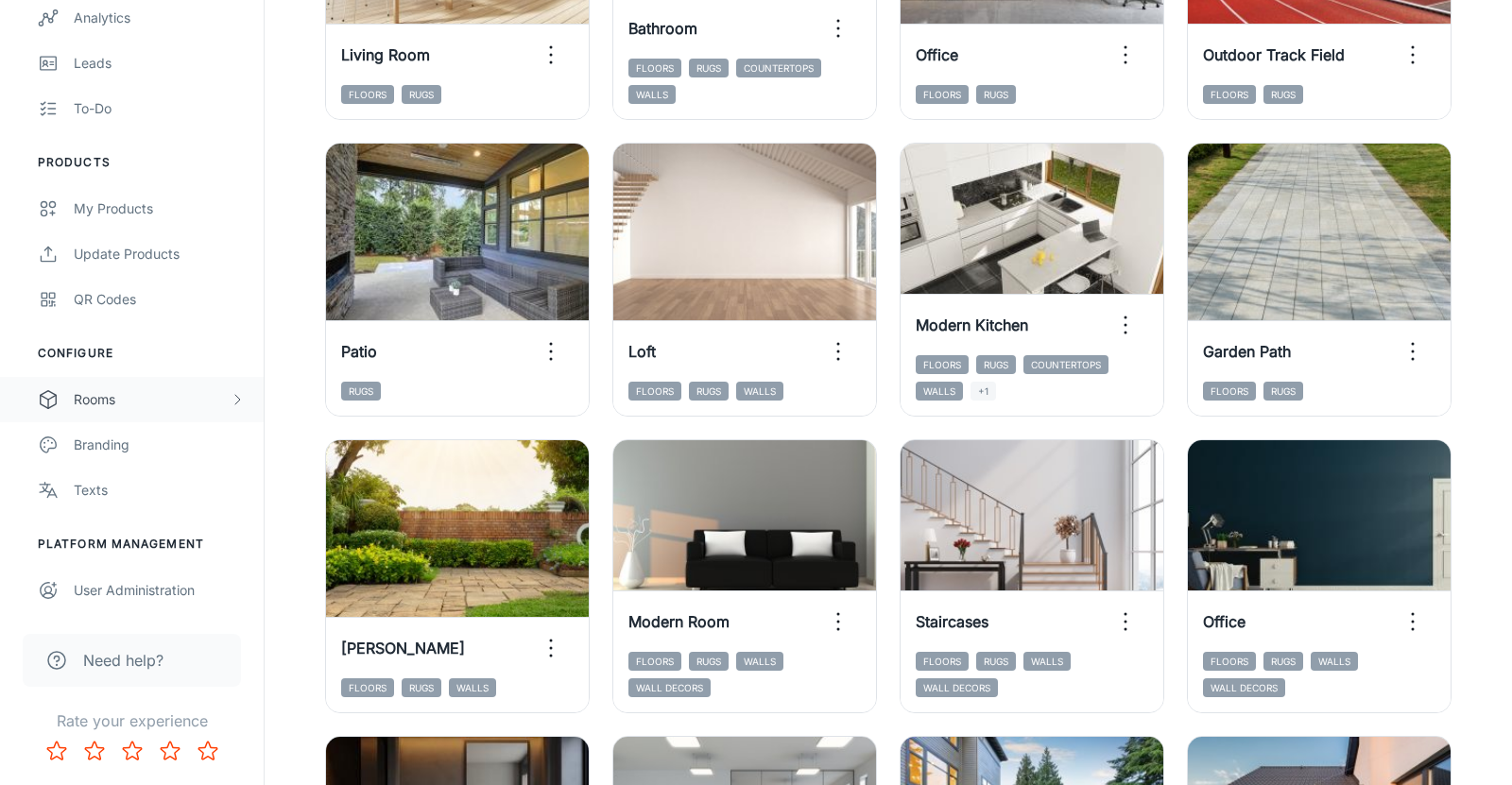
click at [135, 389] on div "Rooms" at bounding box center [152, 400] width 156 height 21
click at [119, 441] on div "My Rooms" at bounding box center [160, 445] width 171 height 21
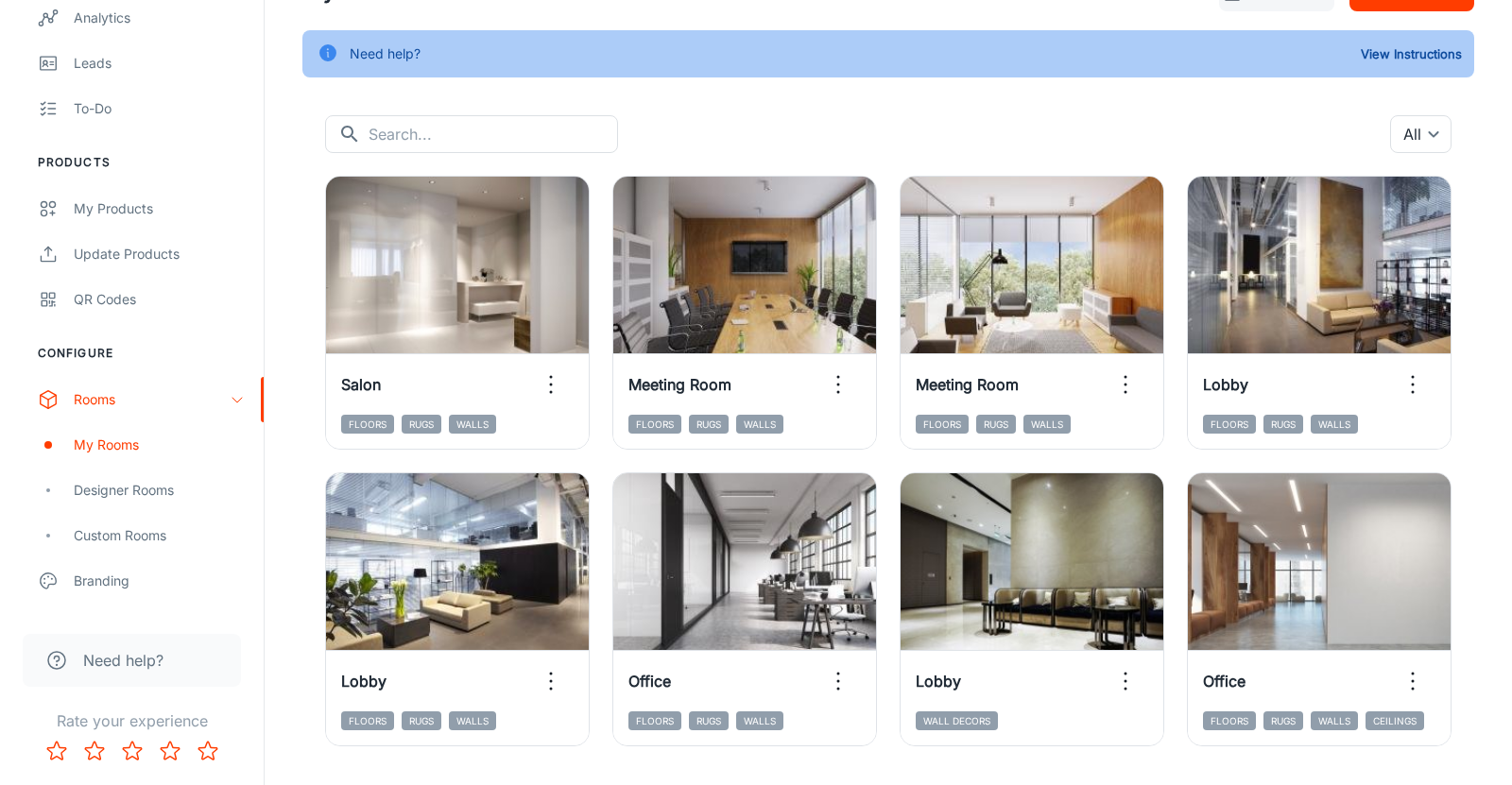
scroll to position [110, 0]
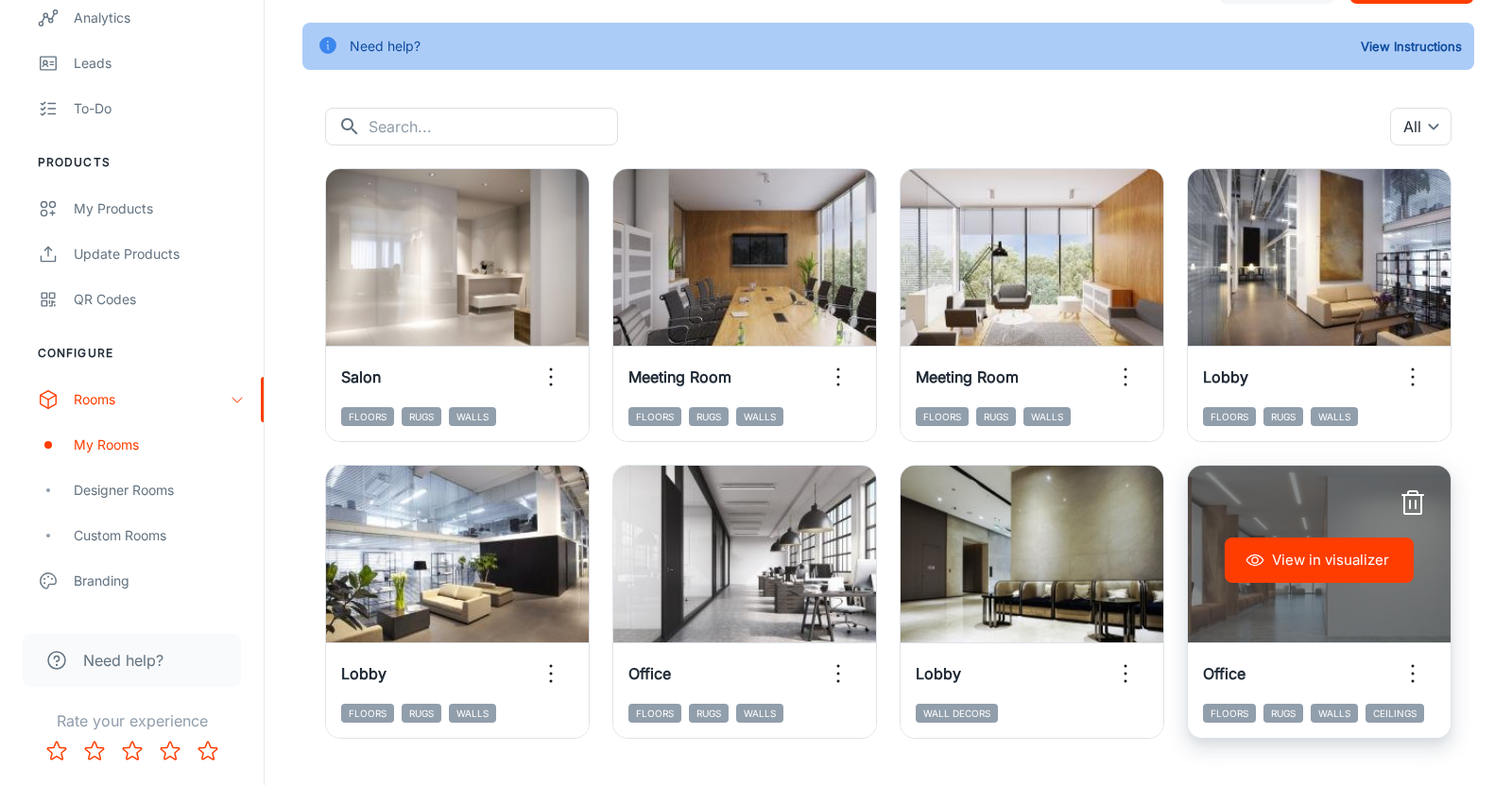
click at [1412, 503] on icon "button" at bounding box center [1412, 503] width 30 height 30
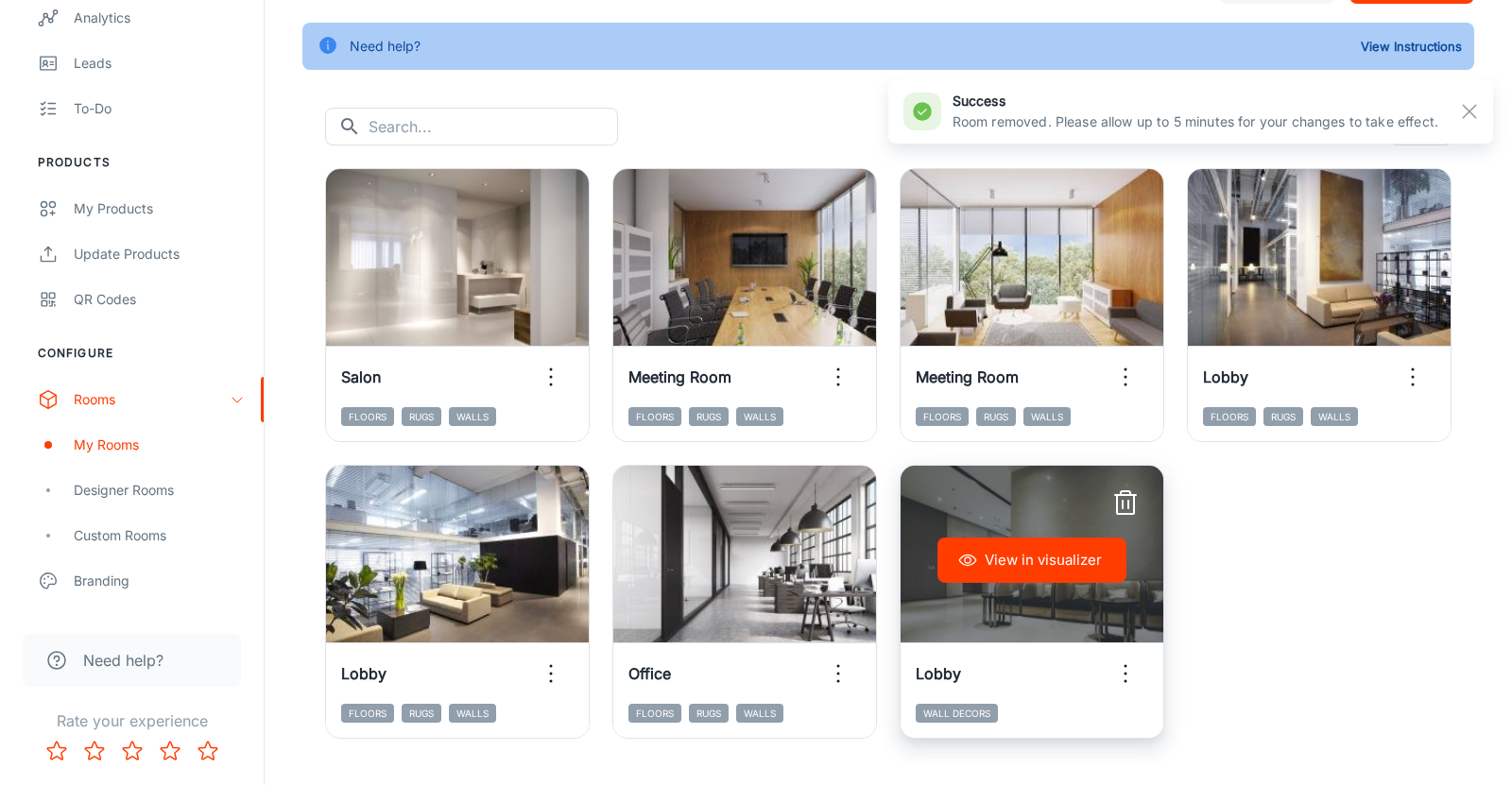
click at [1036, 565] on button "View in visualizer" at bounding box center [1031, 559] width 189 height 45
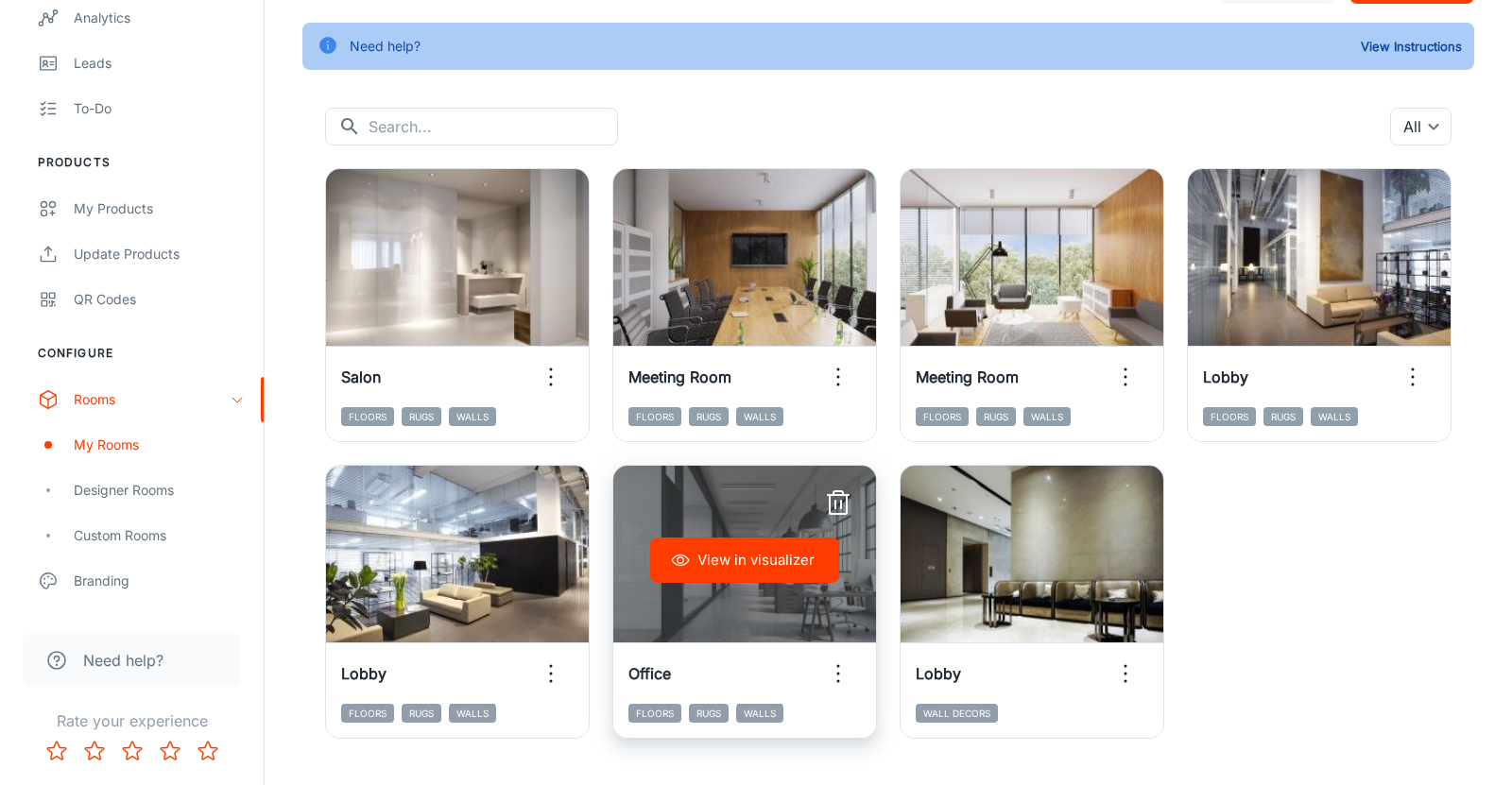
click at [735, 562] on button "View in visualizer" at bounding box center [744, 559] width 189 height 45
click at [837, 509] on icon "button" at bounding box center [837, 503] width 30 height 30
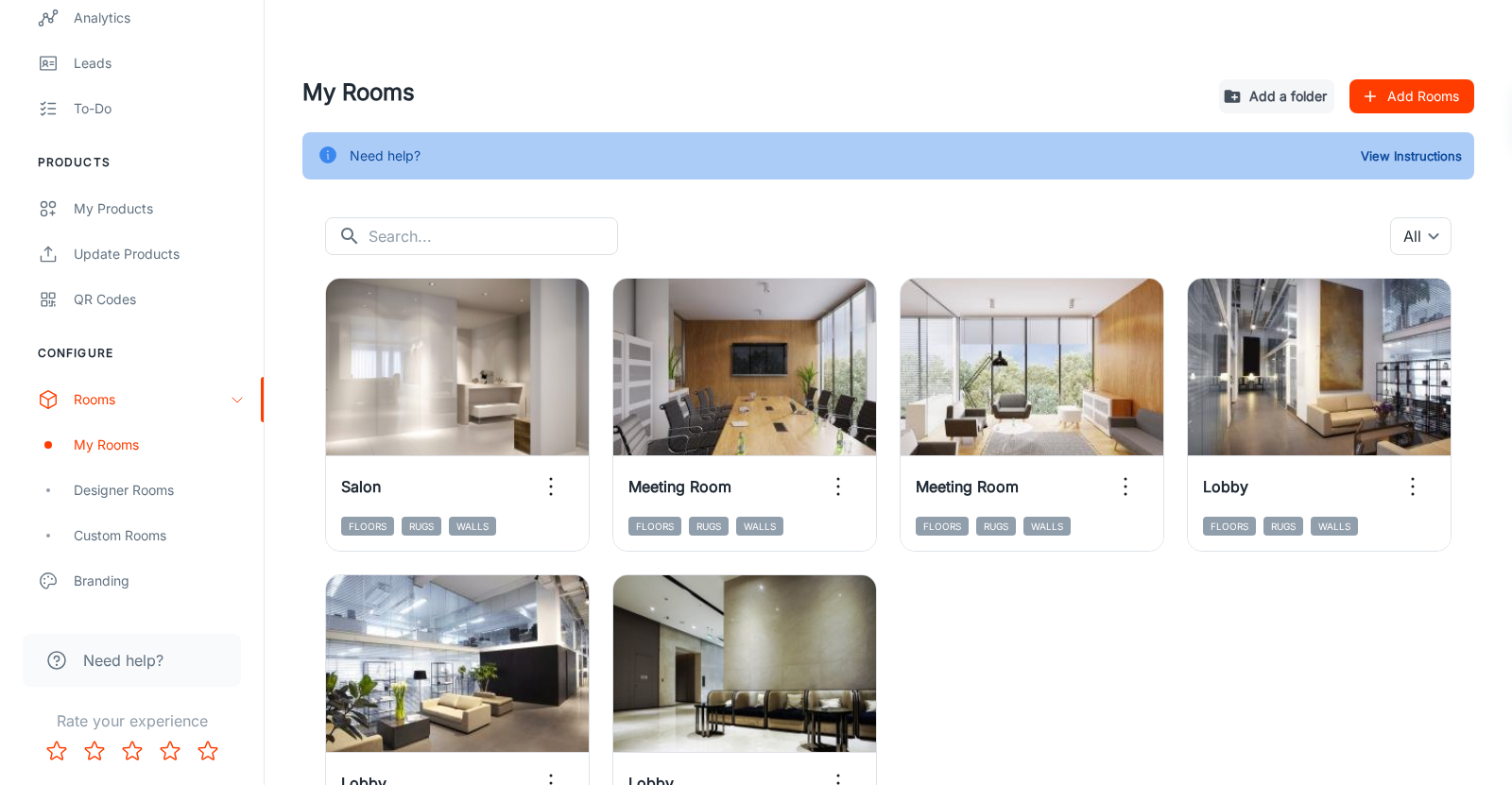
scroll to position [153, 0]
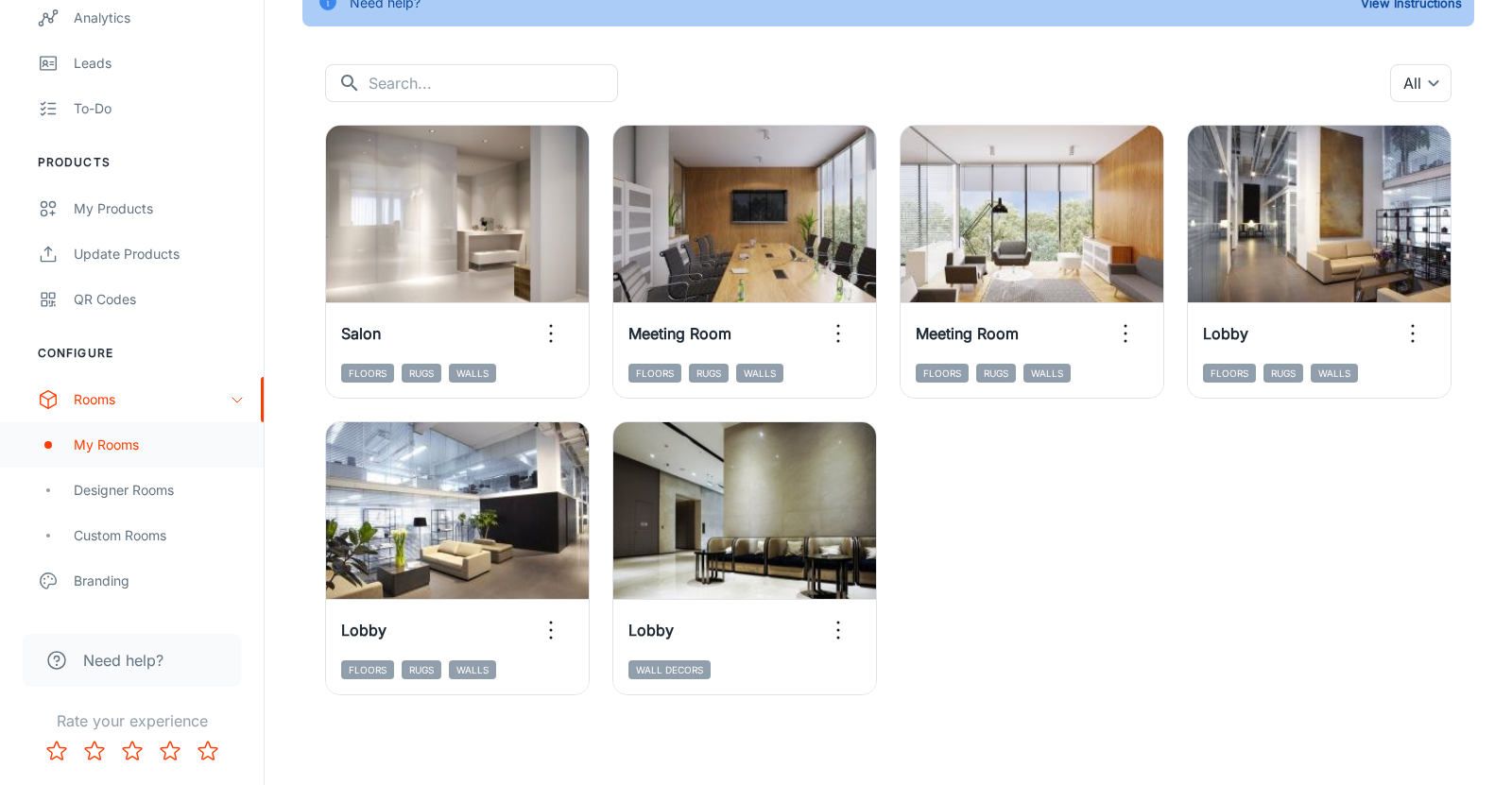
click at [127, 435] on div "My Rooms" at bounding box center [160, 445] width 171 height 21
